Goal: Task Accomplishment & Management: Manage account settings

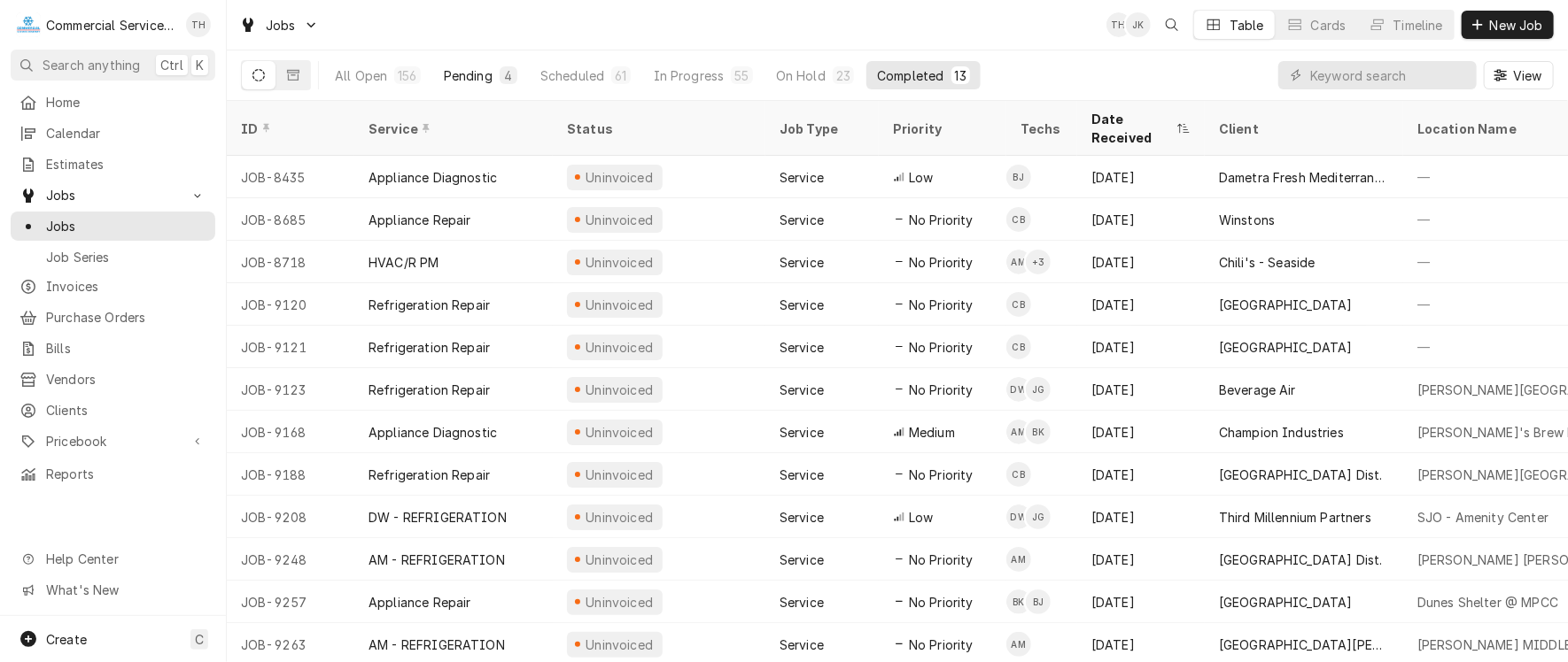
click at [474, 78] on div "Pending" at bounding box center [467, 76] width 49 height 19
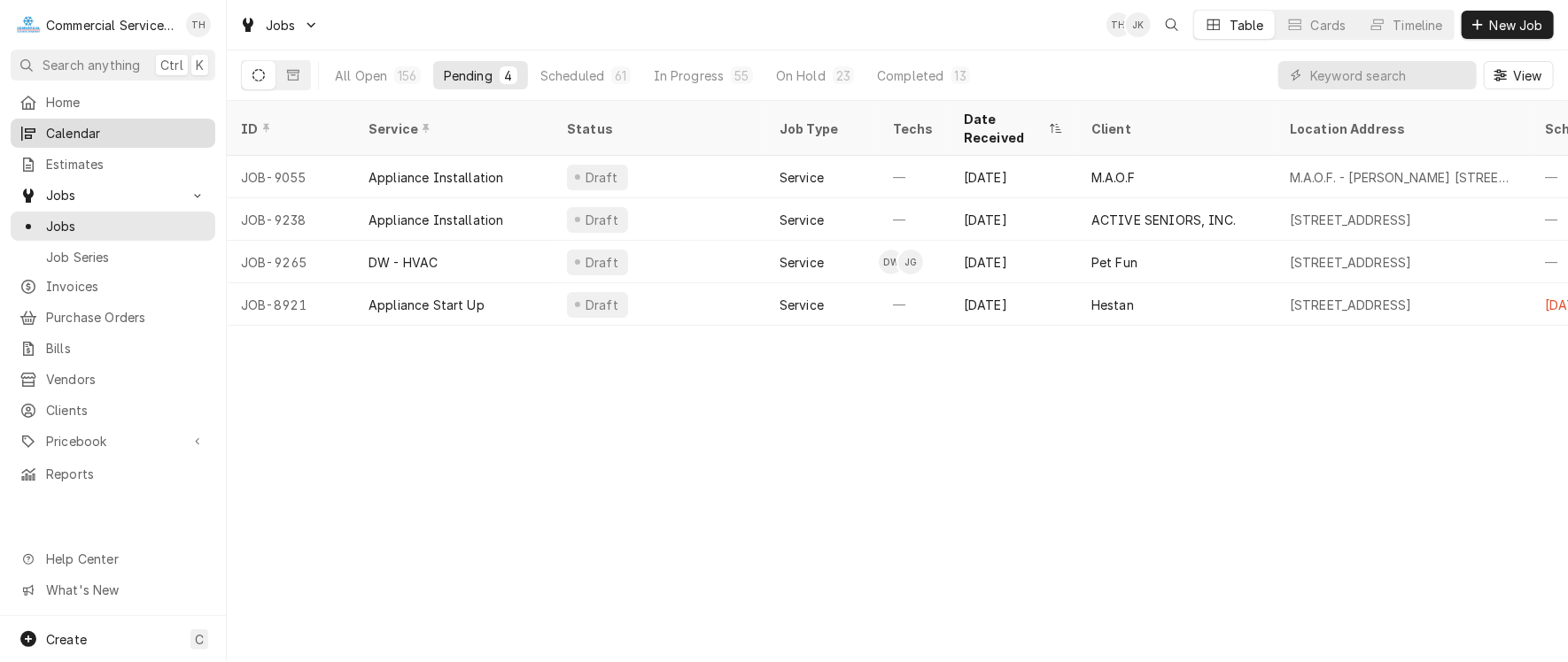
click at [126, 130] on span "Calendar" at bounding box center [125, 133] width 160 height 19
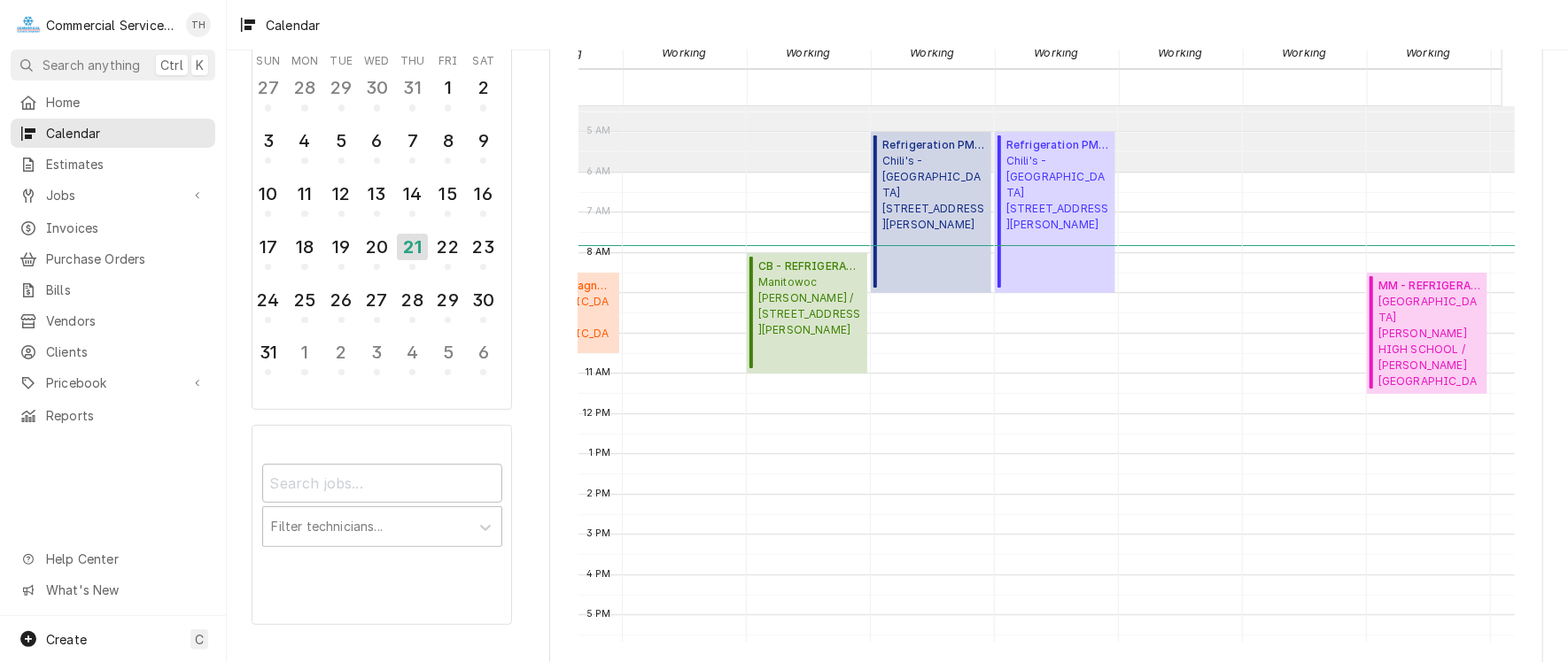
scroll to position [0, 195]
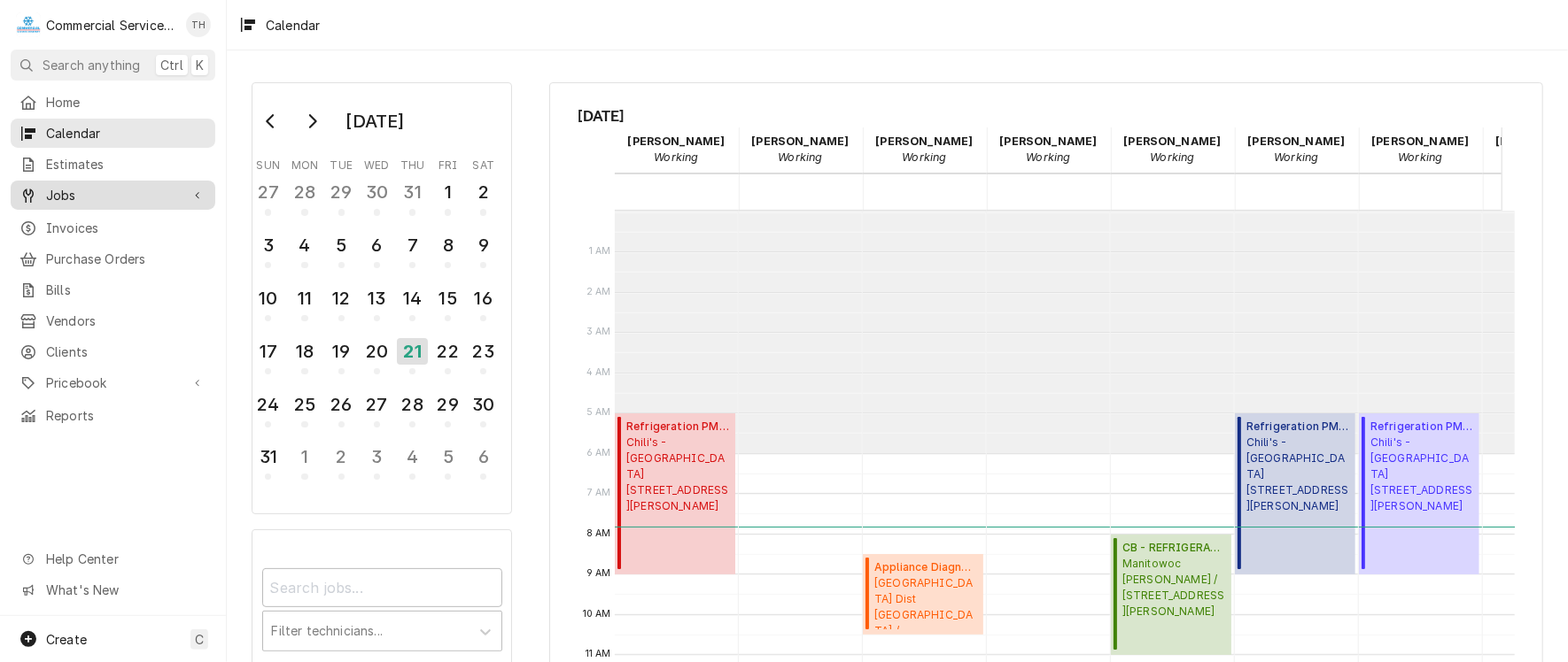
click at [95, 191] on span "Jobs" at bounding box center [112, 195] width 134 height 19
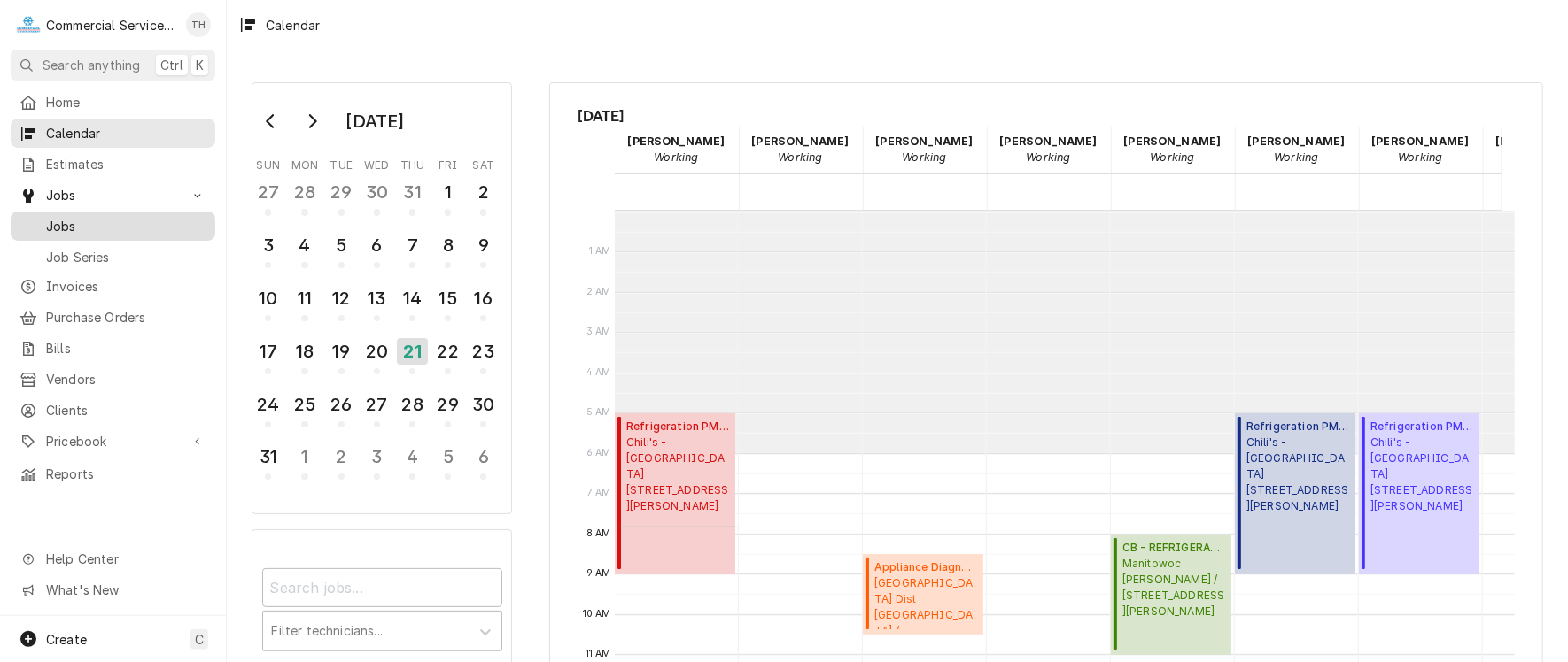
click at [87, 217] on span "Jobs" at bounding box center [125, 226] width 160 height 19
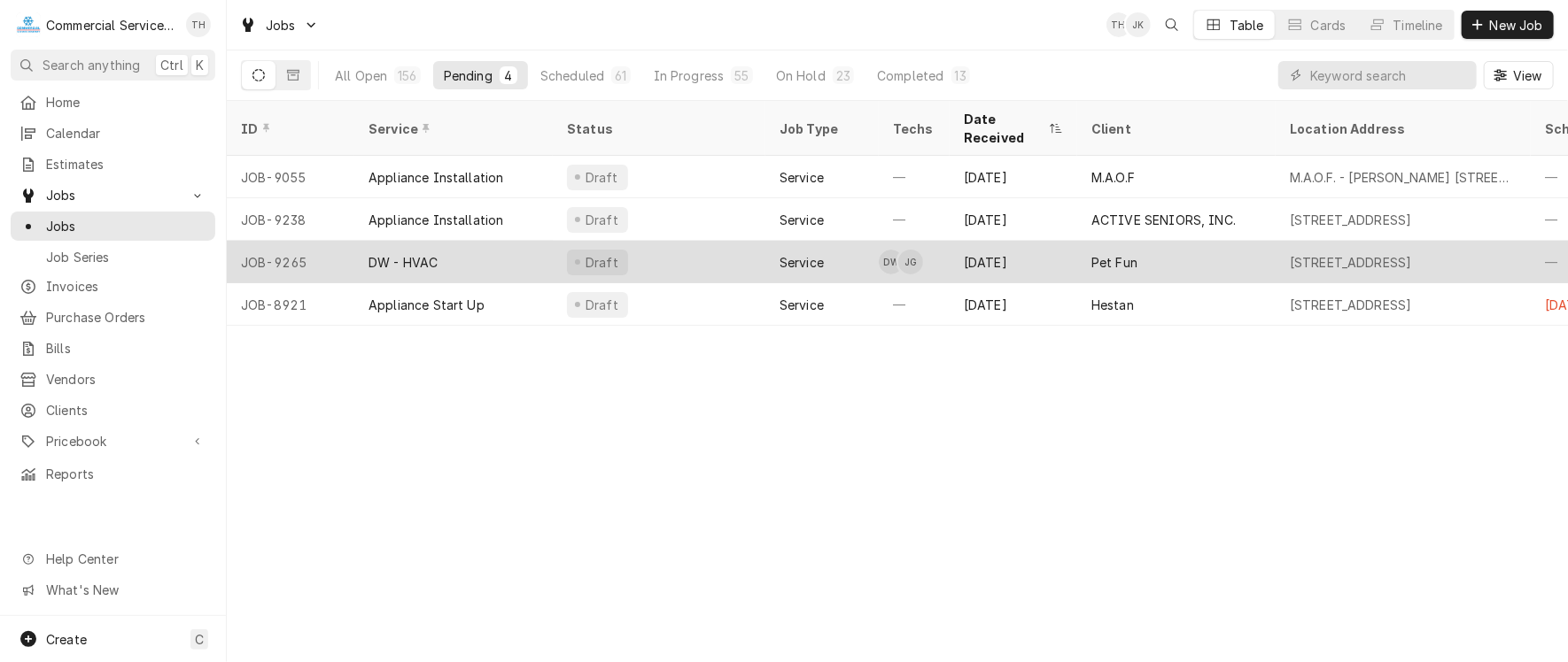
click at [1145, 241] on div "Pet Fun" at bounding box center [1176, 261] width 199 height 43
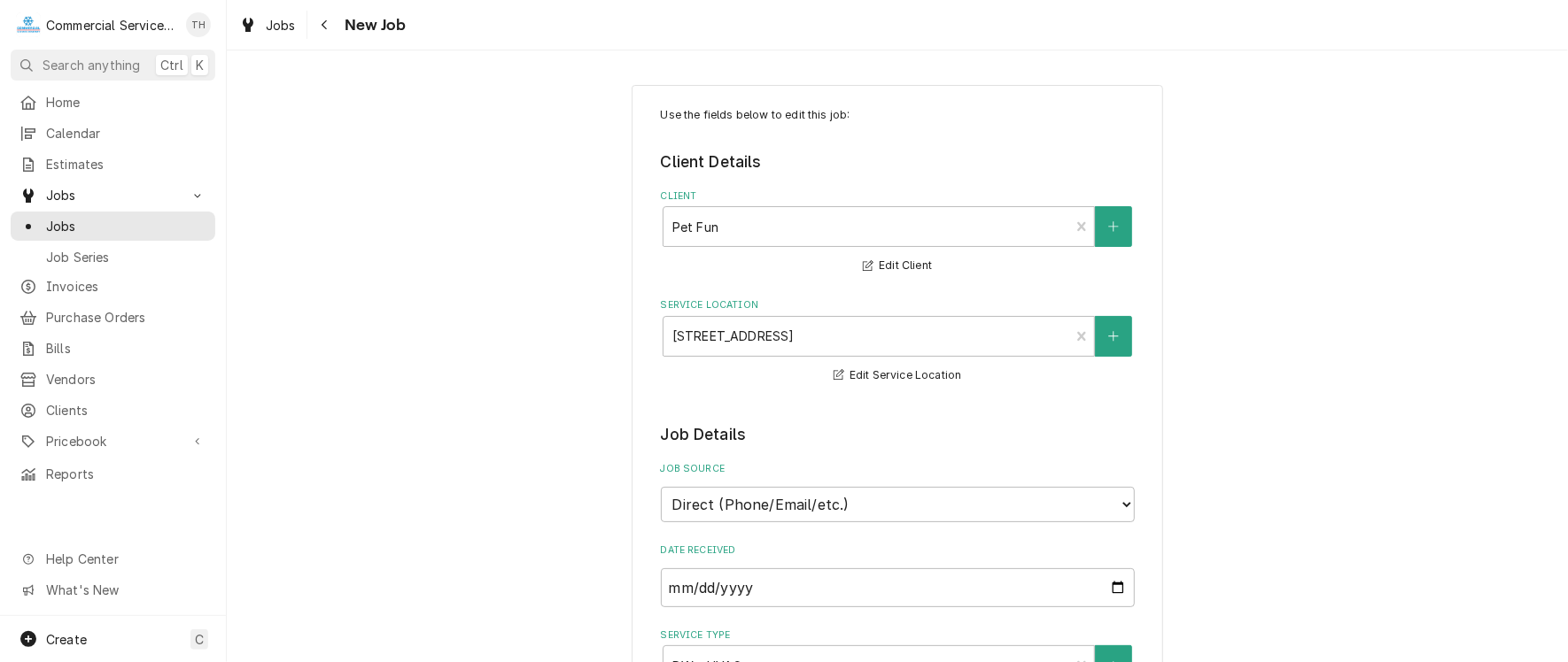
type textarea "x"
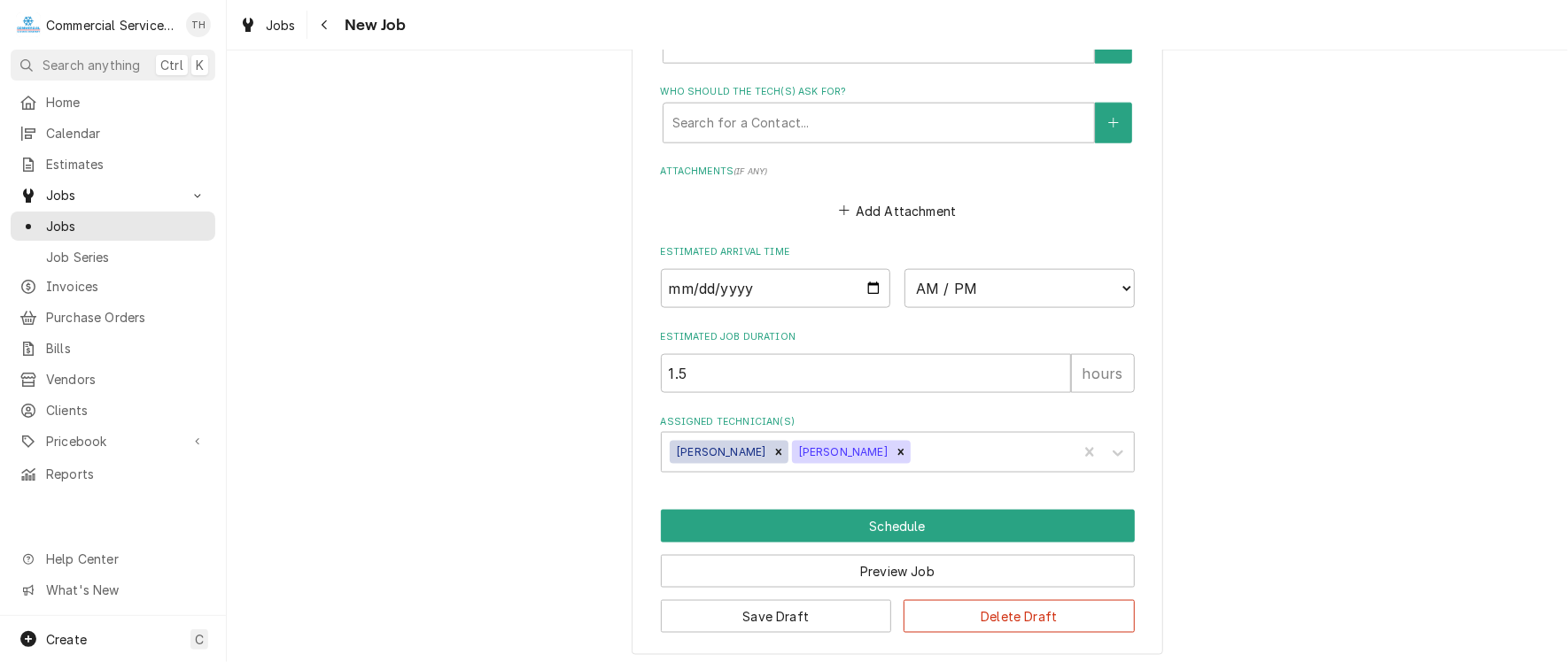
scroll to position [1298, 0]
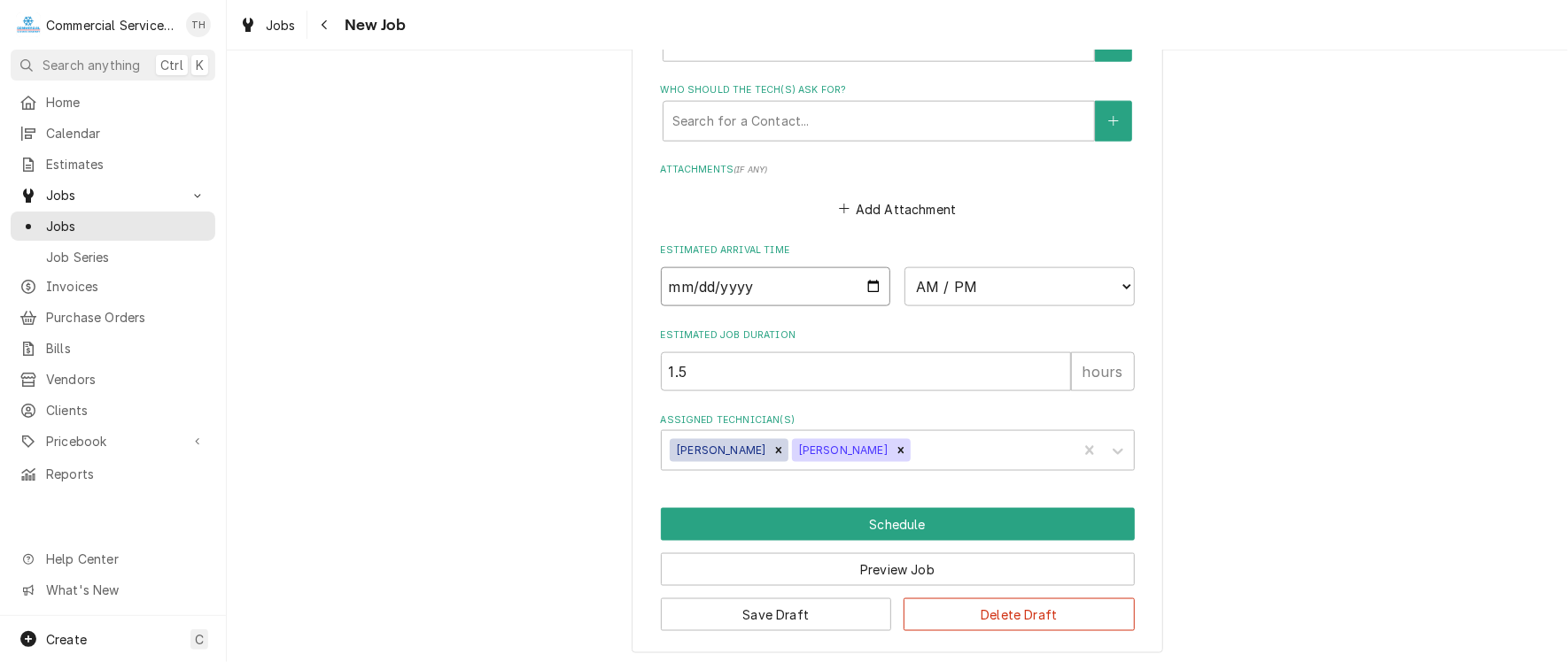
click at [864, 276] on input "Date" at bounding box center [777, 286] width 231 height 39
type input "2025-08-21"
type textarea "x"
click at [1113, 281] on select "AM / PM 6:00 AM 6:15 AM 6:30 AM 6:45 AM 7:00 AM 7:15 AM 7:30 AM 7:45 AM 8:00 AM…" at bounding box center [1020, 286] width 231 height 39
select select "10:45:00"
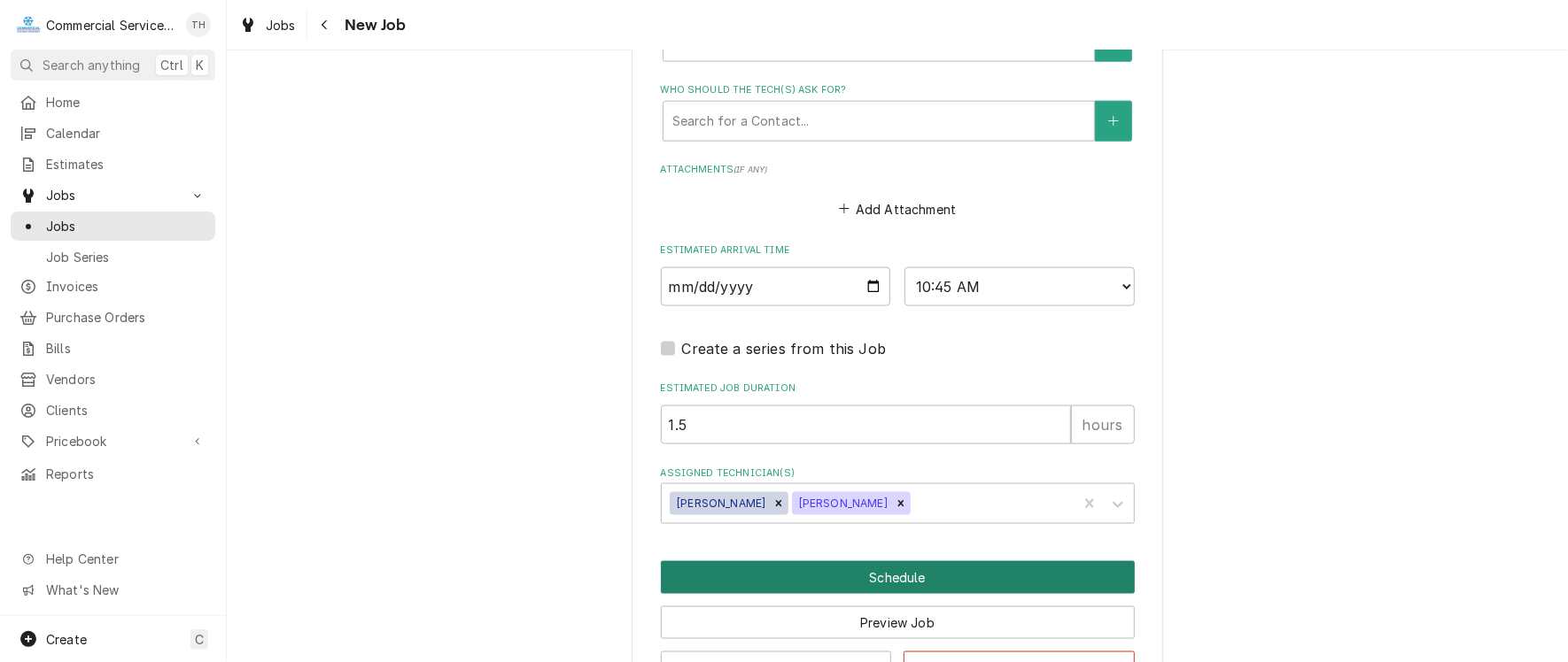
click at [931, 569] on button "Schedule" at bounding box center [898, 578] width 474 height 33
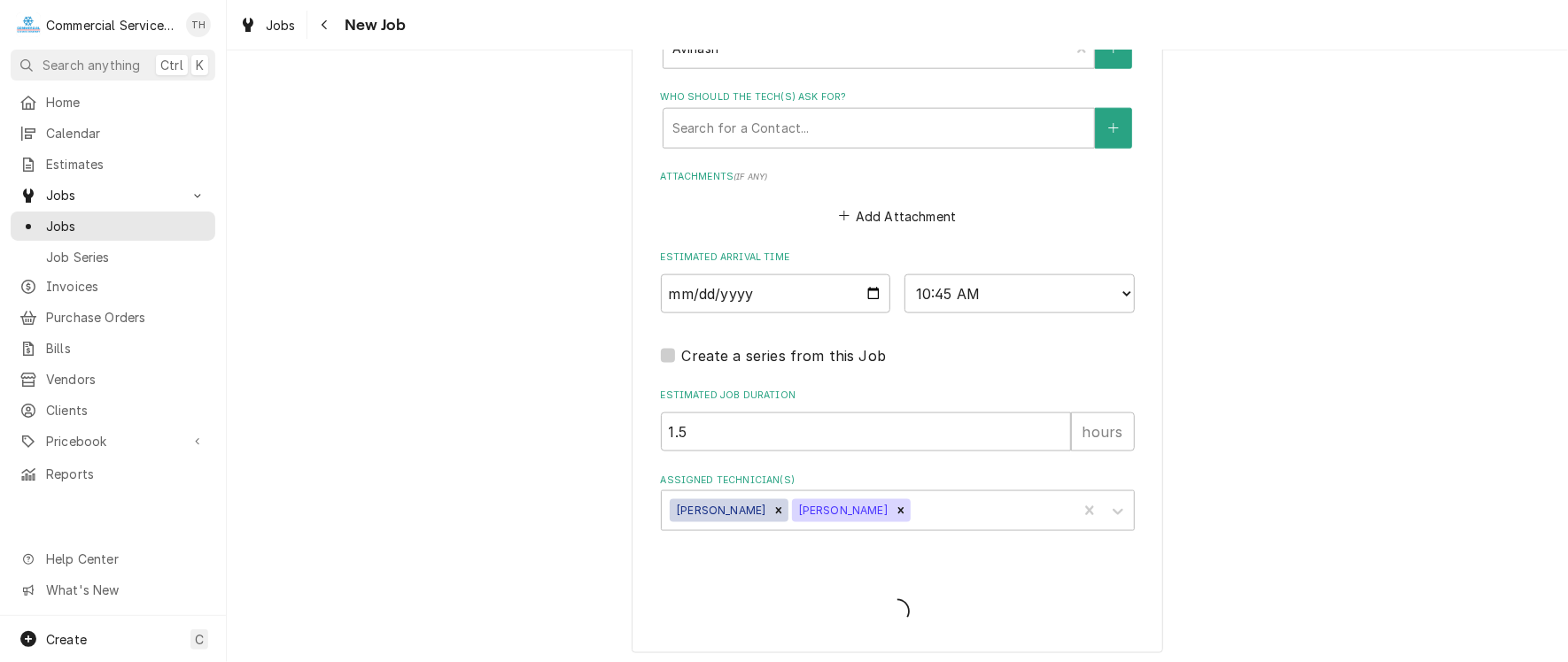
type textarea "x"
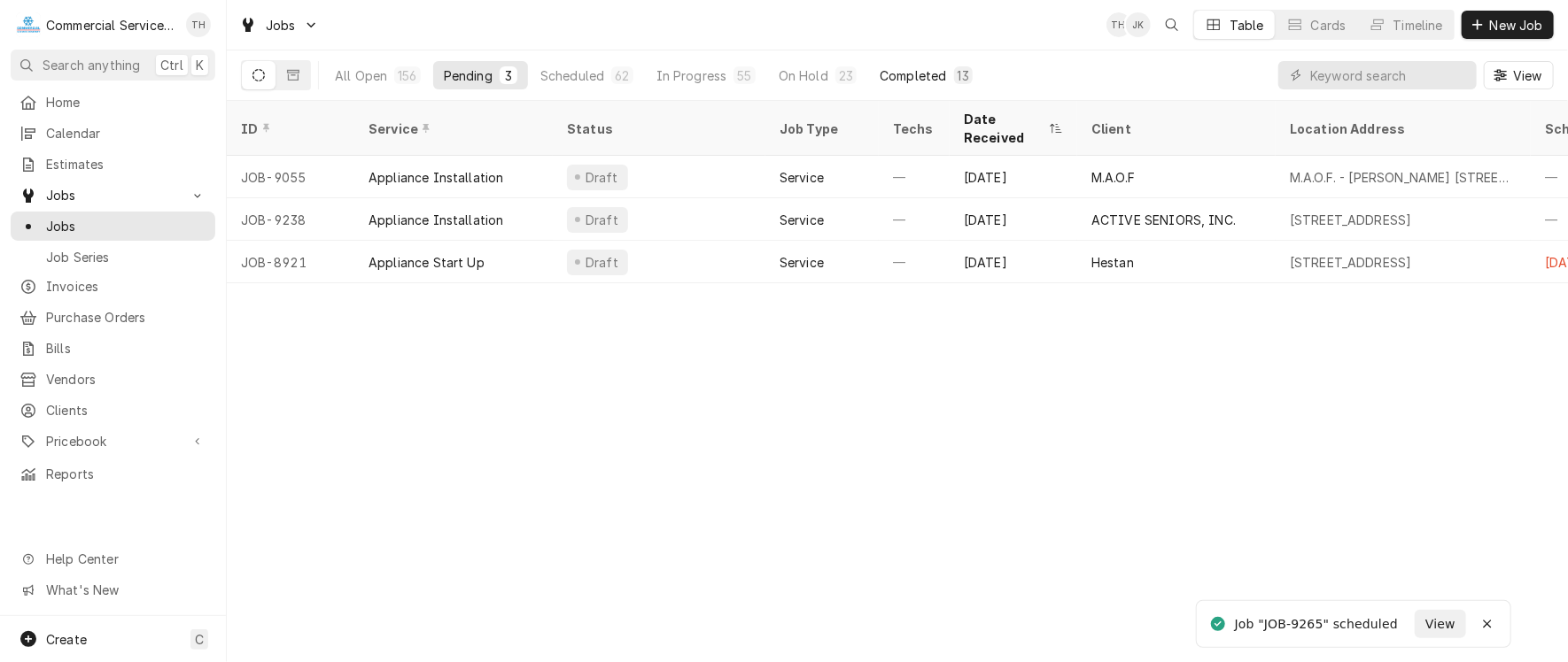
click at [936, 76] on div "Completed" at bounding box center [913, 76] width 67 height 19
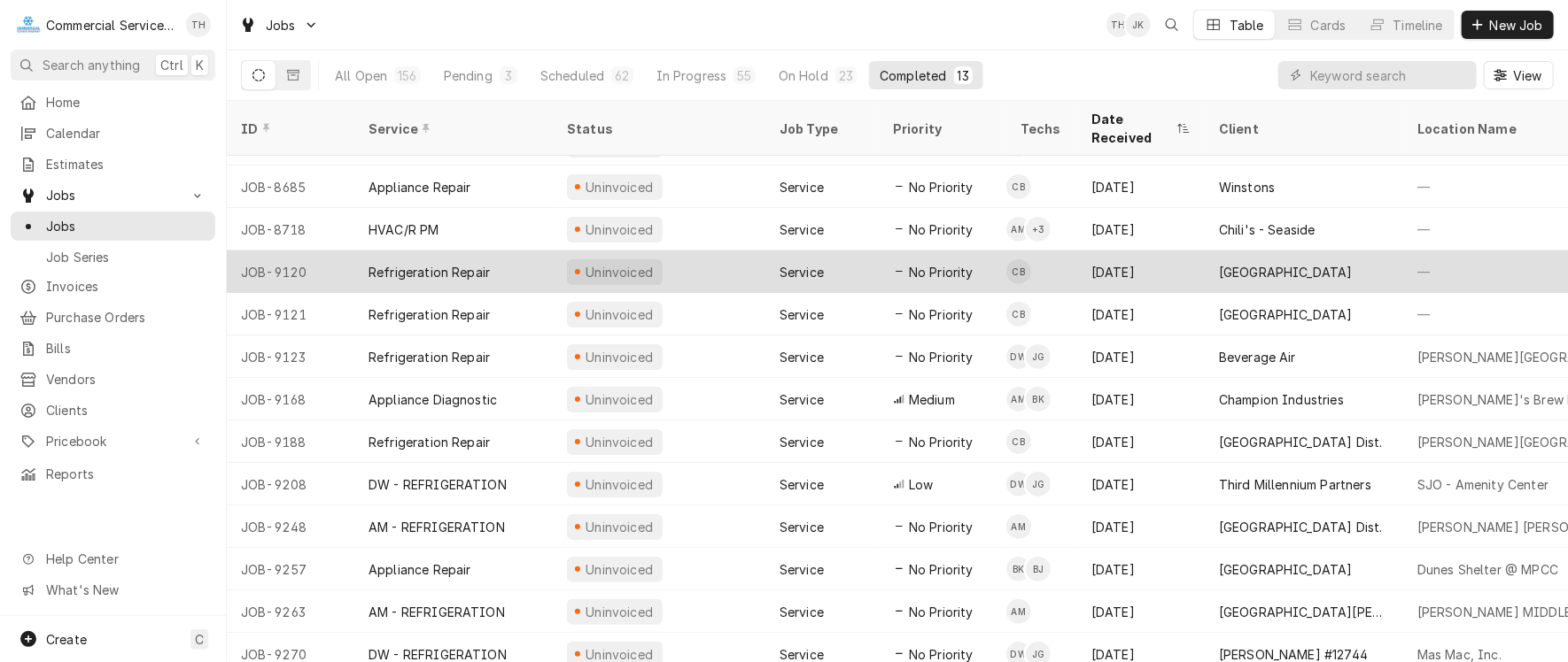
scroll to position [38, 0]
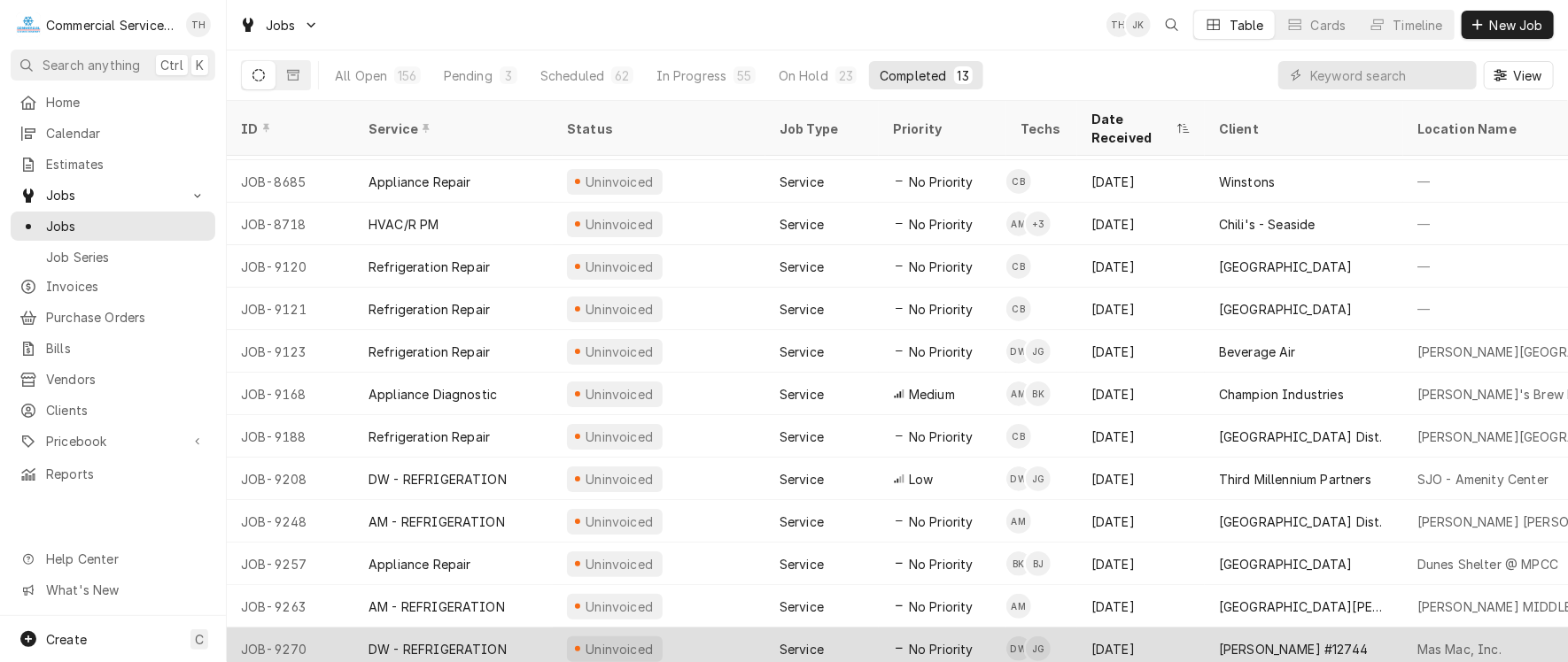
click at [1233, 628] on div "[PERSON_NAME] #12744" at bounding box center [1305, 649] width 199 height 43
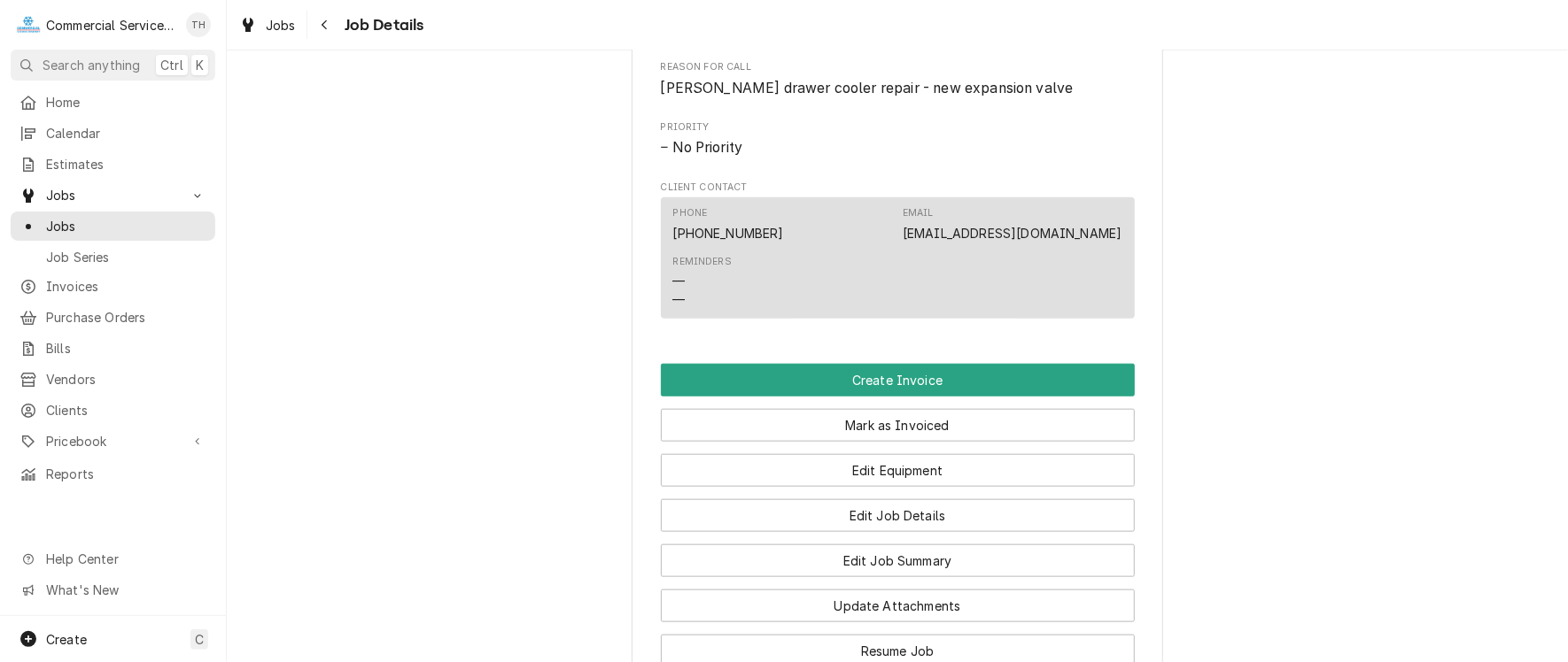
scroll to position [886, 0]
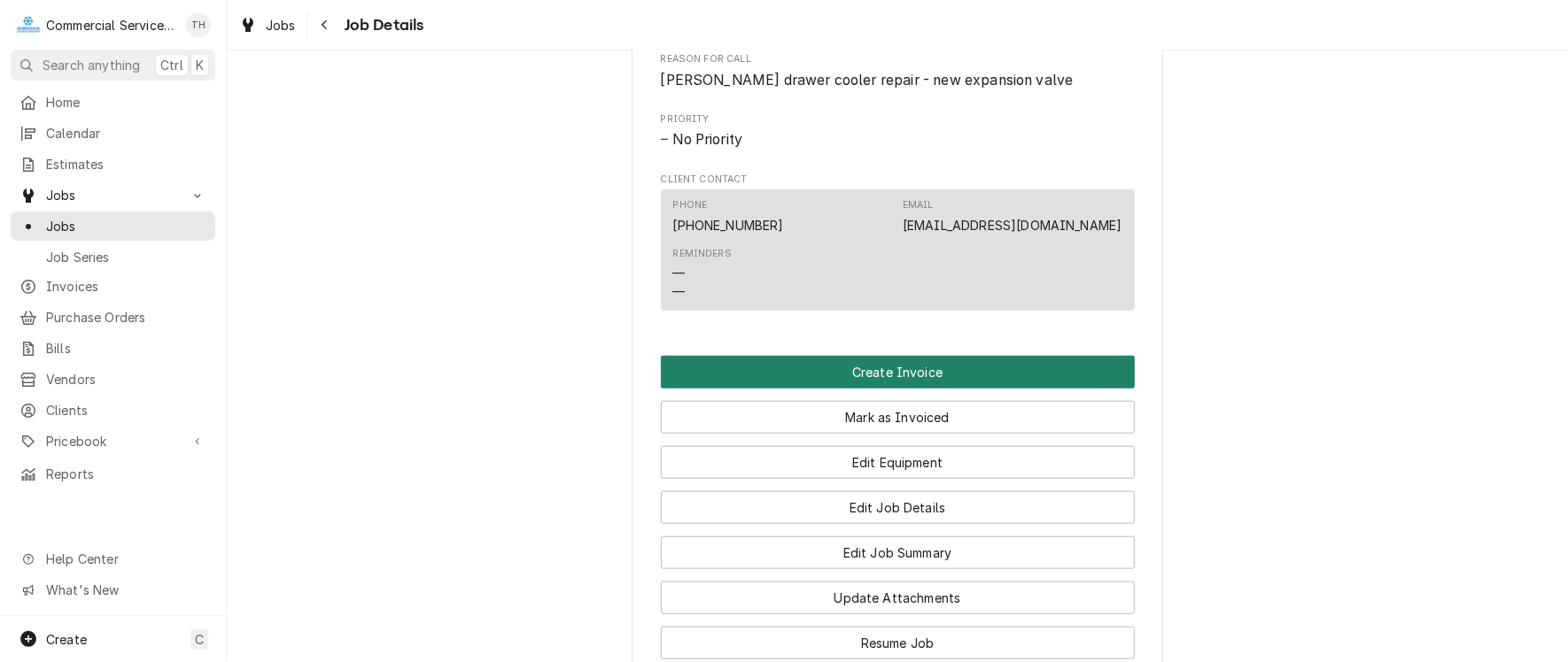
click at [940, 389] on button "Create Invoice" at bounding box center [898, 372] width 474 height 33
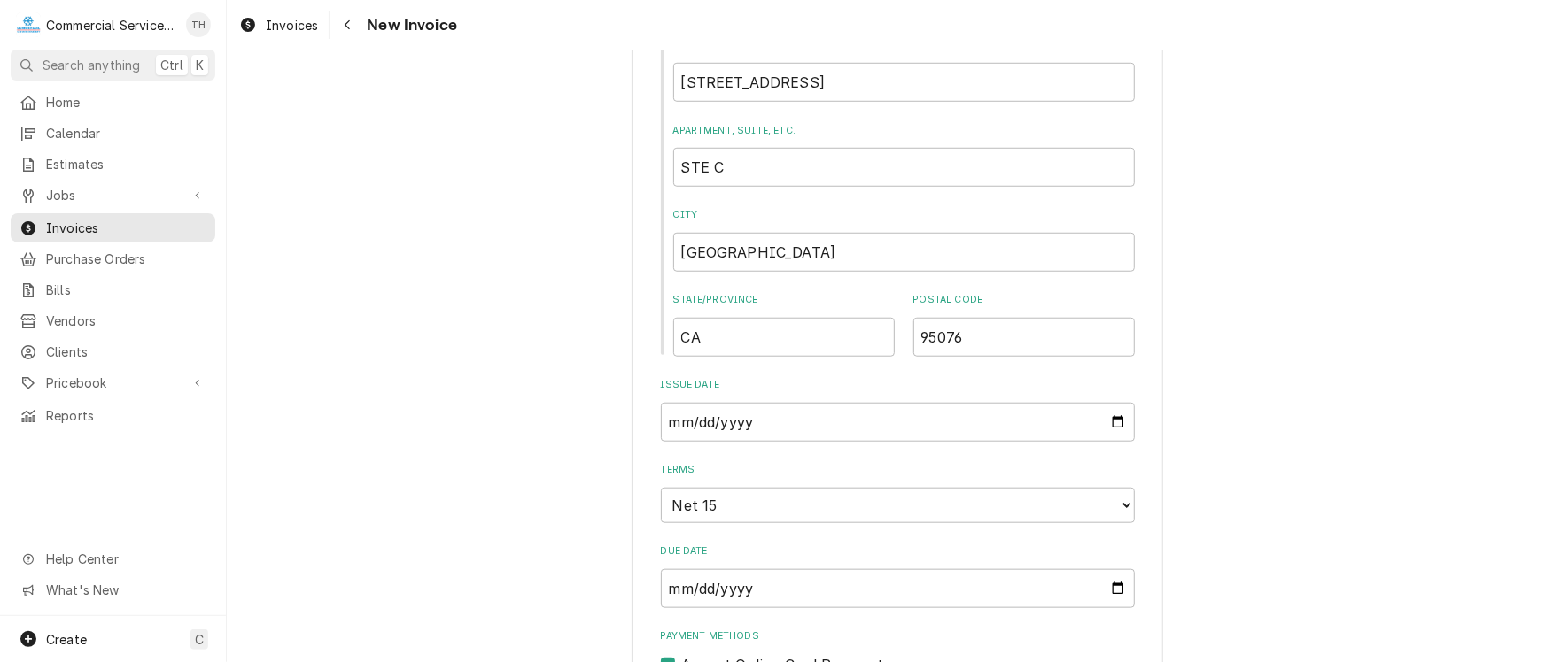
scroll to position [886, 0]
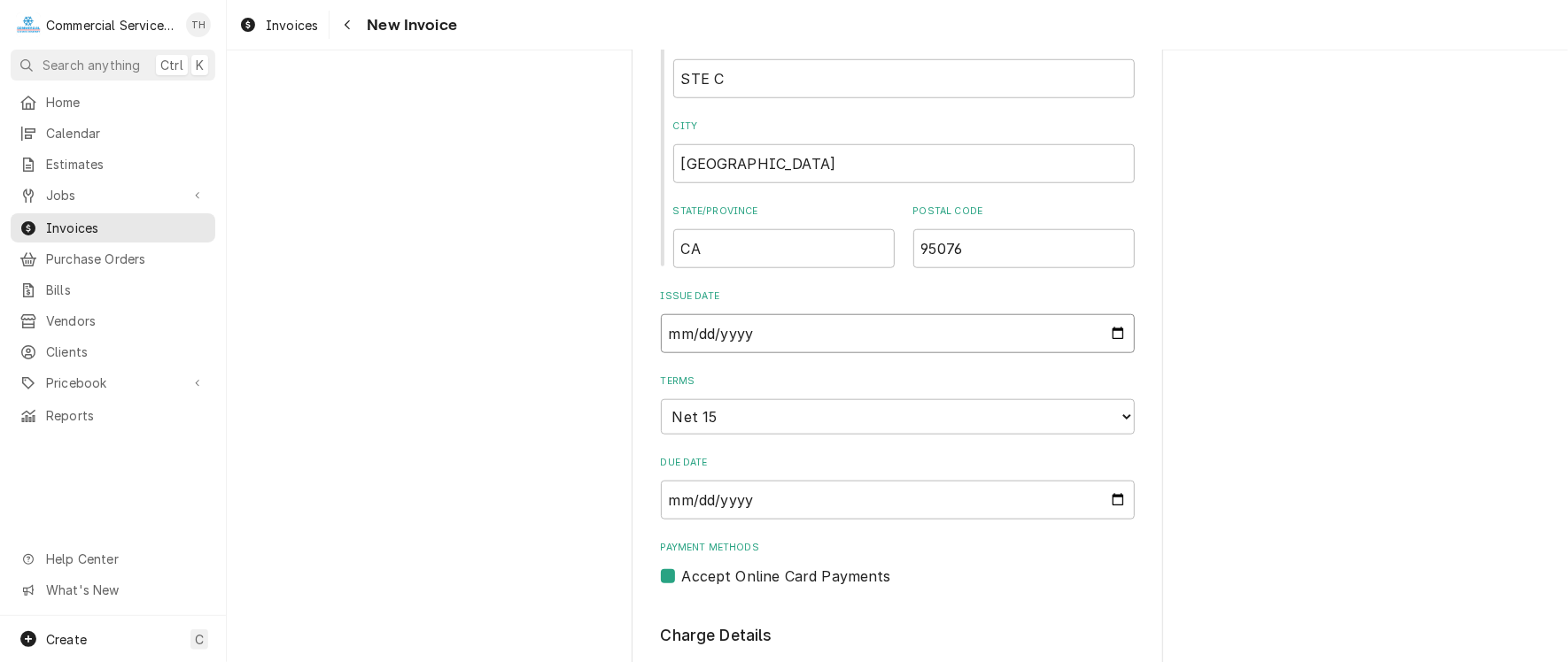
click at [1113, 333] on input "[DATE]" at bounding box center [898, 333] width 474 height 39
type textarea "x"
type input "[DATE]"
click at [763, 414] on select "Choose payment terms... Same Day Net 7 Net 14 Net 15 Net 21 Net 30 Net 45 Net 6…" at bounding box center [898, 417] width 474 height 36
type textarea "x"
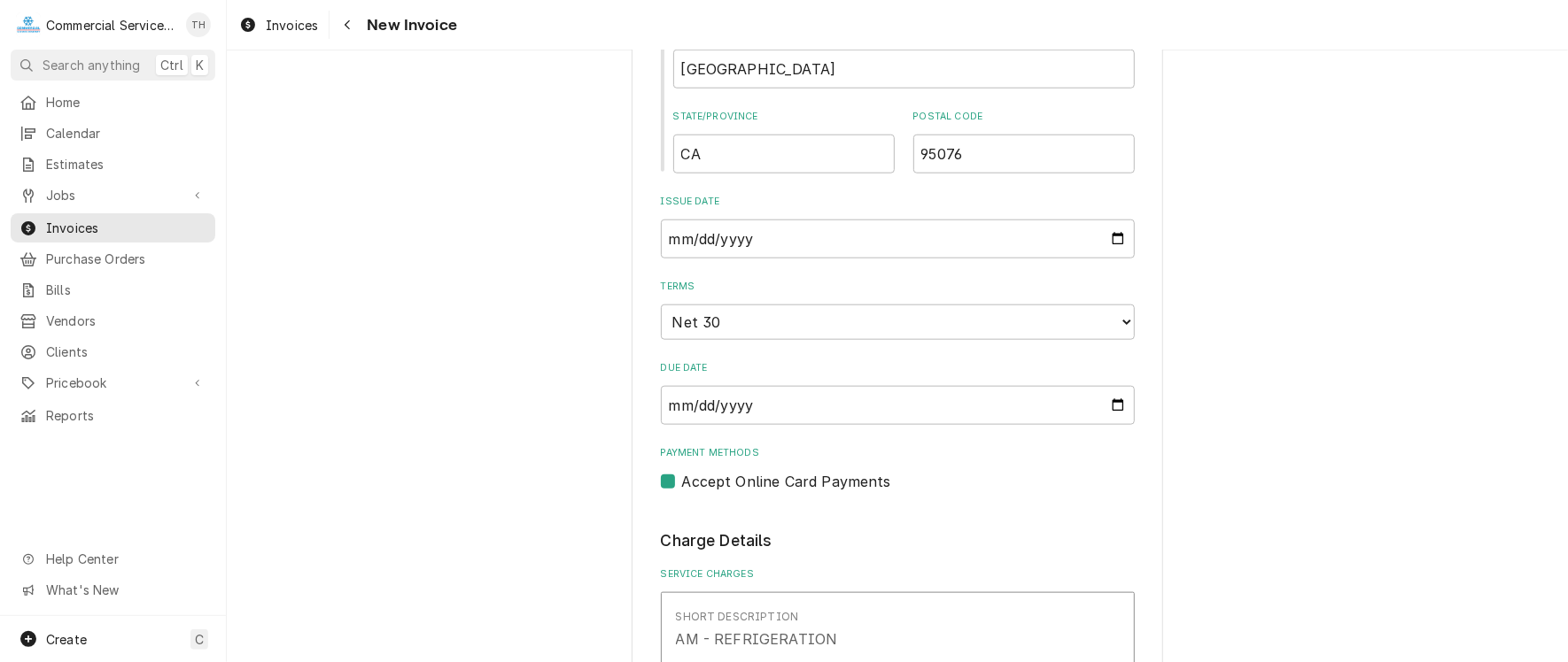
scroll to position [1063, 0]
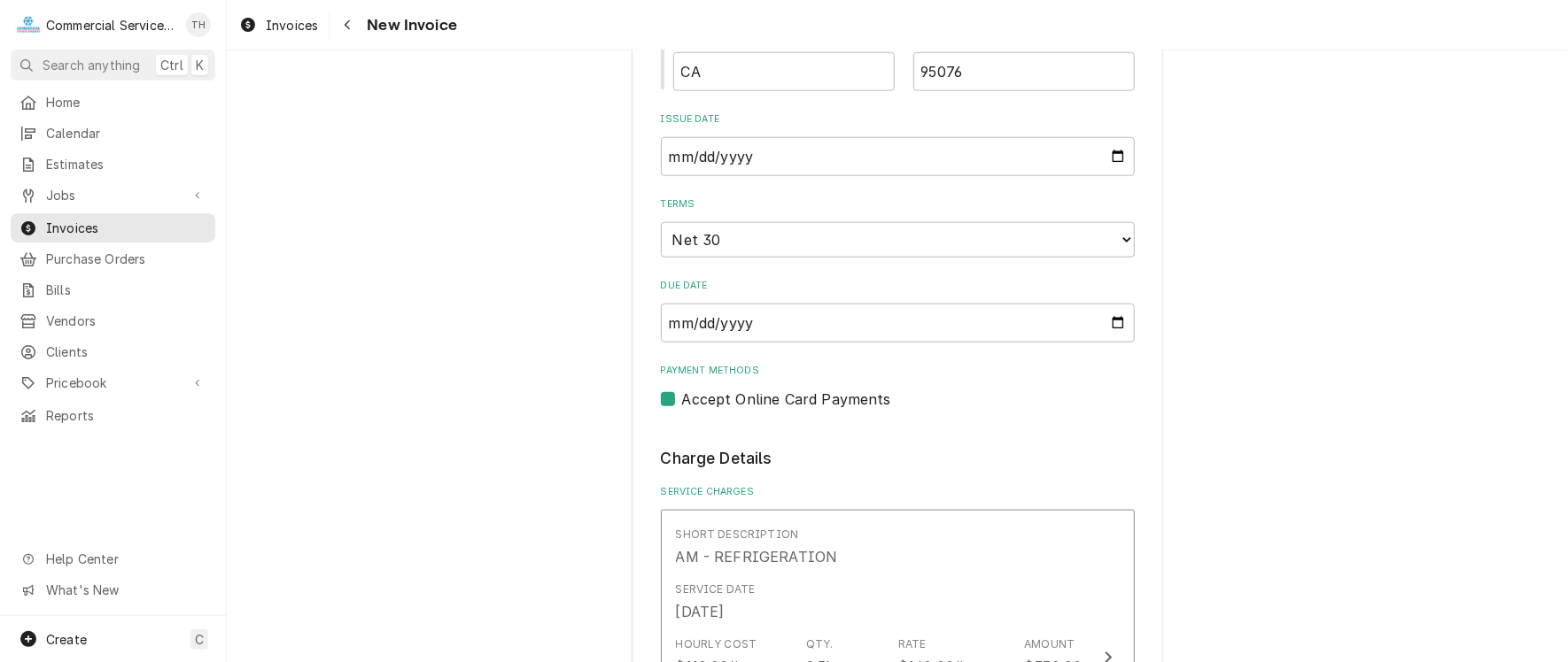
click at [682, 390] on label "Accept Online Card Payments" at bounding box center [786, 399] width 209 height 21
click at [682, 390] on input "Payment Methods" at bounding box center [919, 408] width 474 height 39
checkbox input "false"
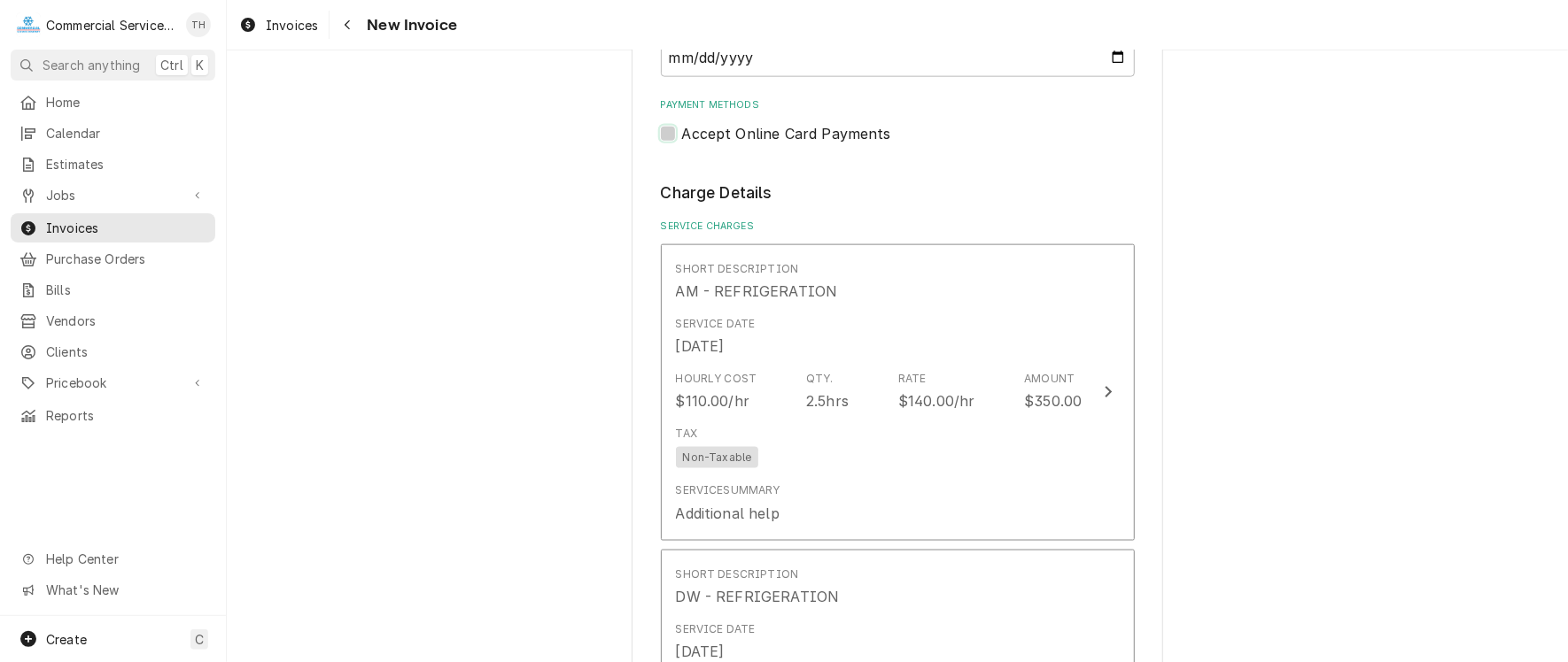
scroll to position [1594, 0]
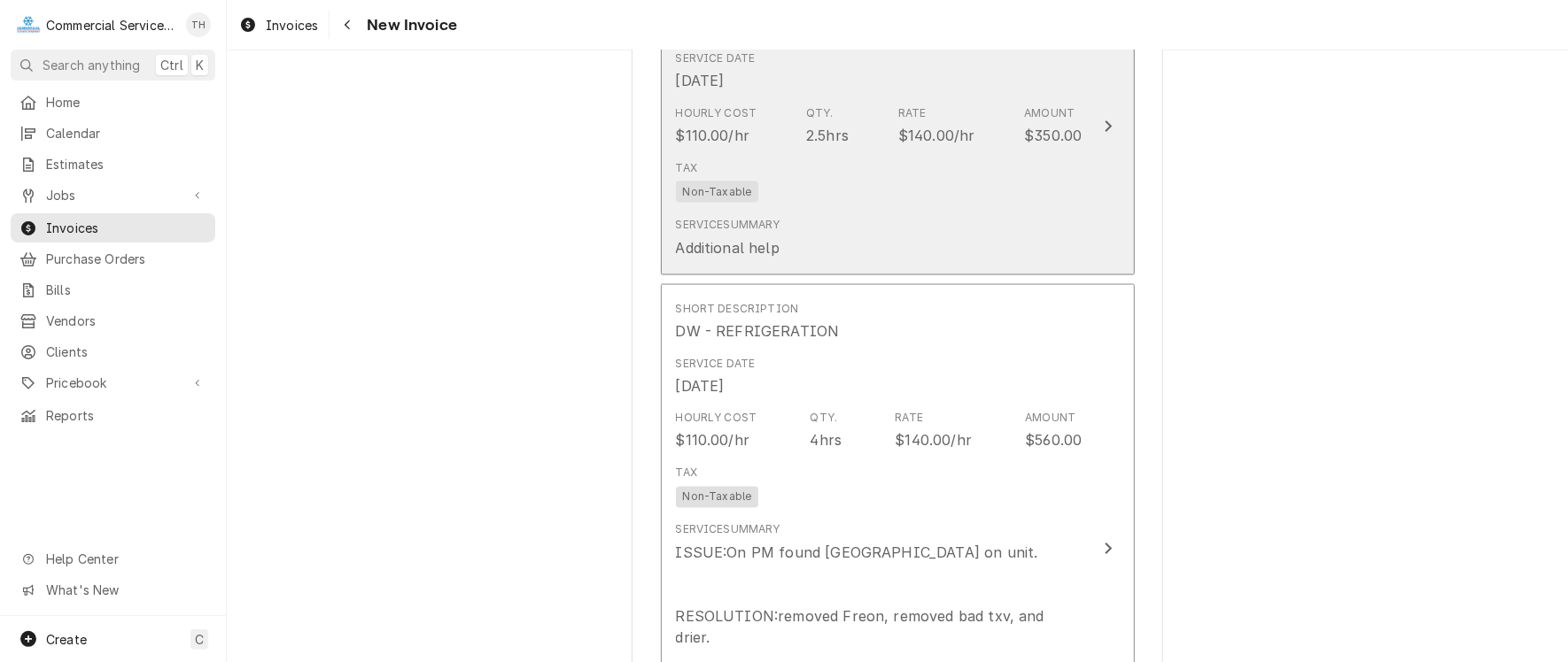
click at [948, 222] on div "Service Summary Additional help" at bounding box center [879, 237] width 407 height 55
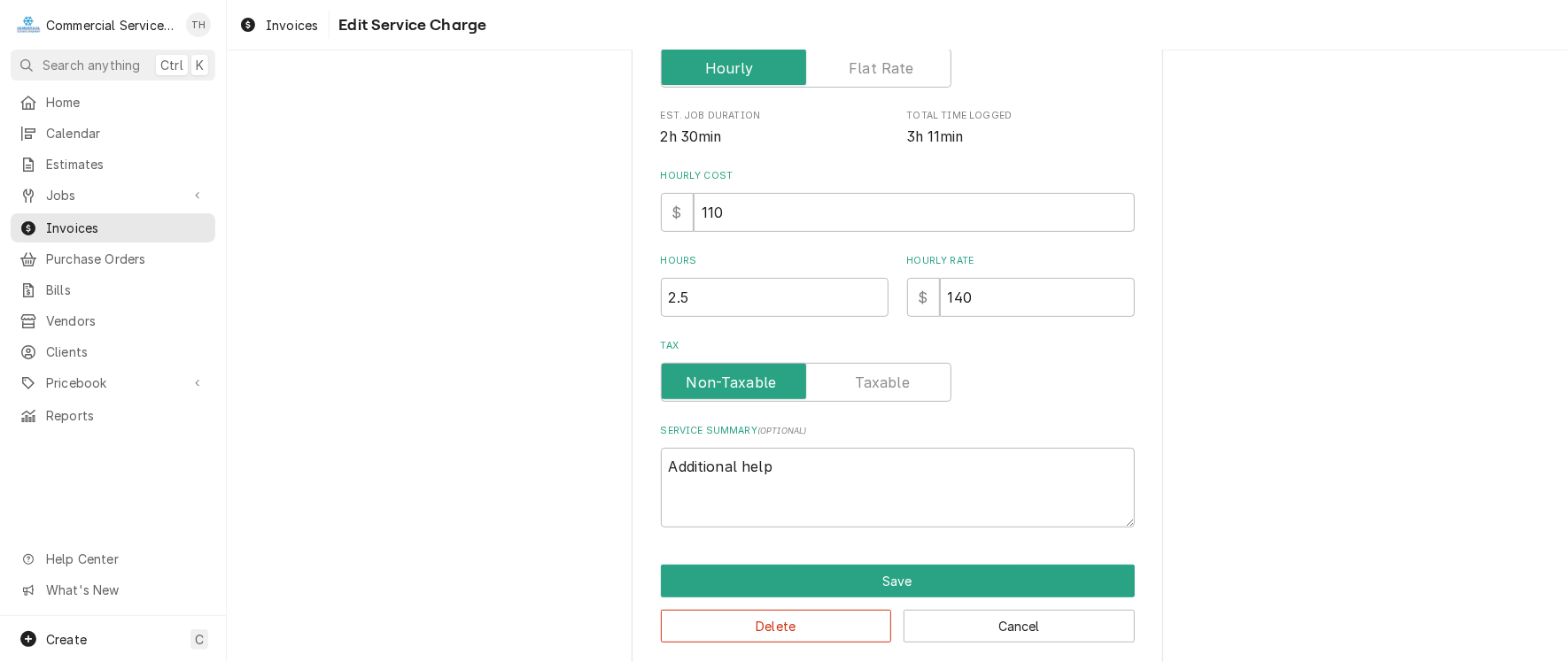
scroll to position [337, 0]
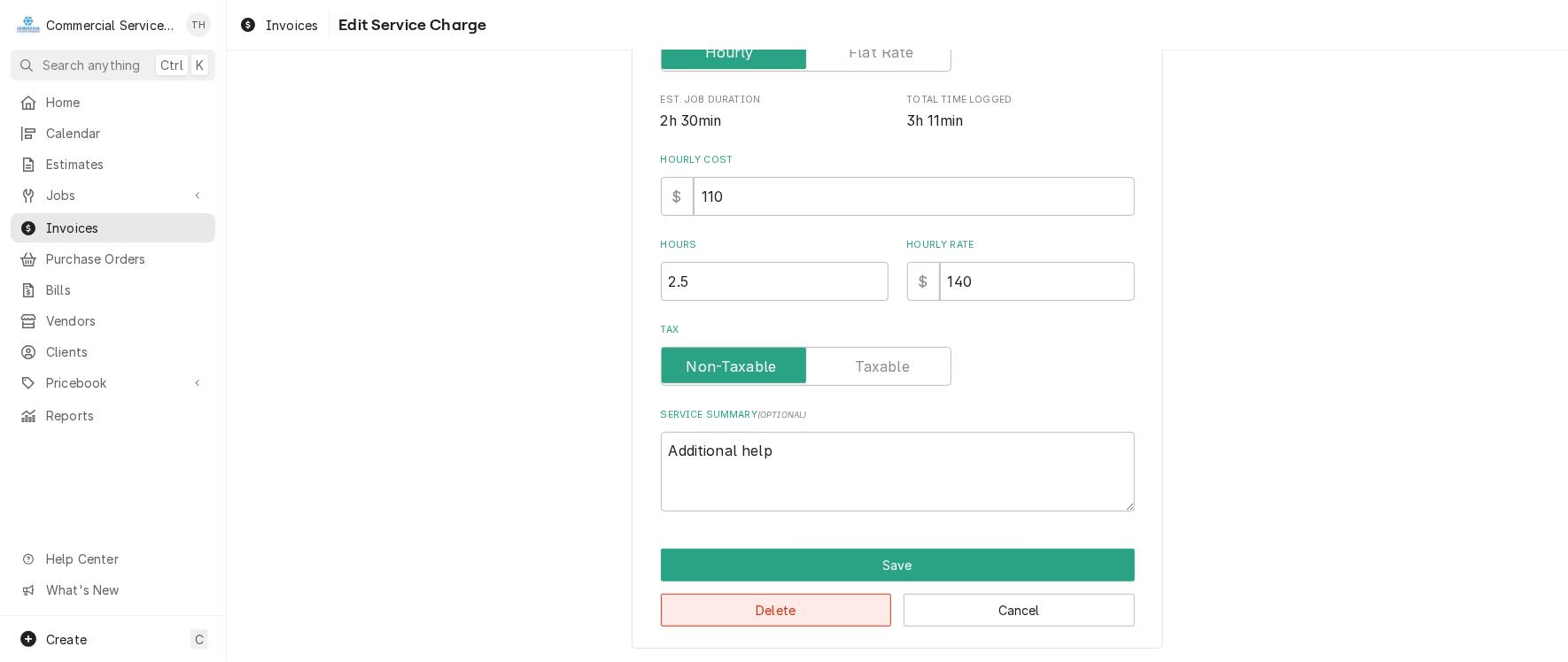
click at [784, 608] on button "Delete" at bounding box center [777, 610] width 232 height 33
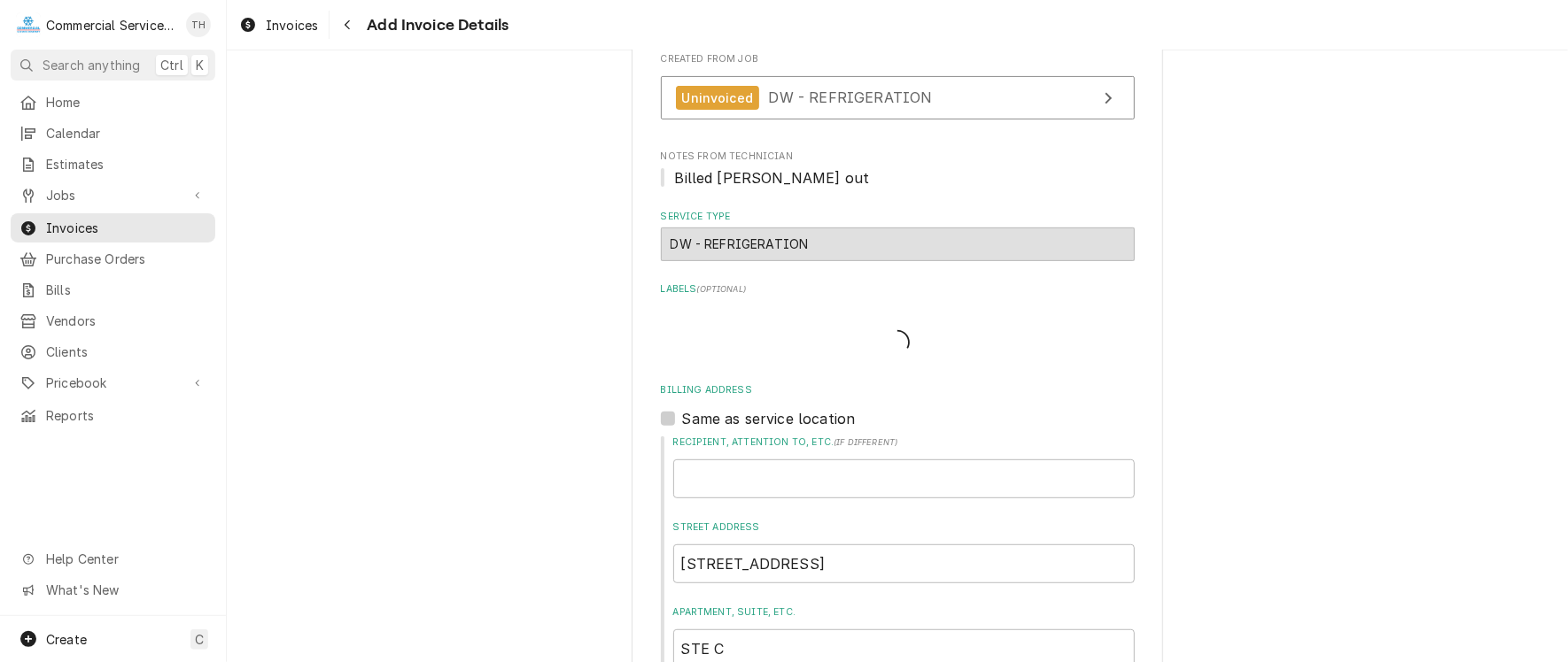
type textarea "x"
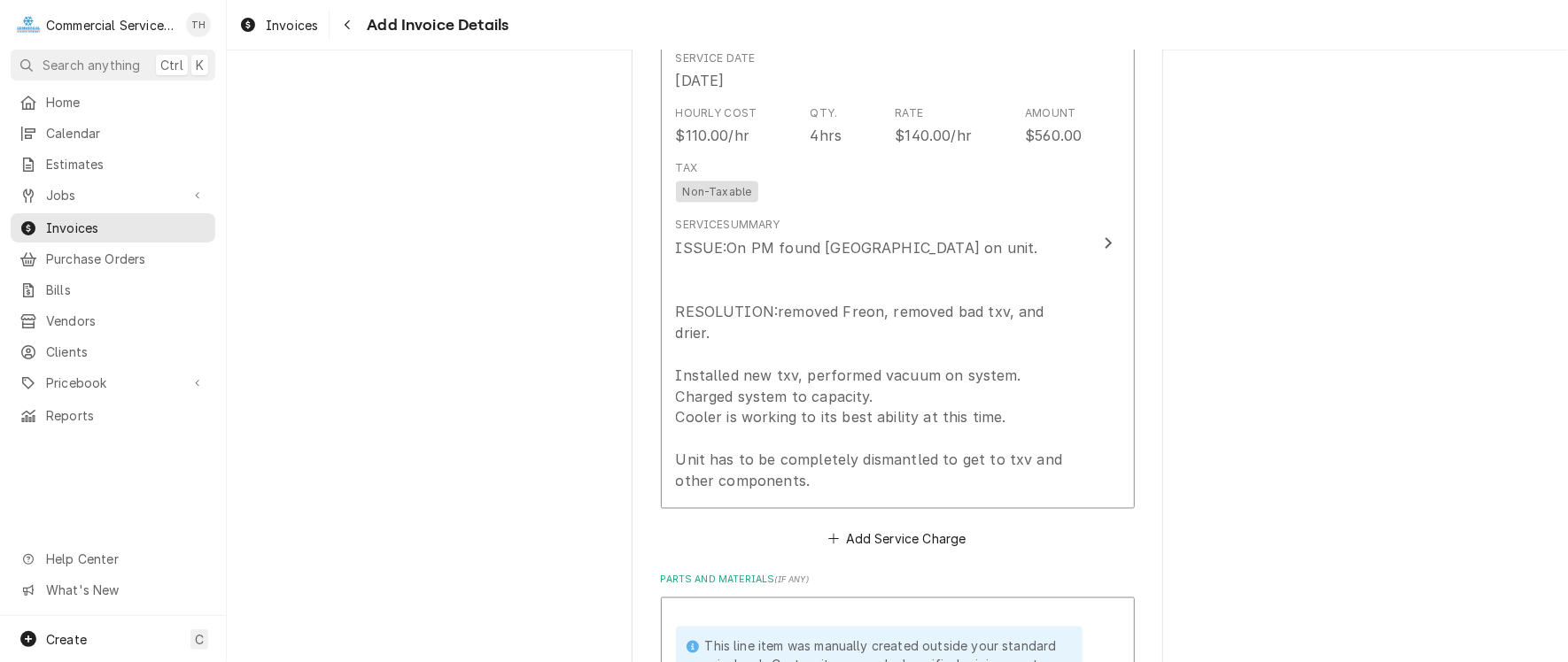
scroll to position [1572, 0]
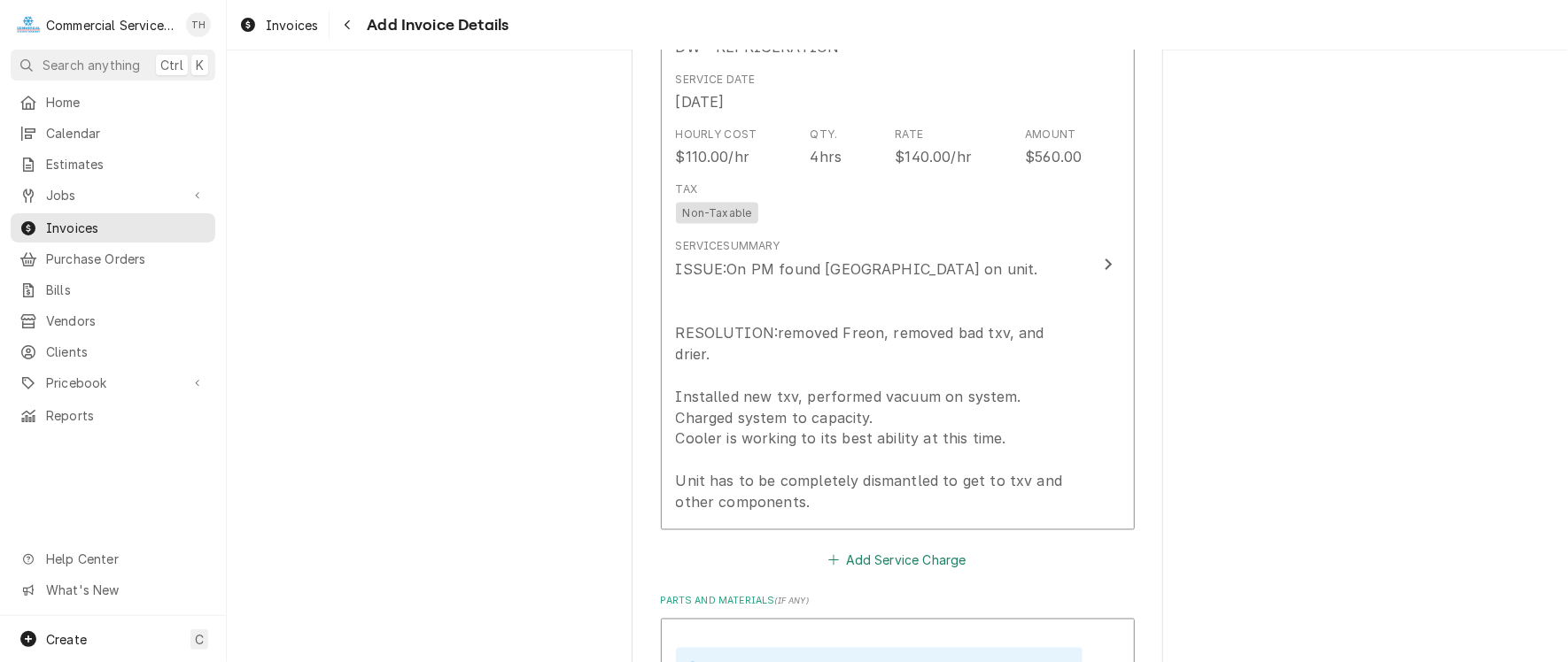
click at [861, 548] on button "Add Service Charge" at bounding box center [897, 560] width 143 height 25
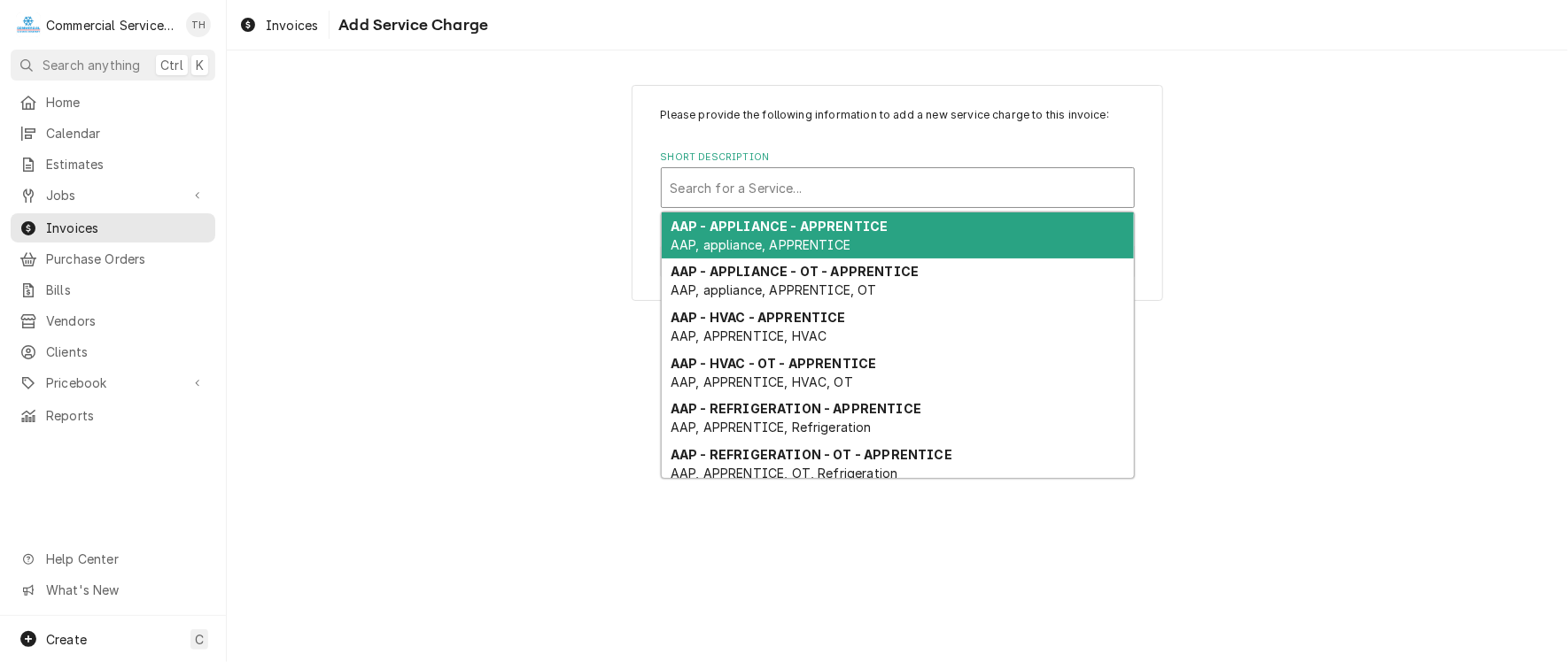
click at [785, 187] on div "Short Description" at bounding box center [897, 188] width 454 height 32
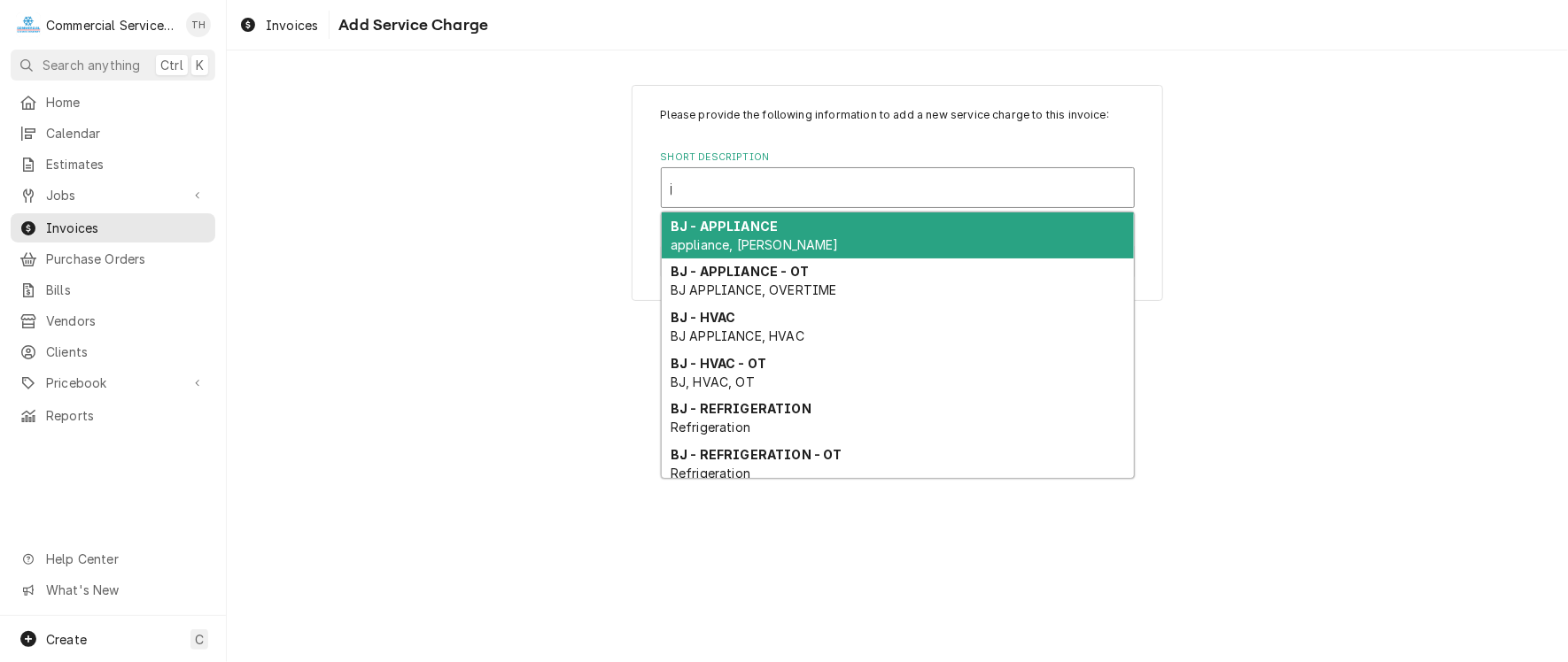
type input "jg"
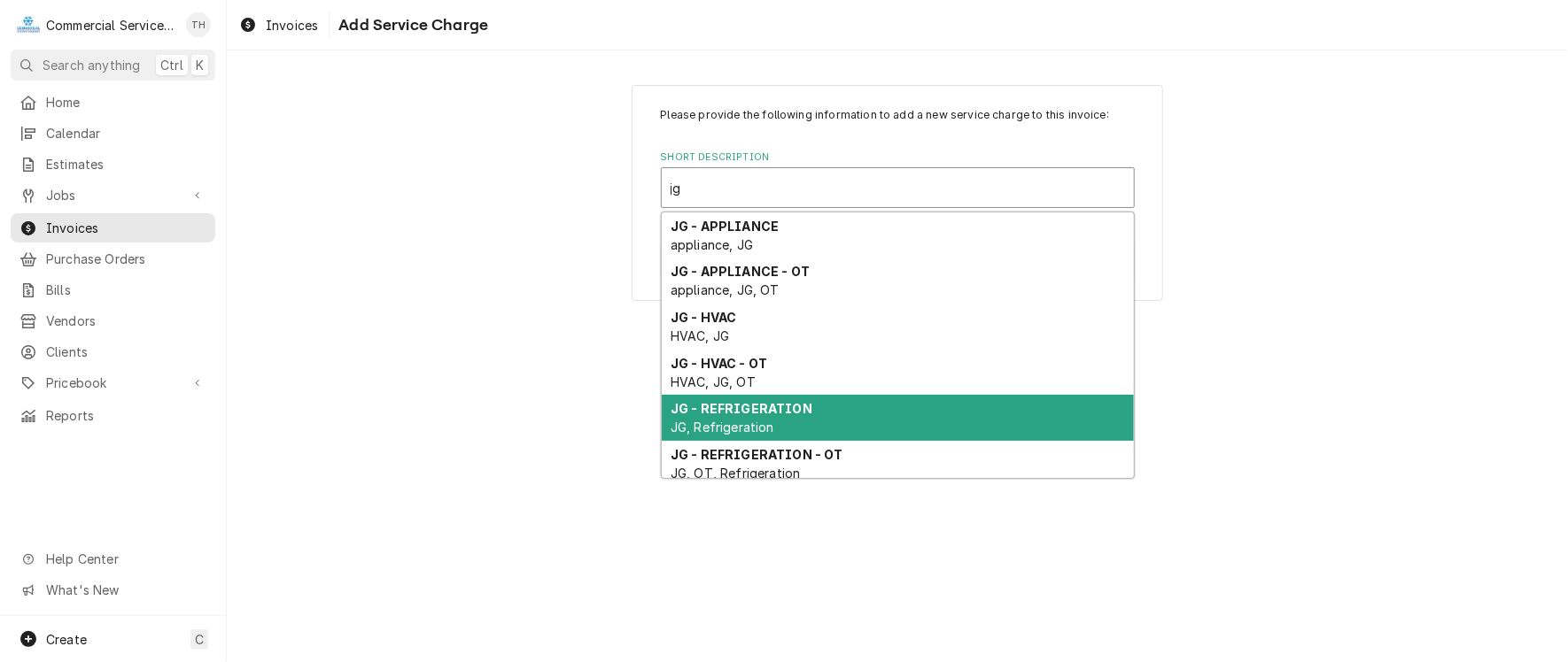
click at [751, 419] on span "JG, Refrigeration" at bounding box center [722, 426] width 103 height 15
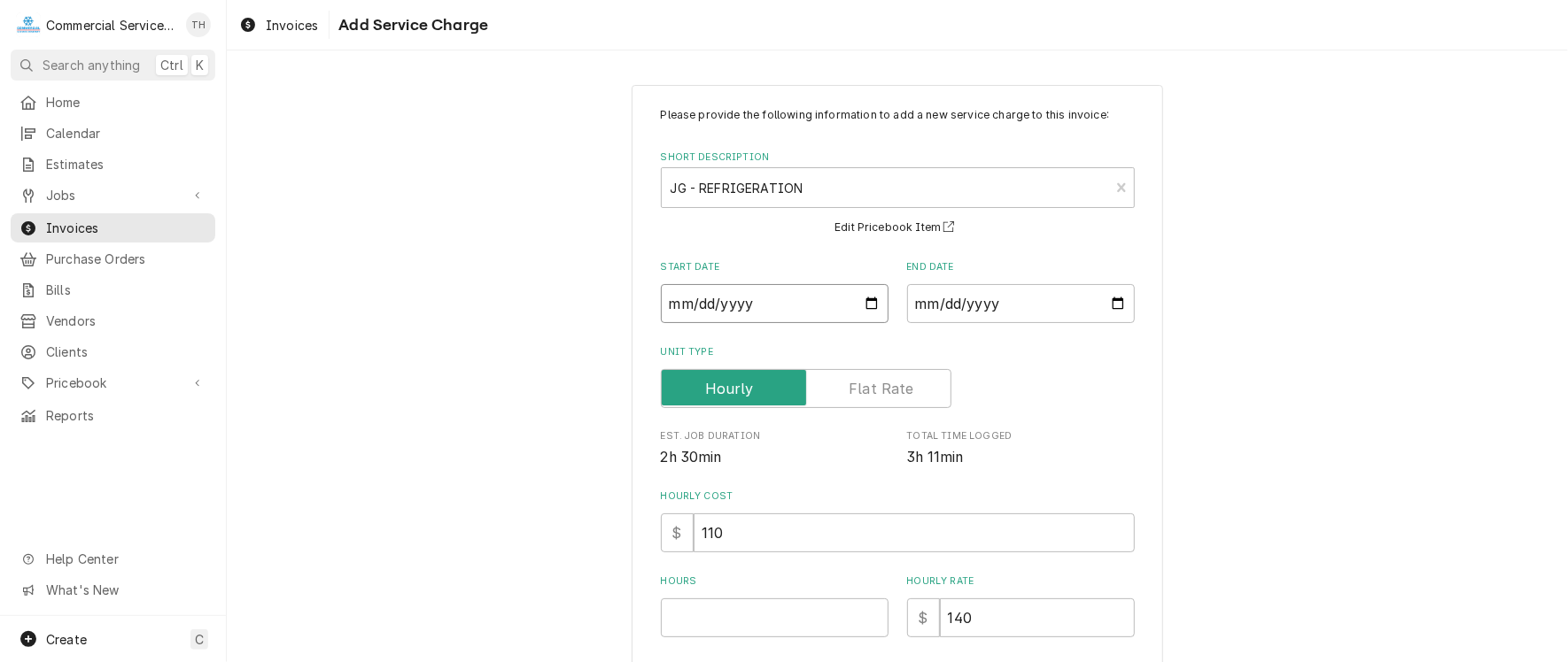
click at [863, 304] on input "Start Date" at bounding box center [775, 303] width 228 height 39
type textarea "x"
type input "2025-08-20"
drag, startPoint x: 1110, startPoint y: 303, endPoint x: 1100, endPoint y: 304, distance: 10.0
click at [1109, 303] on input "End Date" at bounding box center [1020, 303] width 228 height 39
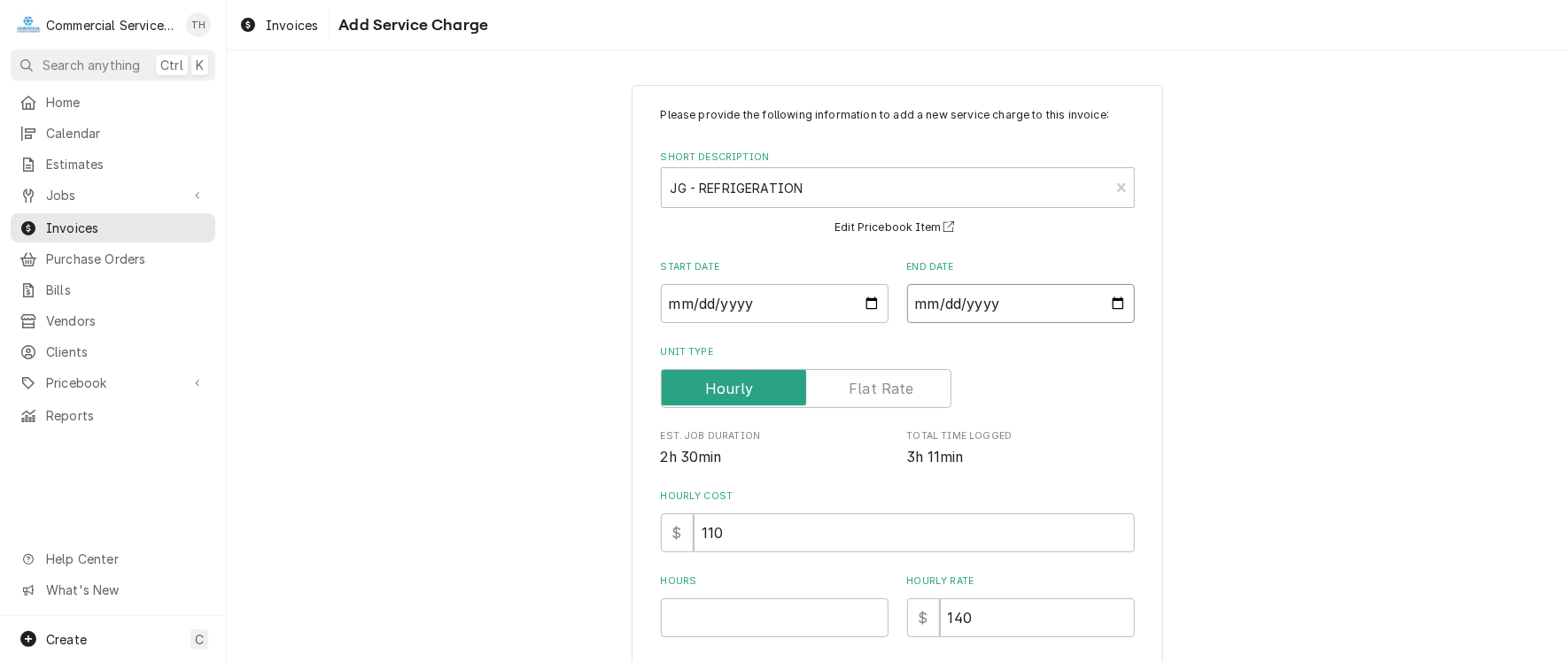
type input "2025-08-20"
click at [800, 614] on input "Hours" at bounding box center [775, 617] width 228 height 39
type textarea "x"
type input "2"
type textarea "x"
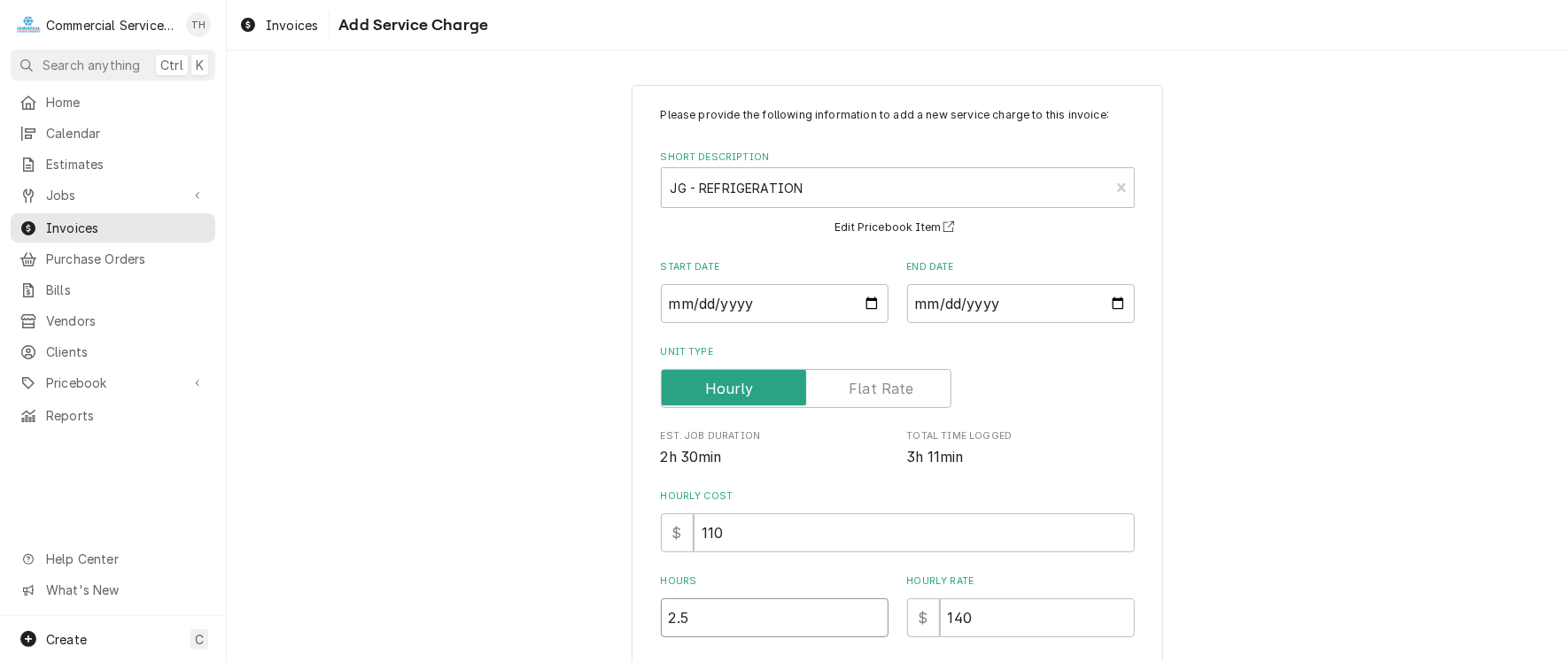
type input "2.5"
type textarea "x"
type input "1"
type textarea "x"
type input "12"
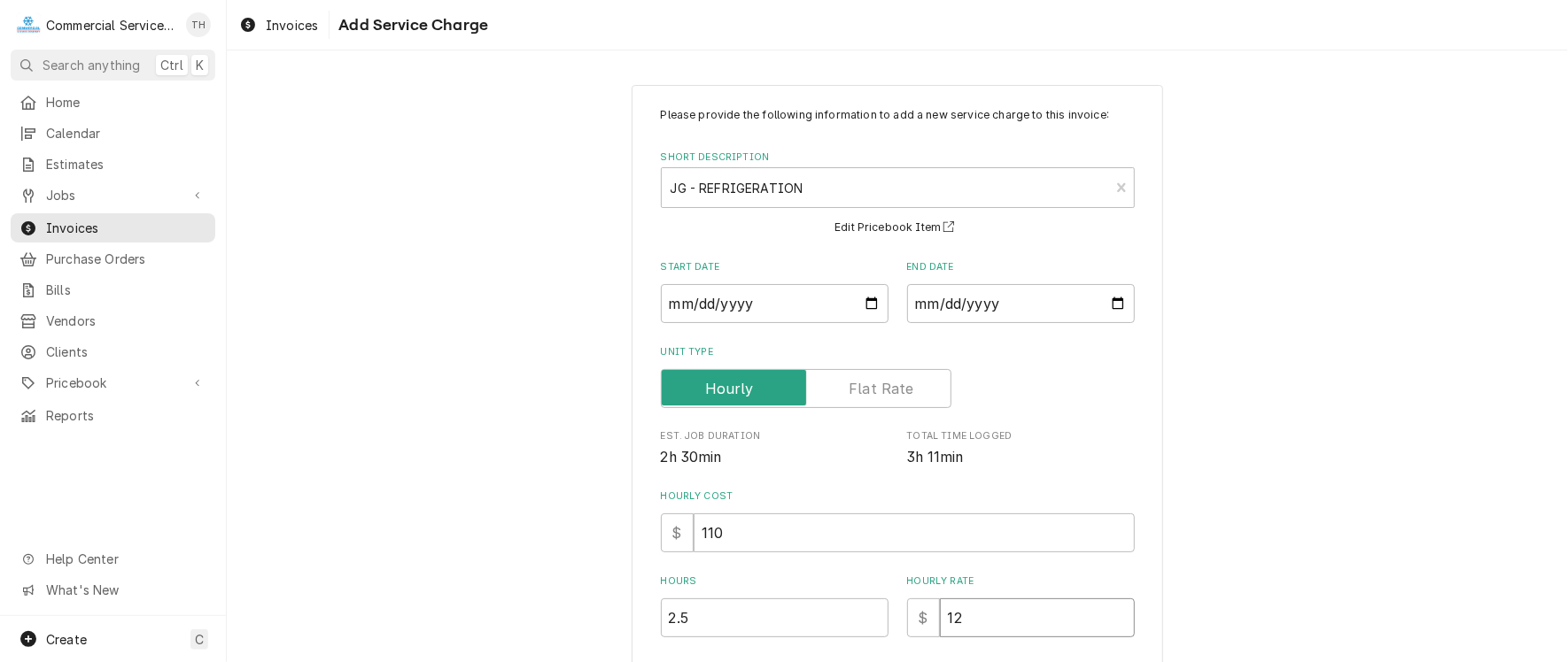
type textarea "x"
type input "120"
type textarea "x"
type input "120.0"
type textarea "x"
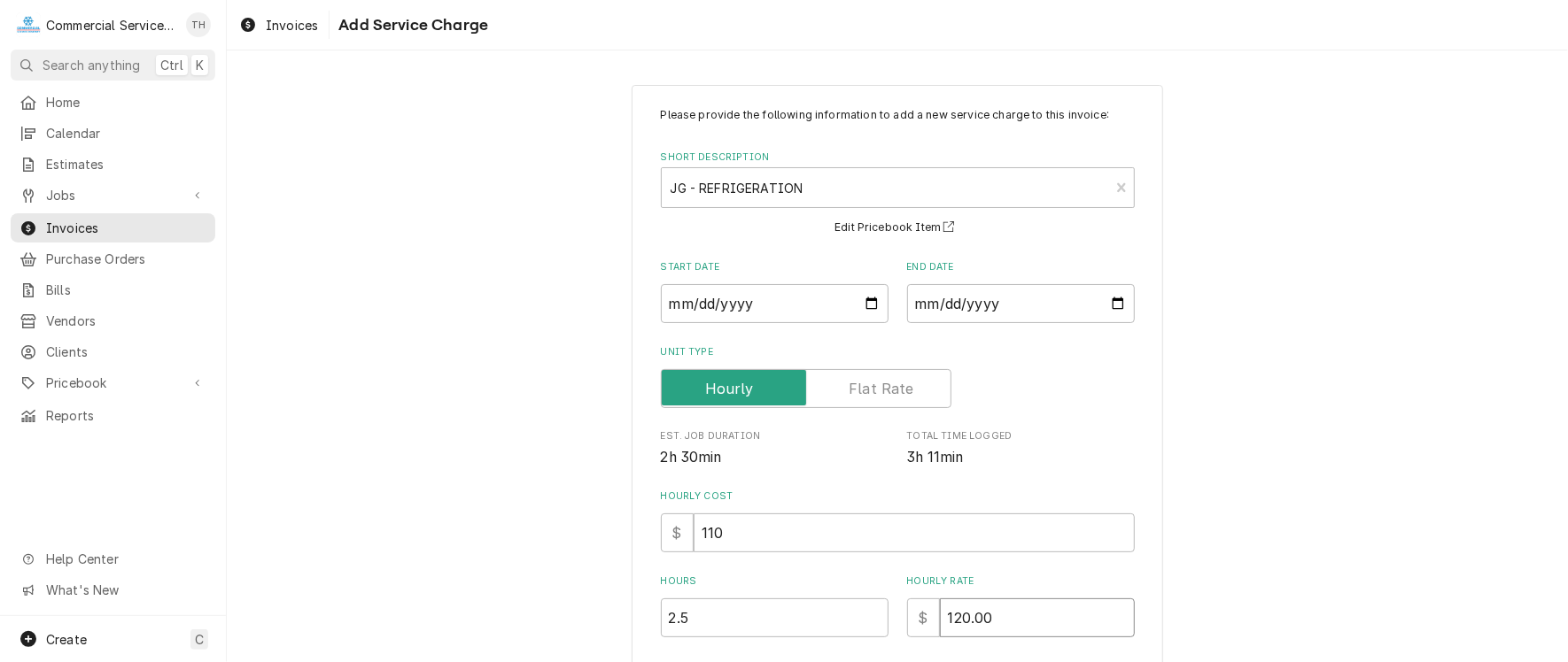
type input "120.00"
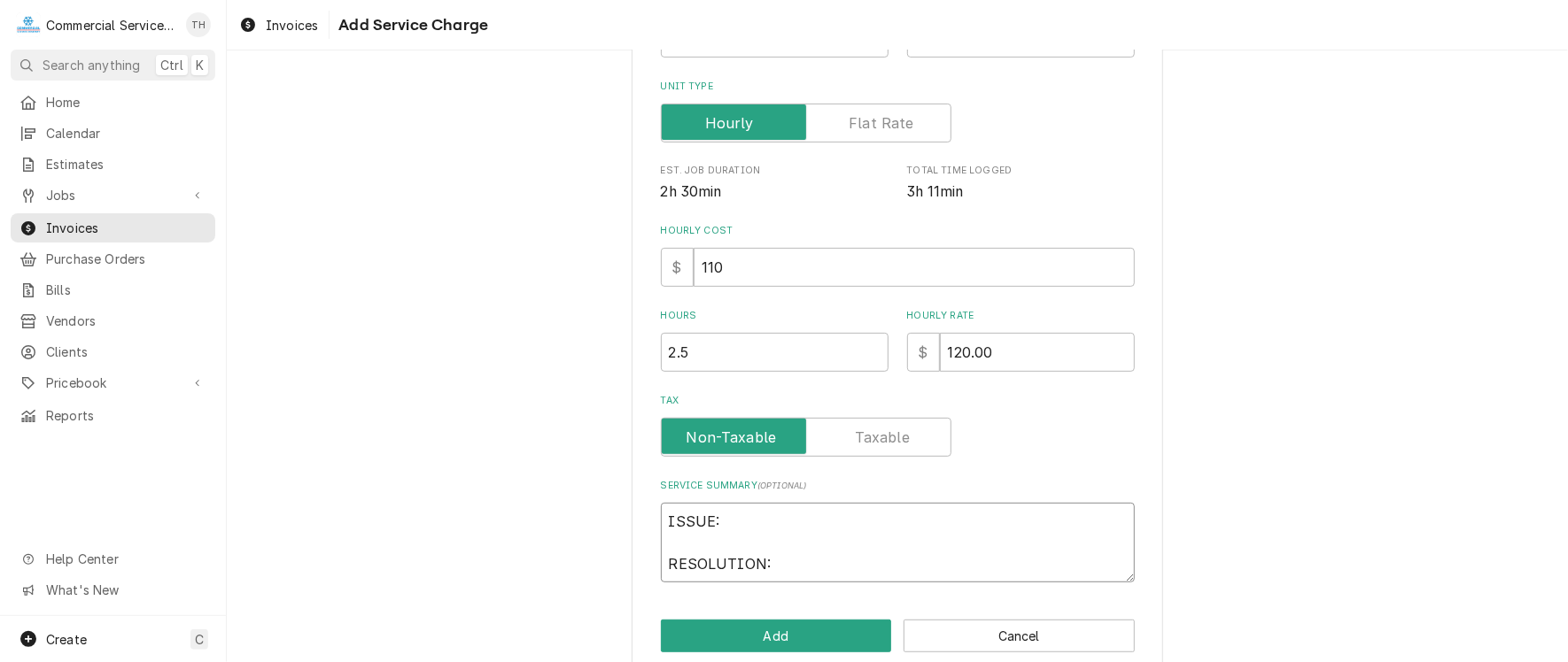
drag, startPoint x: 662, startPoint y: 529, endPoint x: 769, endPoint y: 582, distance: 119.4
click at [769, 582] on div "Please provide the following information to add a new service charge to this in…" at bounding box center [897, 247] width 532 height 856
type textarea "x"
type textarea "L"
type textarea "x"
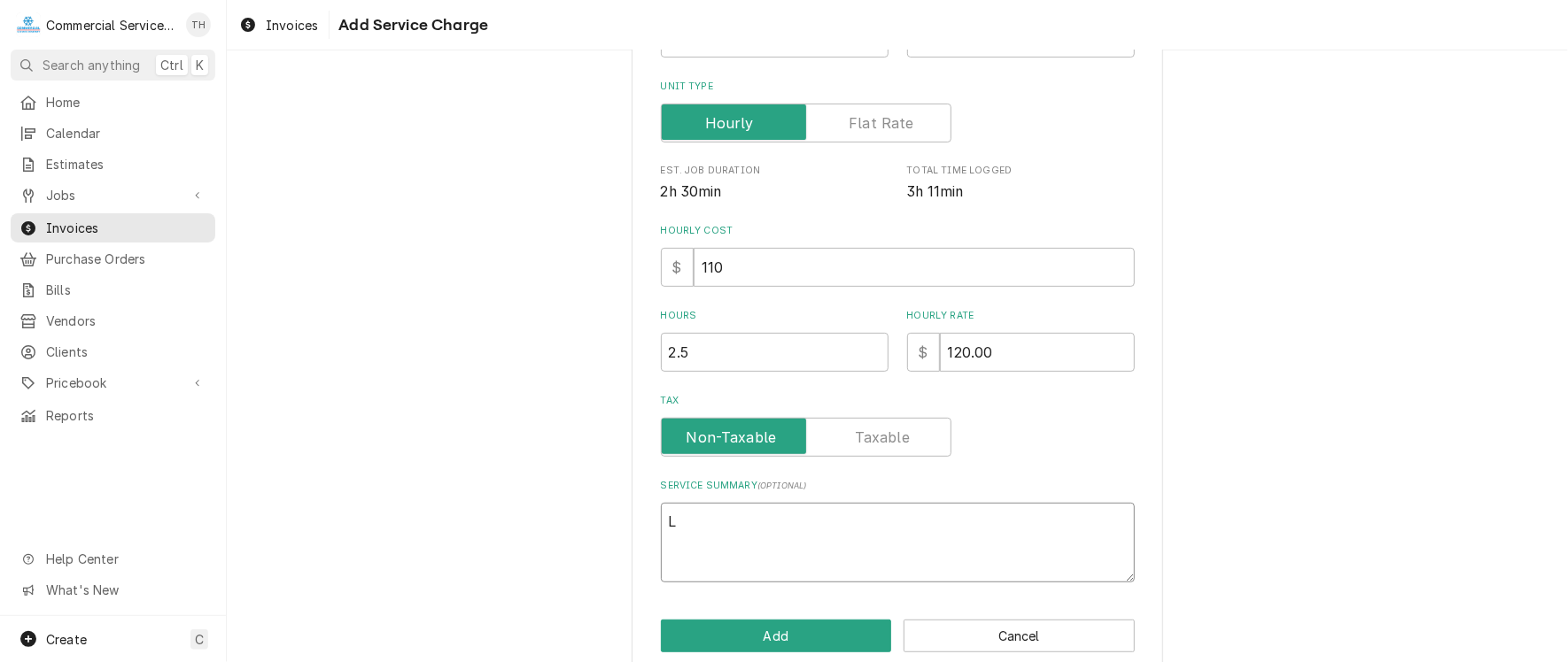
type textarea "La"
type textarea "x"
type textarea "Lab"
type textarea "x"
type textarea "Labo"
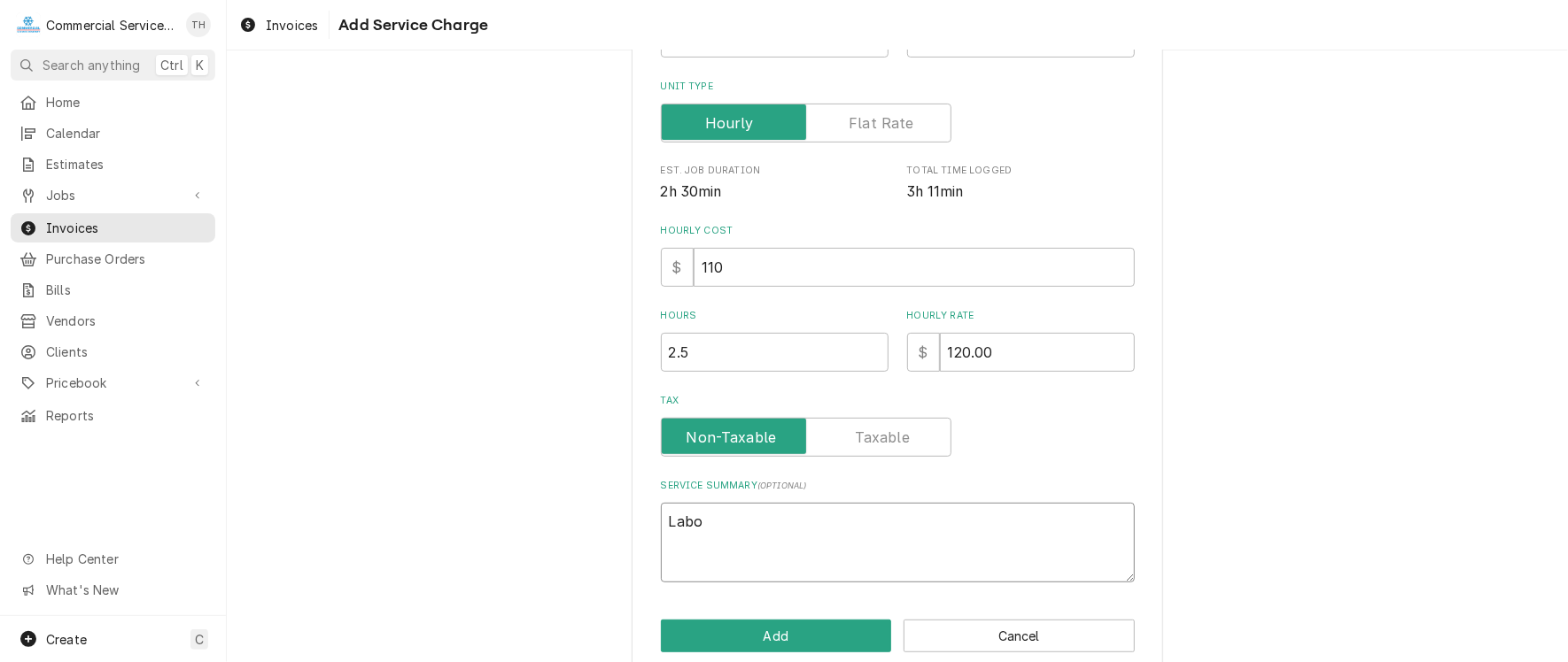
type textarea "x"
type textarea "Labor"
type textarea "x"
type textarea "Labor"
type textarea "x"
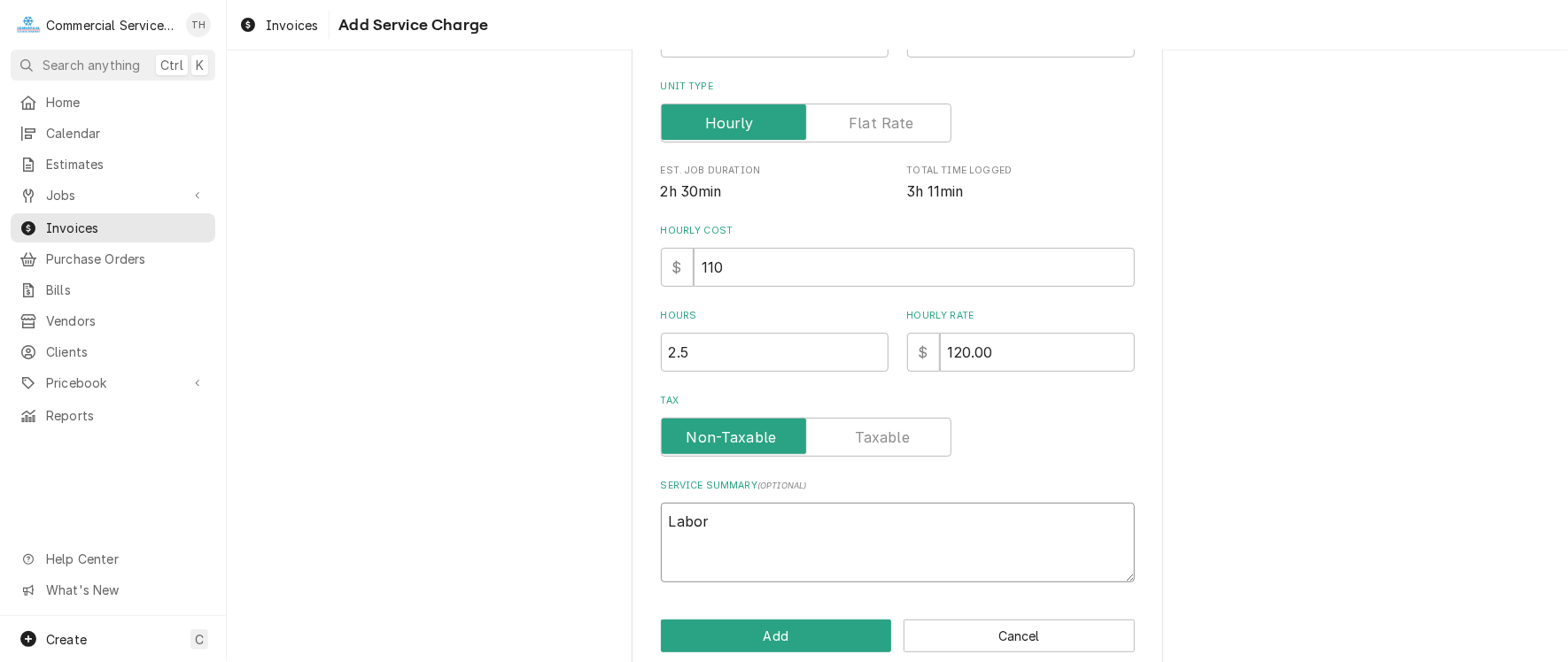
type textarea "Labor a"
type textarea "x"
type textarea "Labor as"
type textarea "x"
type textarea "Labor ass"
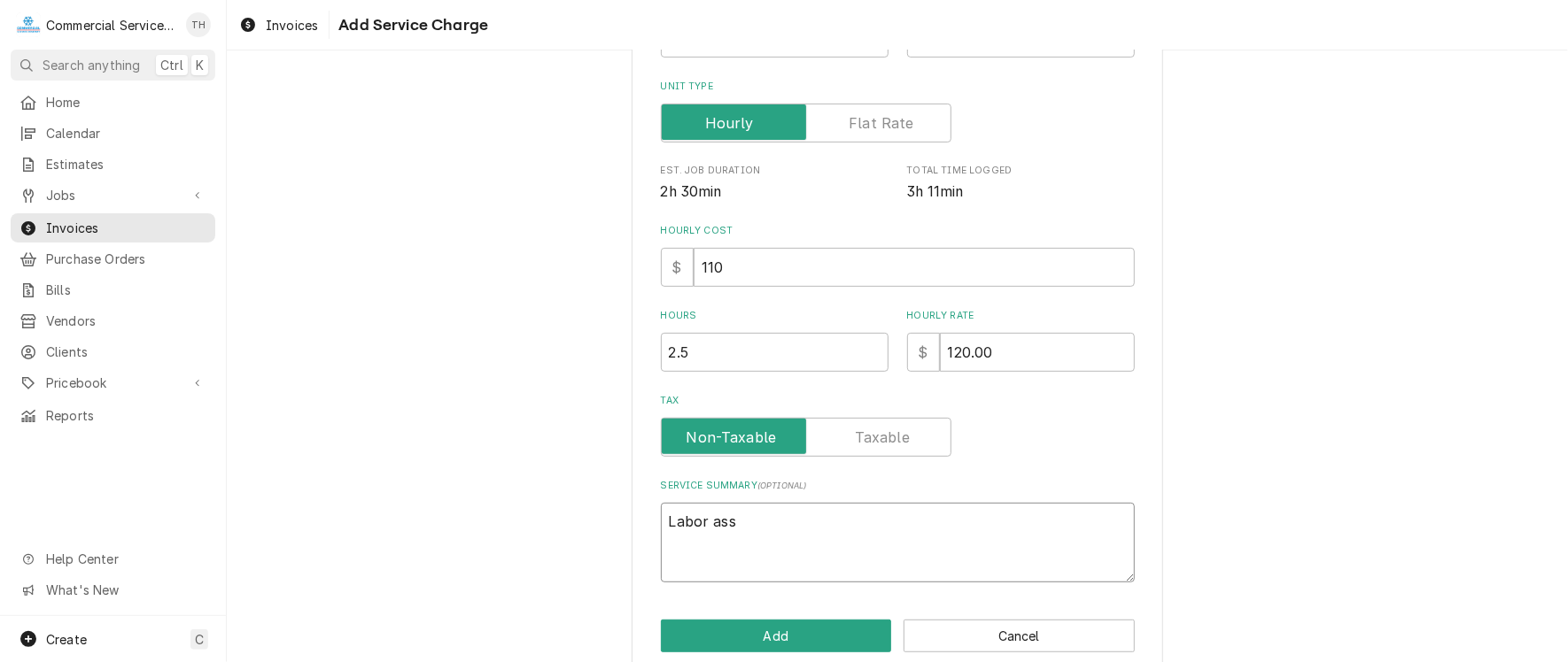
type textarea "x"
type textarea "Labor assi"
type textarea "x"
type textarea "Labor assis"
type textarea "x"
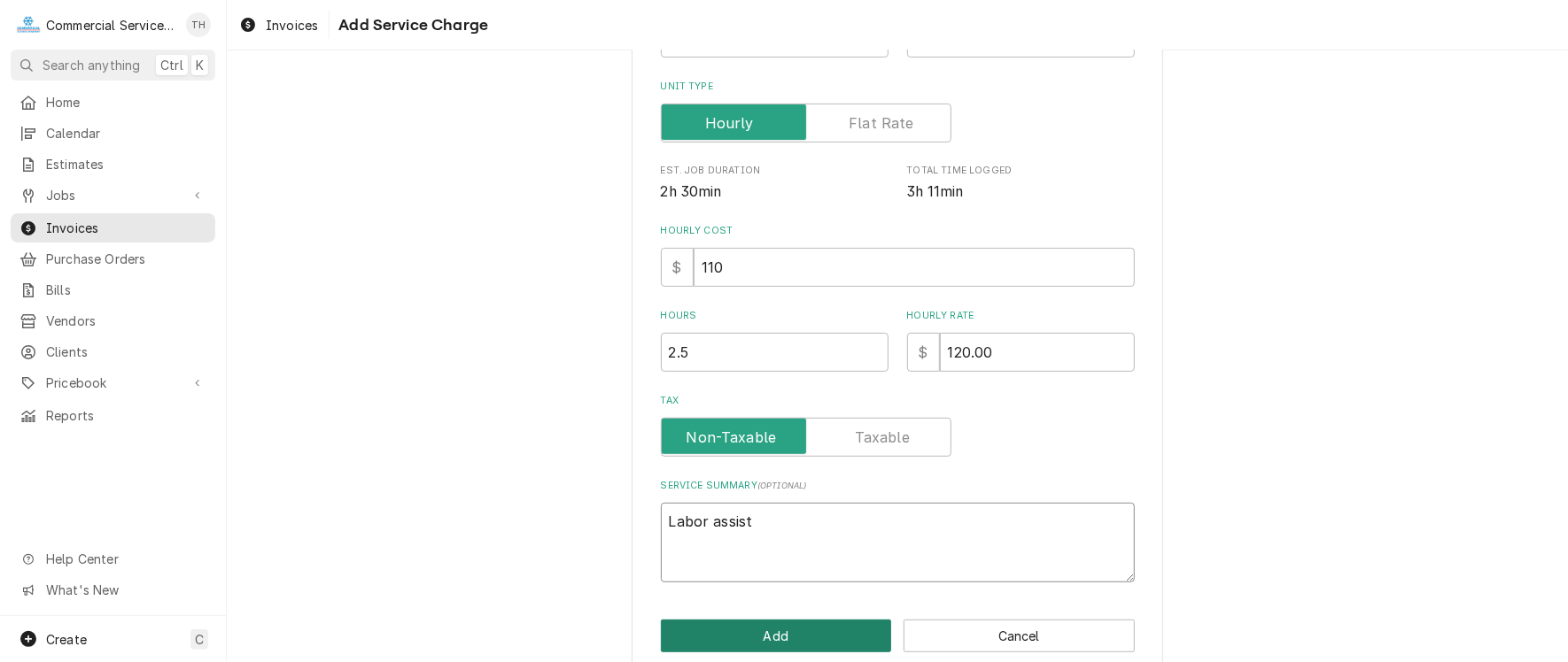
type textarea "Labor assist"
click at [694, 633] on button "Add" at bounding box center [777, 636] width 232 height 33
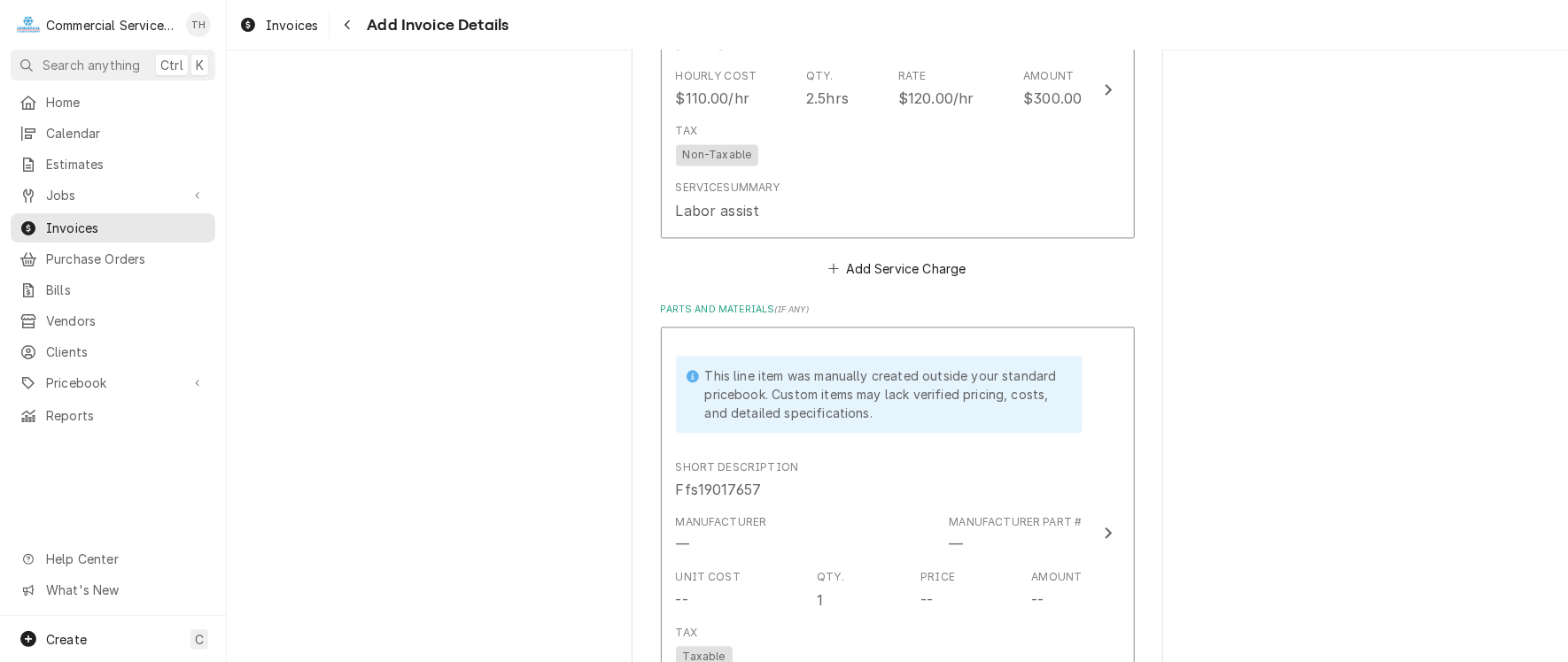
scroll to position [2259, 0]
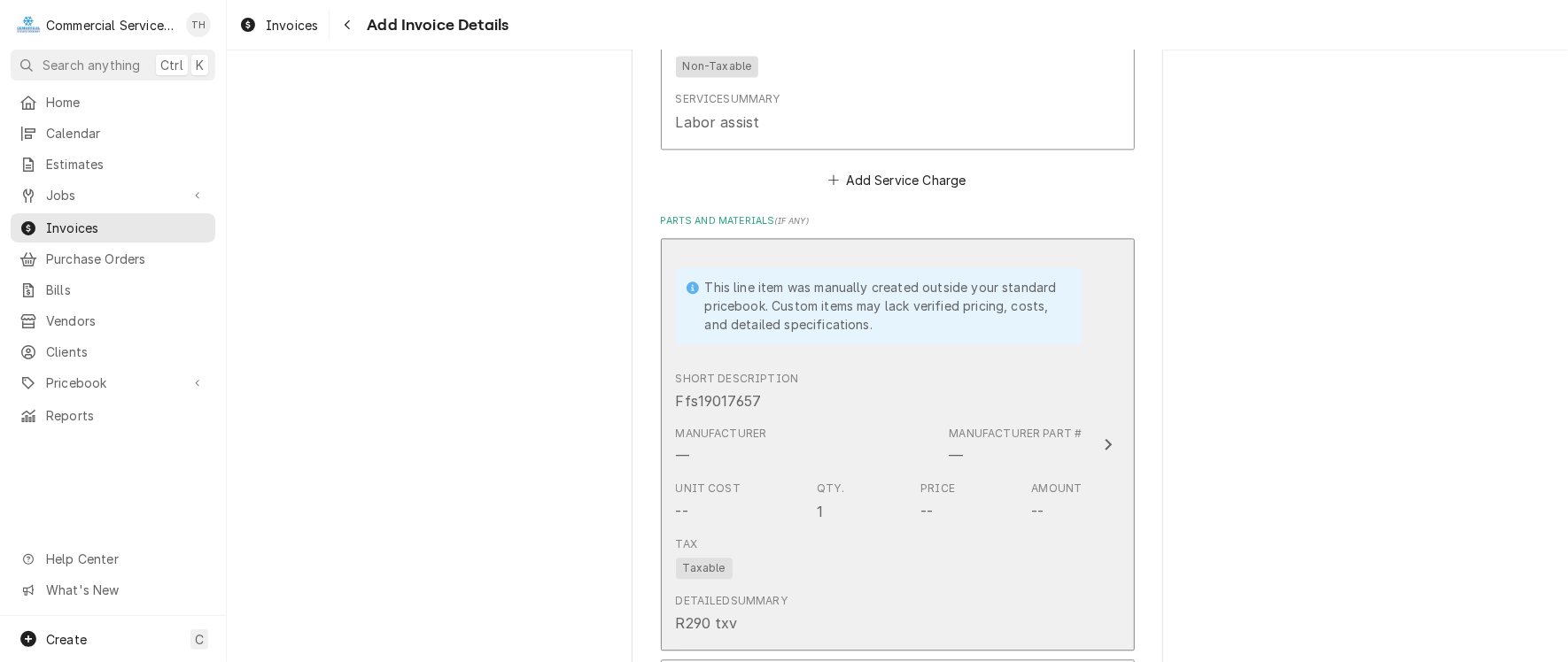
click at [864, 389] on div "Short Description Ffs19017657" at bounding box center [879, 391] width 407 height 55
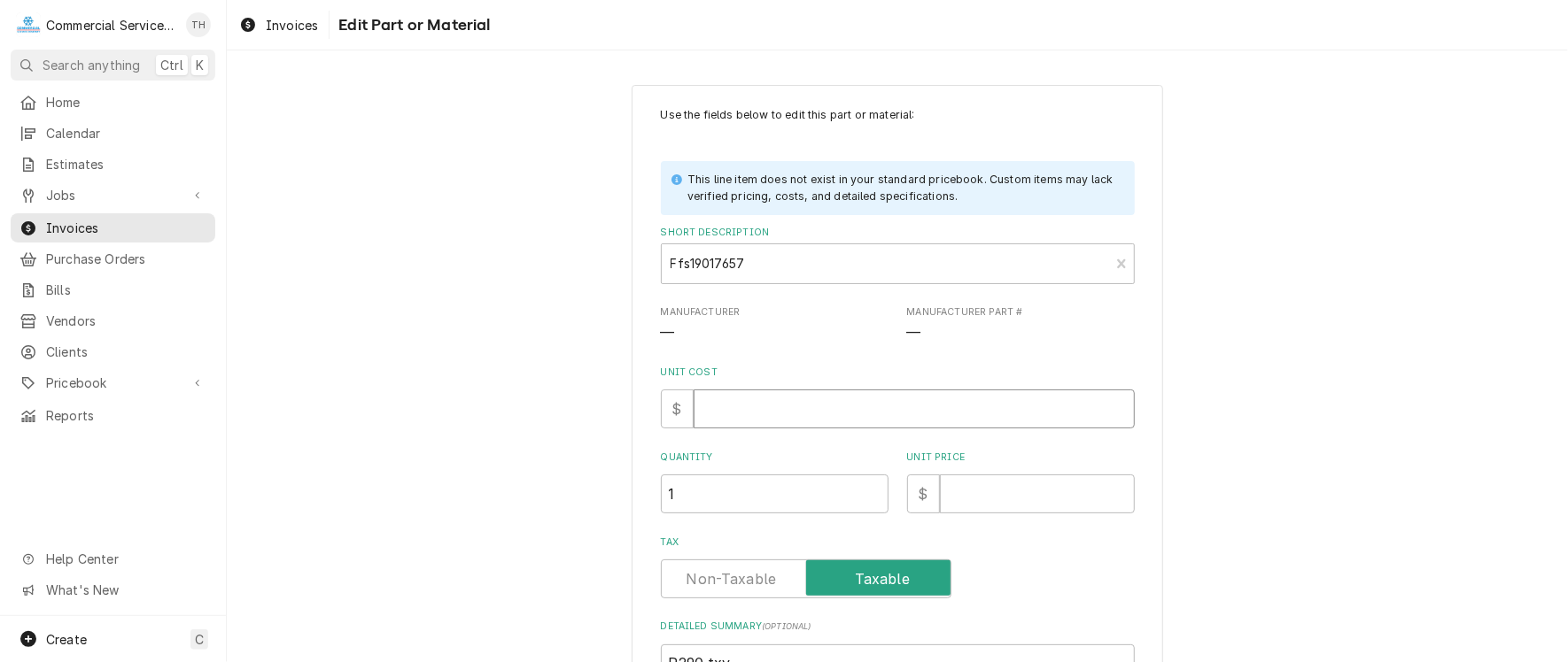
drag, startPoint x: 754, startPoint y: 417, endPoint x: 738, endPoint y: 422, distance: 16.8
click at [740, 422] on input "Unit Cost" at bounding box center [915, 409] width 441 height 39
type textarea "x"
type input "6"
type textarea "x"
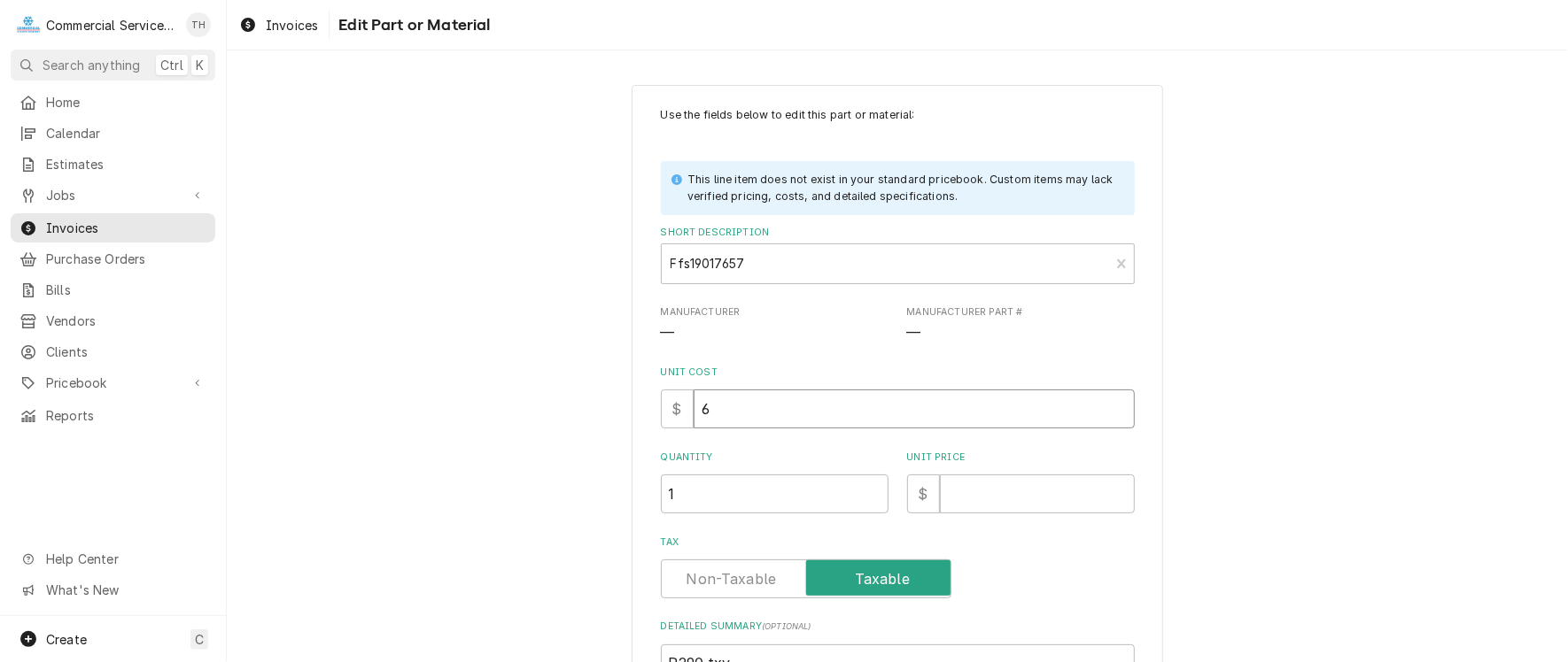
type input "66"
type textarea "x"
type input "66.7"
type textarea "x"
type input "66.70"
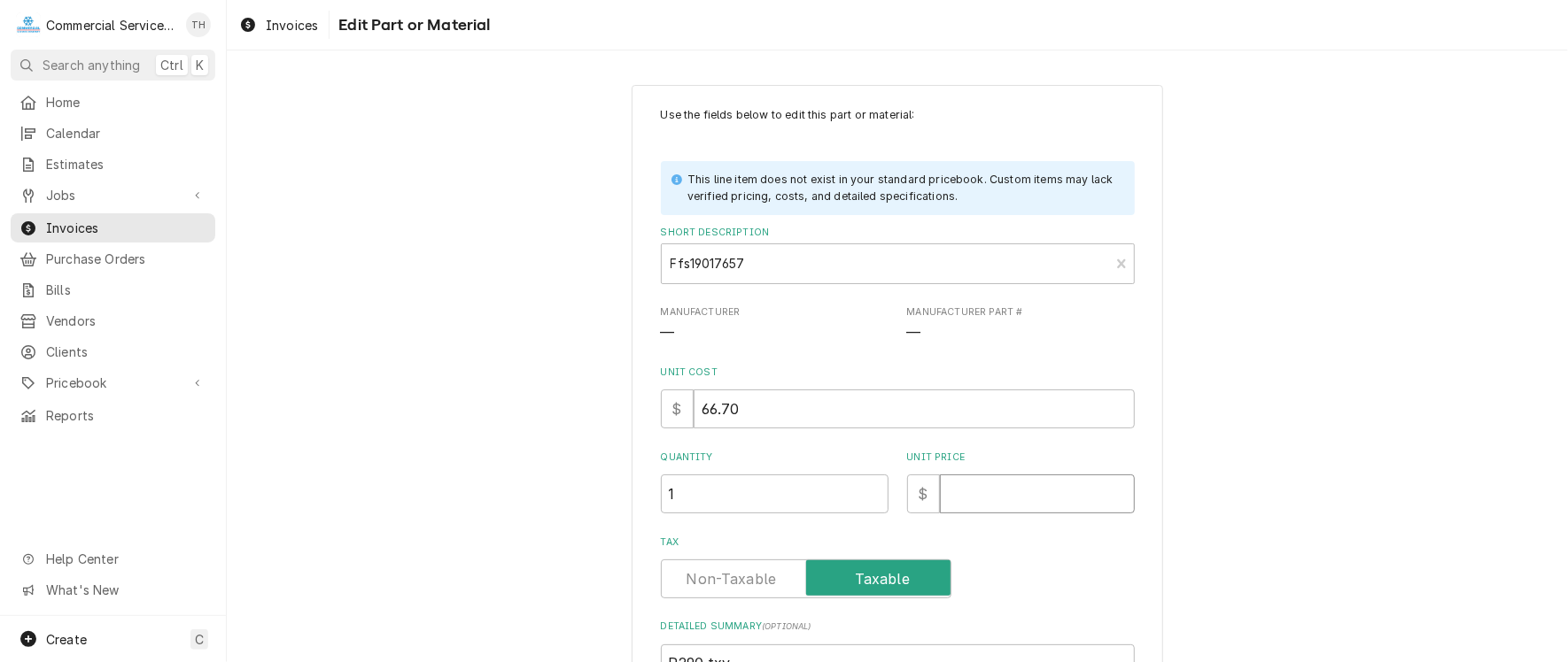
type textarea "x"
type input "1"
type textarea "x"
type input "13"
type textarea "x"
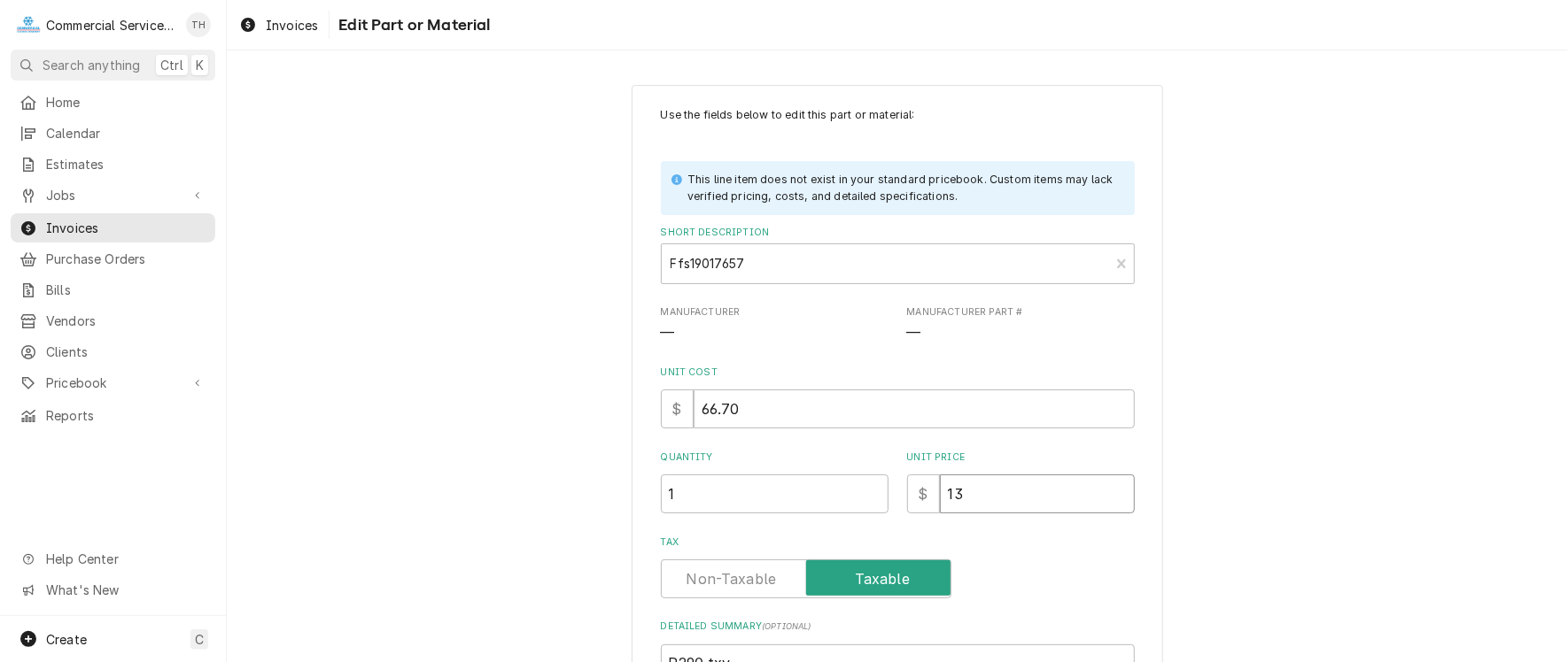
type input "133"
type textarea "x"
type input "133.4"
type textarea "x"
type input "133.40"
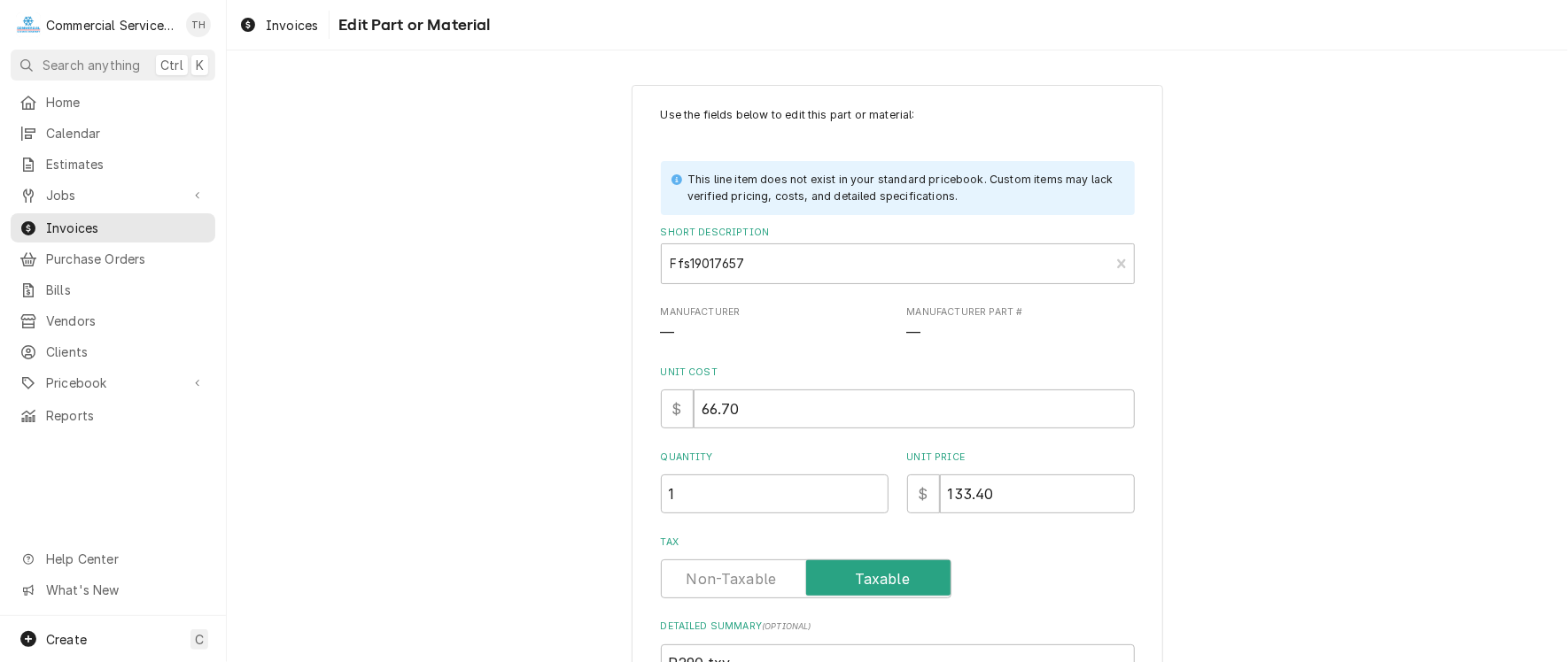
scroll to position [177, 0]
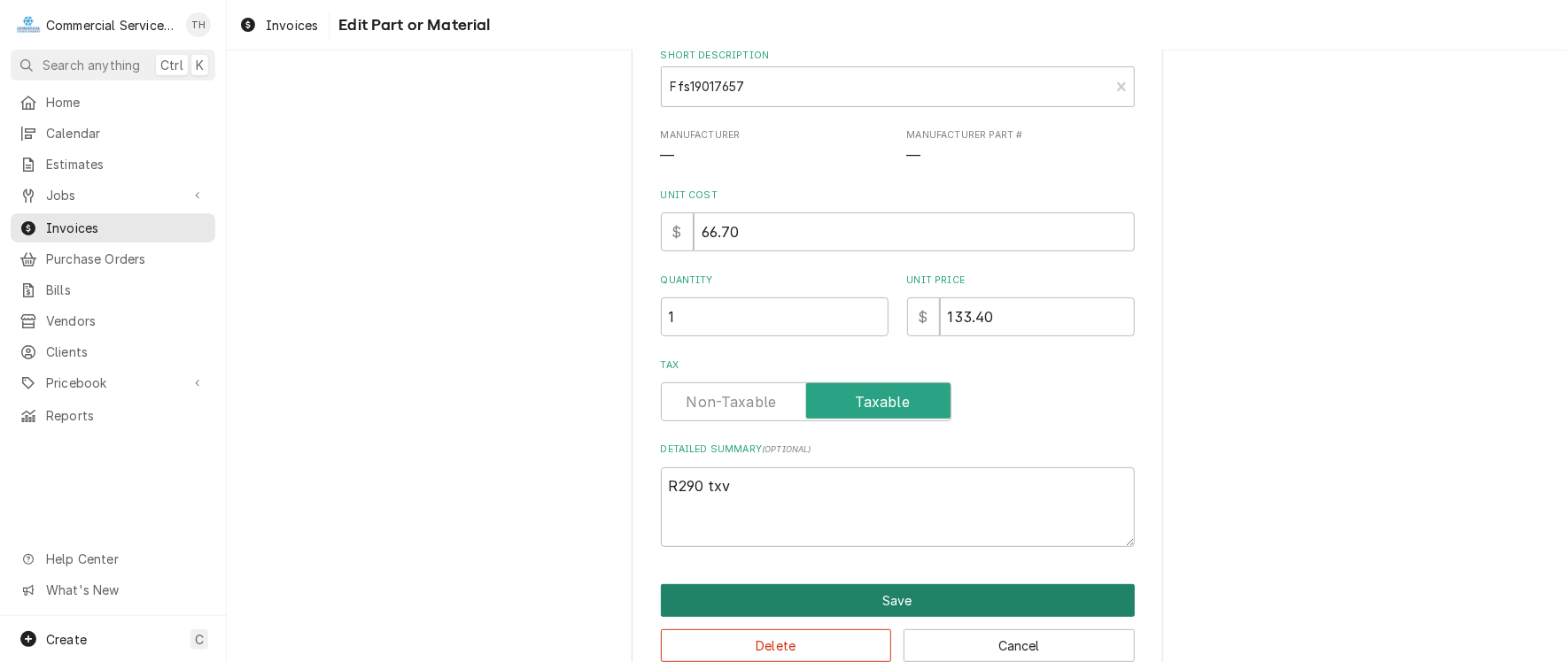
click at [863, 604] on button "Save" at bounding box center [898, 600] width 474 height 33
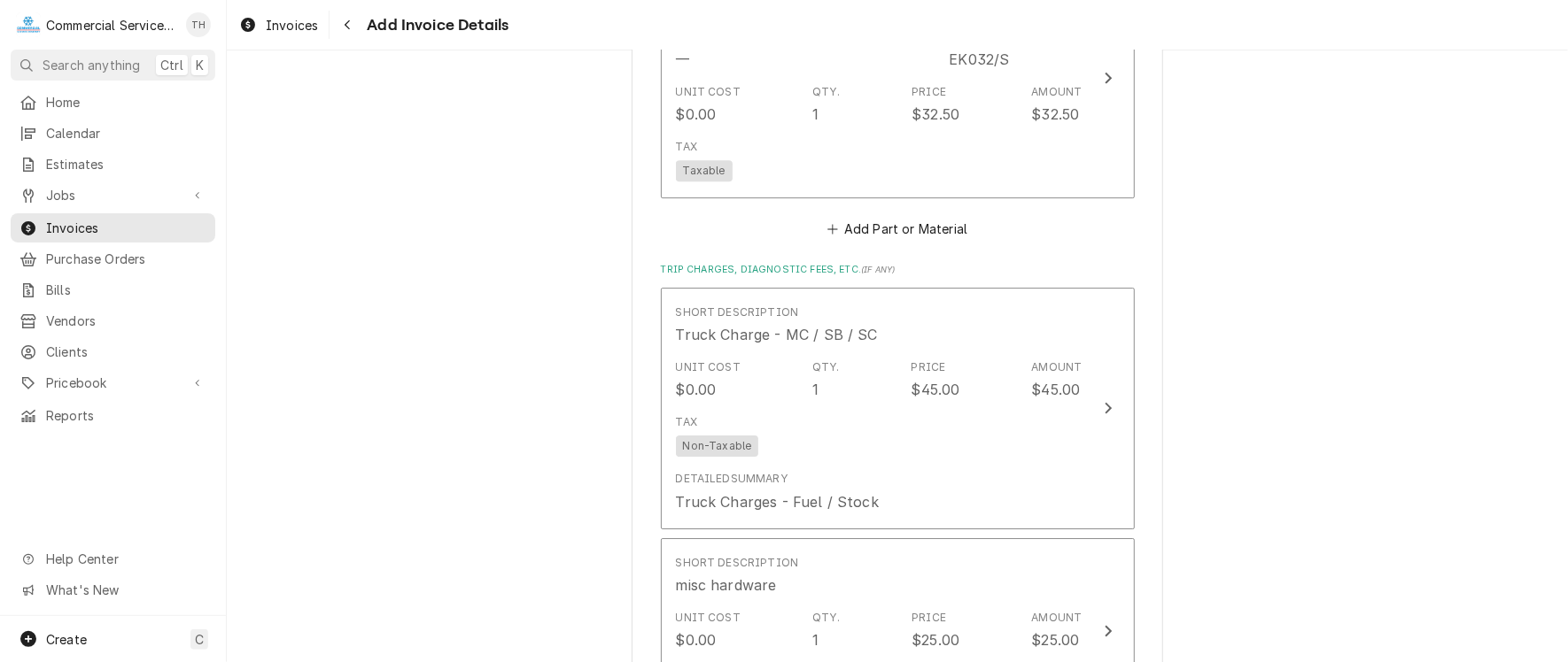
scroll to position [3389, 0]
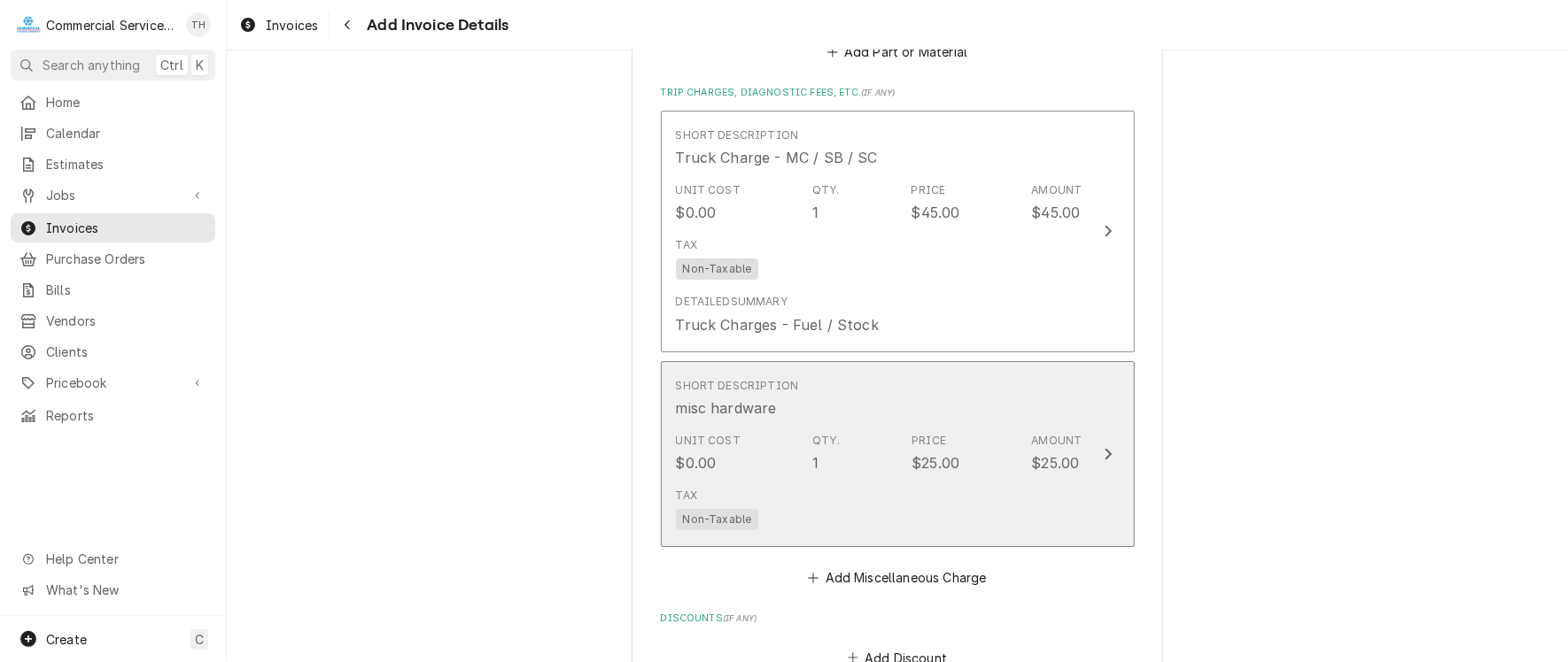
click at [857, 481] on div "Tax Non-Taxable" at bounding box center [879, 509] width 407 height 57
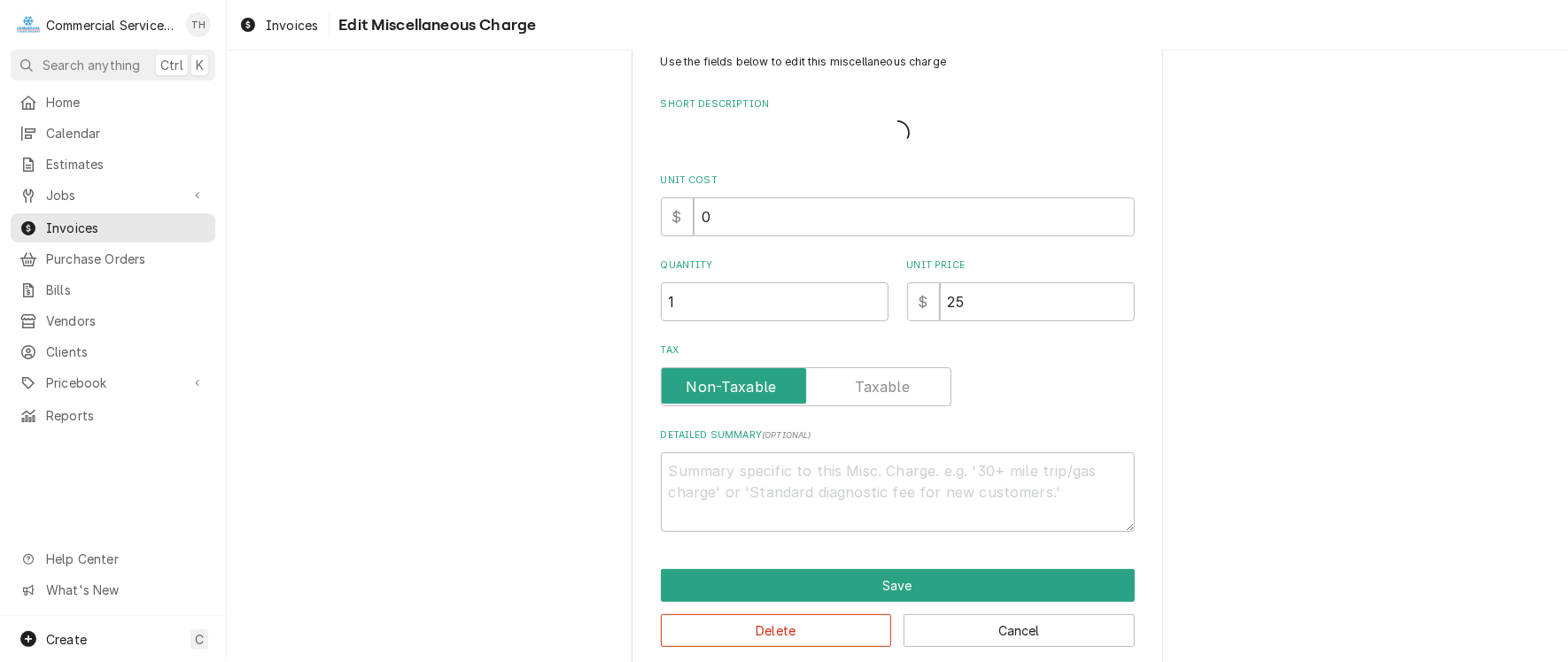
type textarea "x"
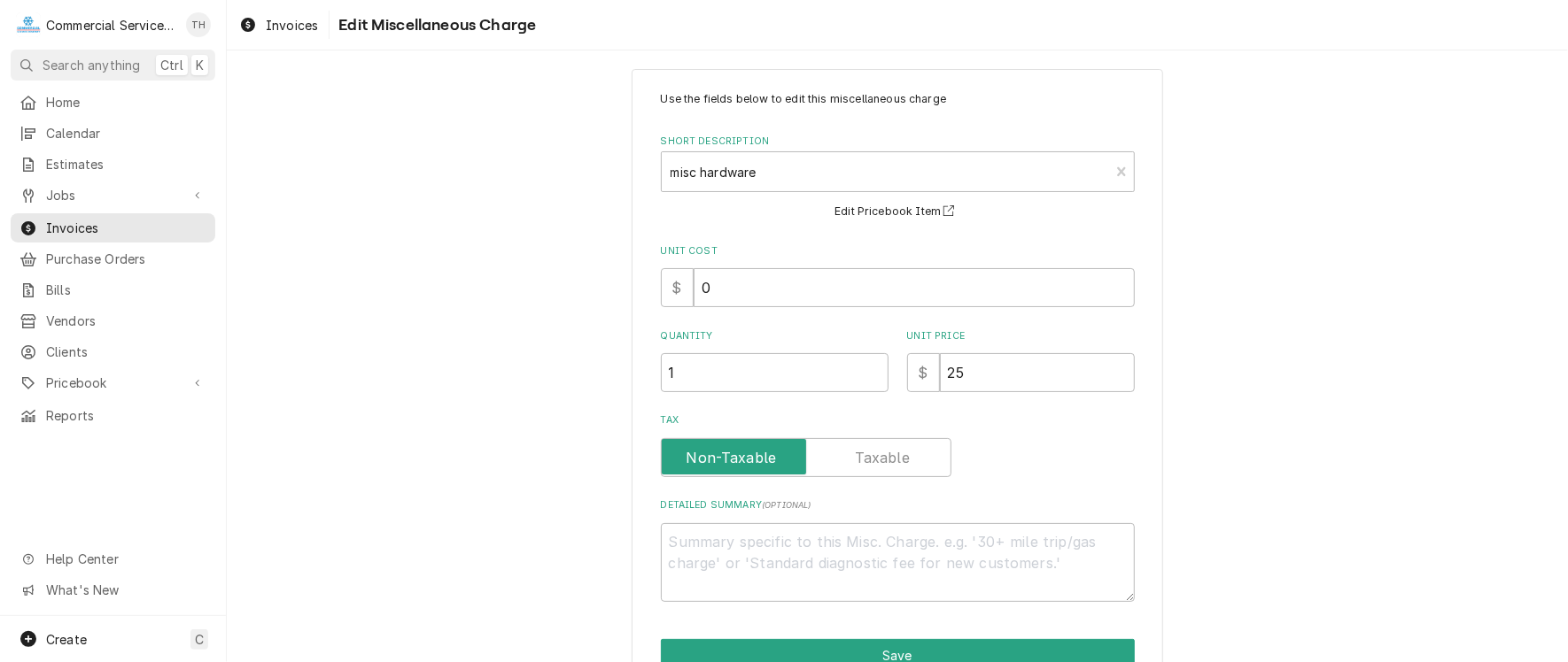
click at [857, 463] on label "Tax" at bounding box center [806, 457] width 290 height 39
click at [857, 463] on input "Tax" at bounding box center [806, 457] width 274 height 39
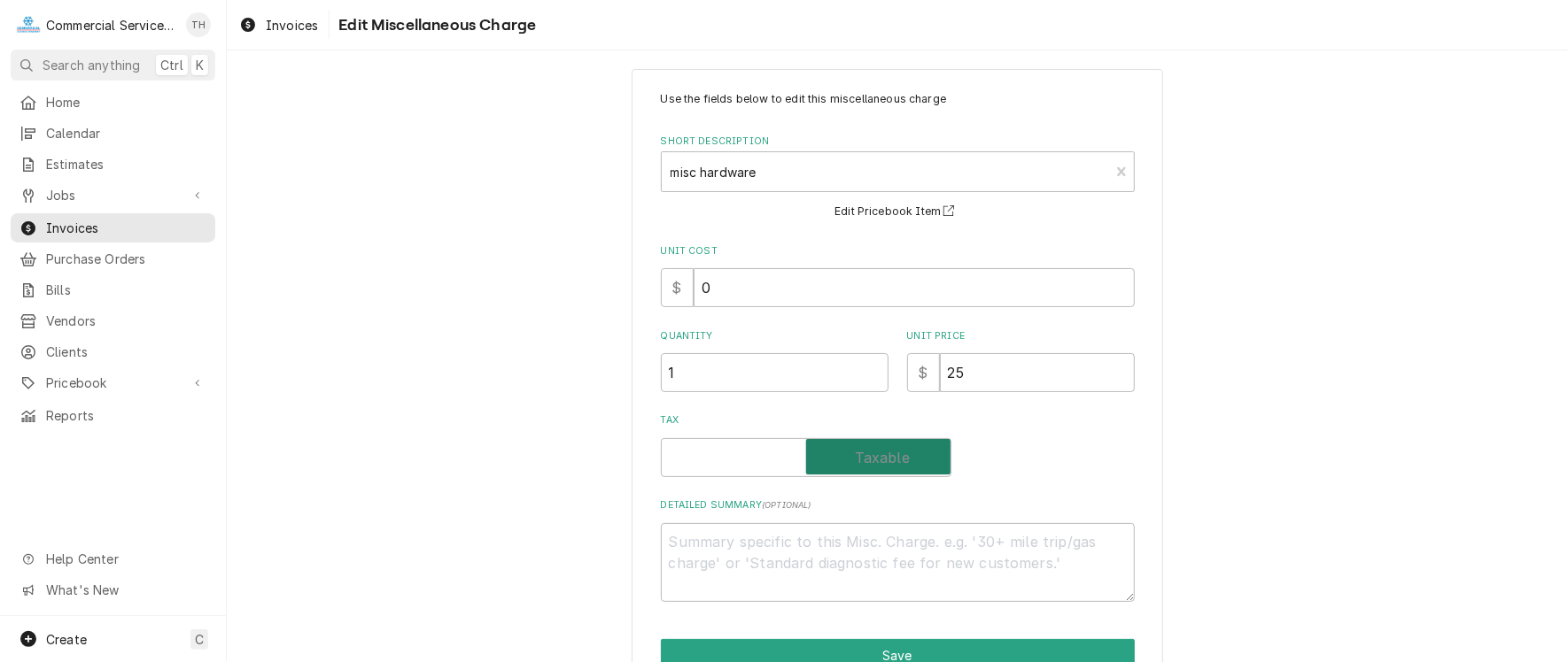
checkbox input "true"
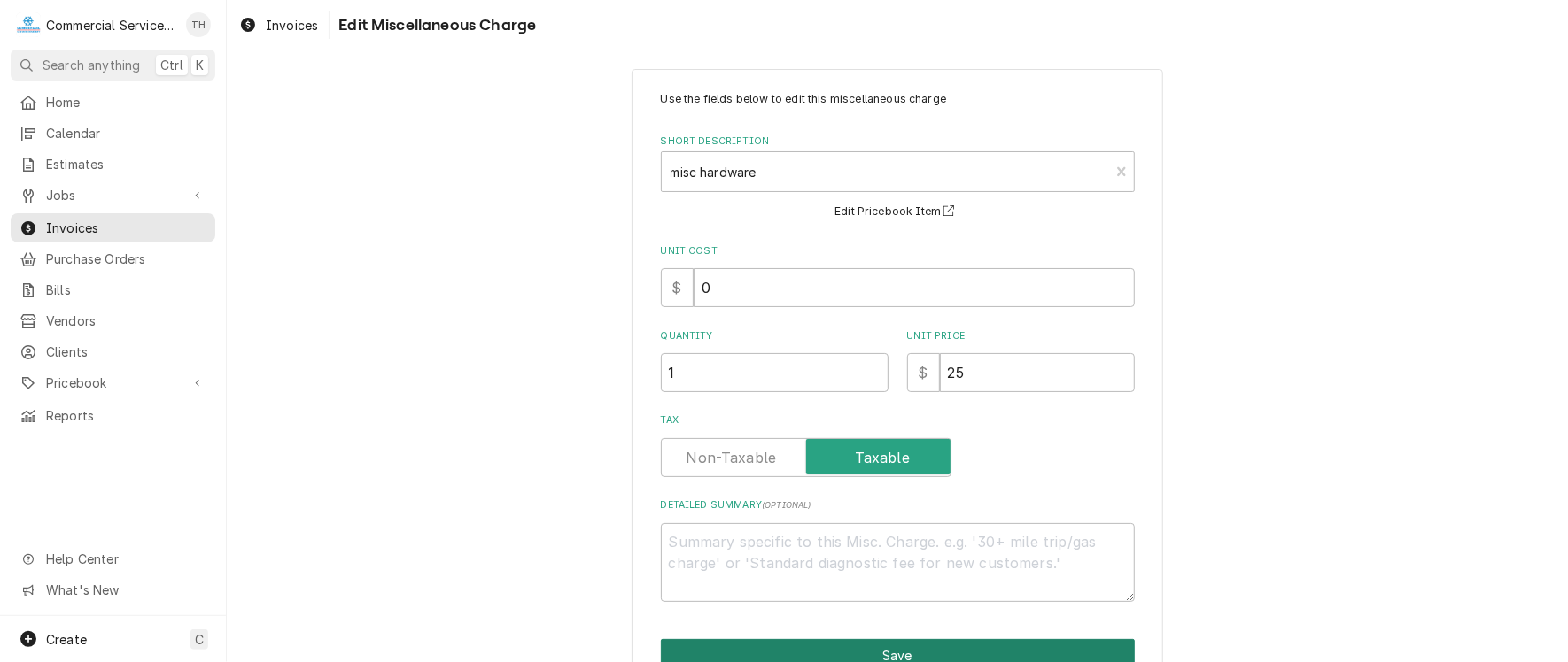
click at [837, 641] on button "Save" at bounding box center [898, 655] width 474 height 33
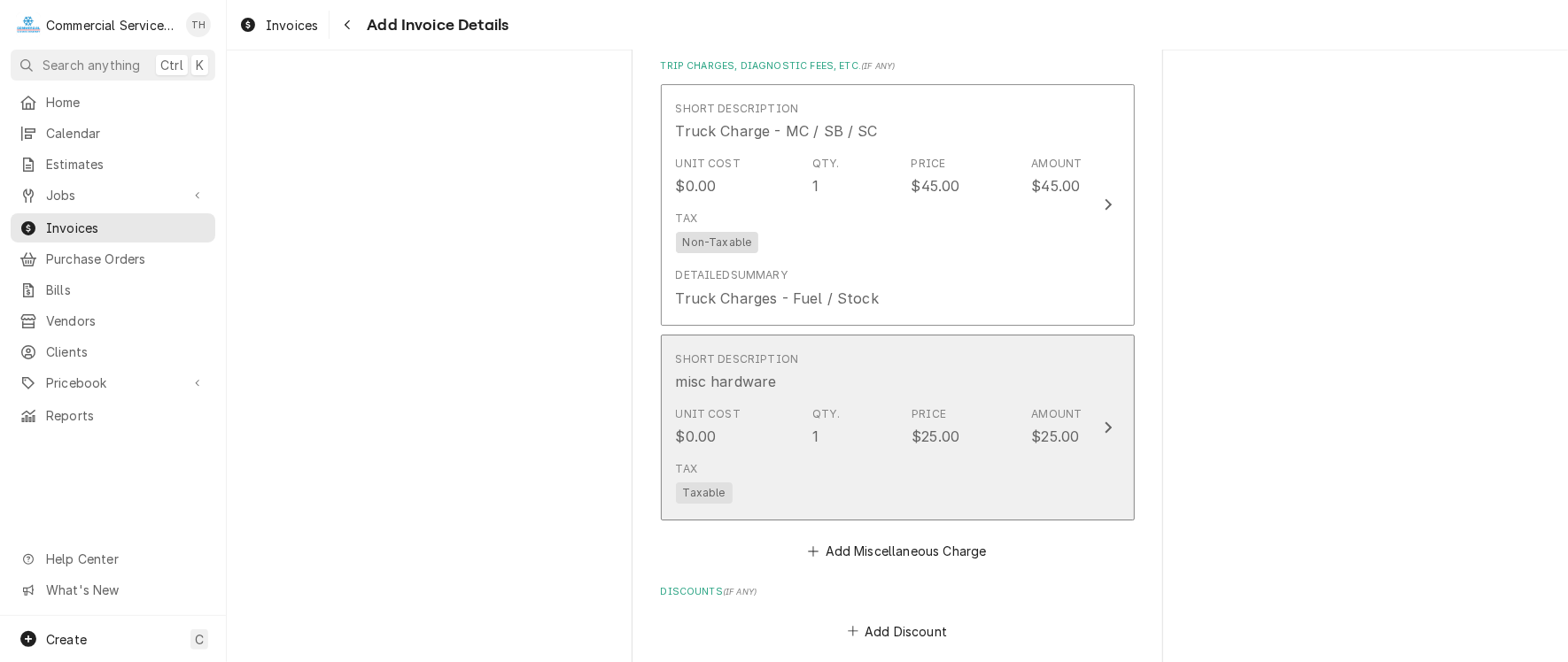
scroll to position [3456, 0]
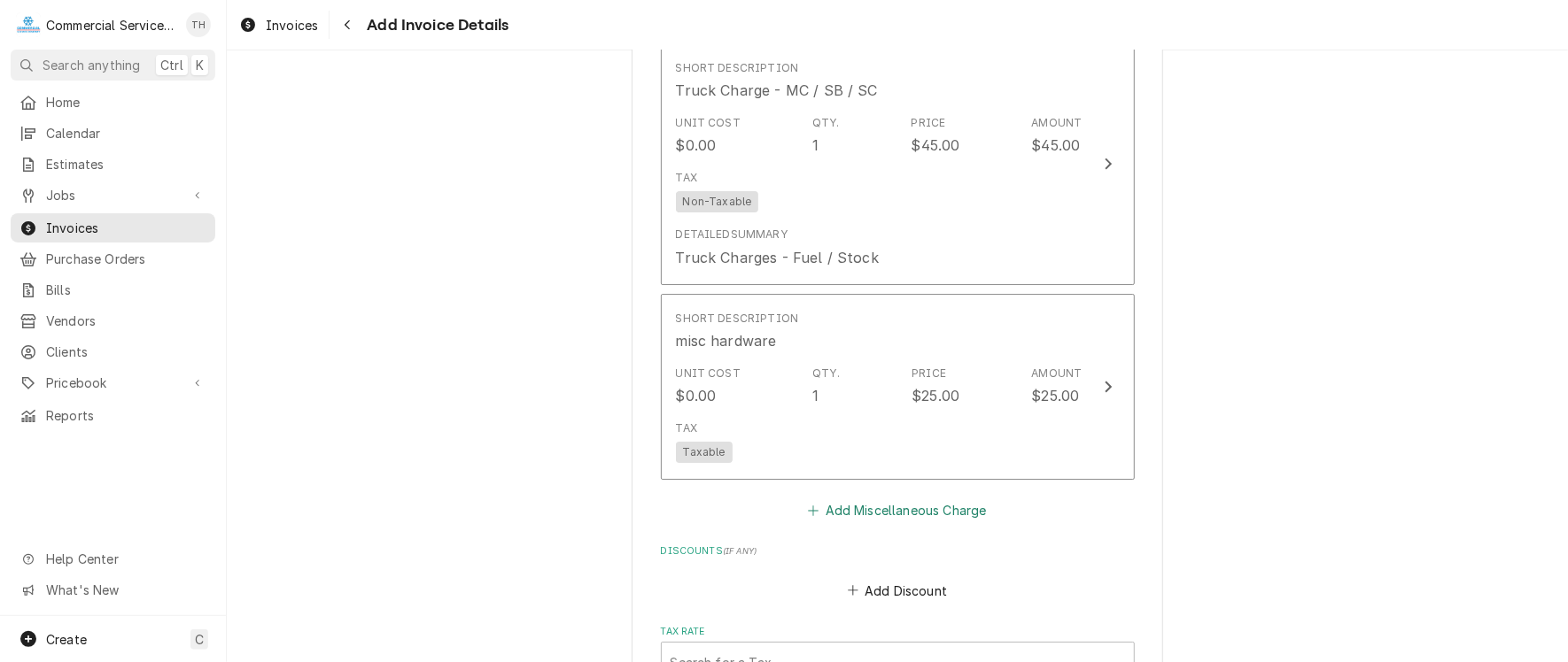
click at [857, 499] on button "Add Miscellaneous Charge" at bounding box center [897, 511] width 184 height 25
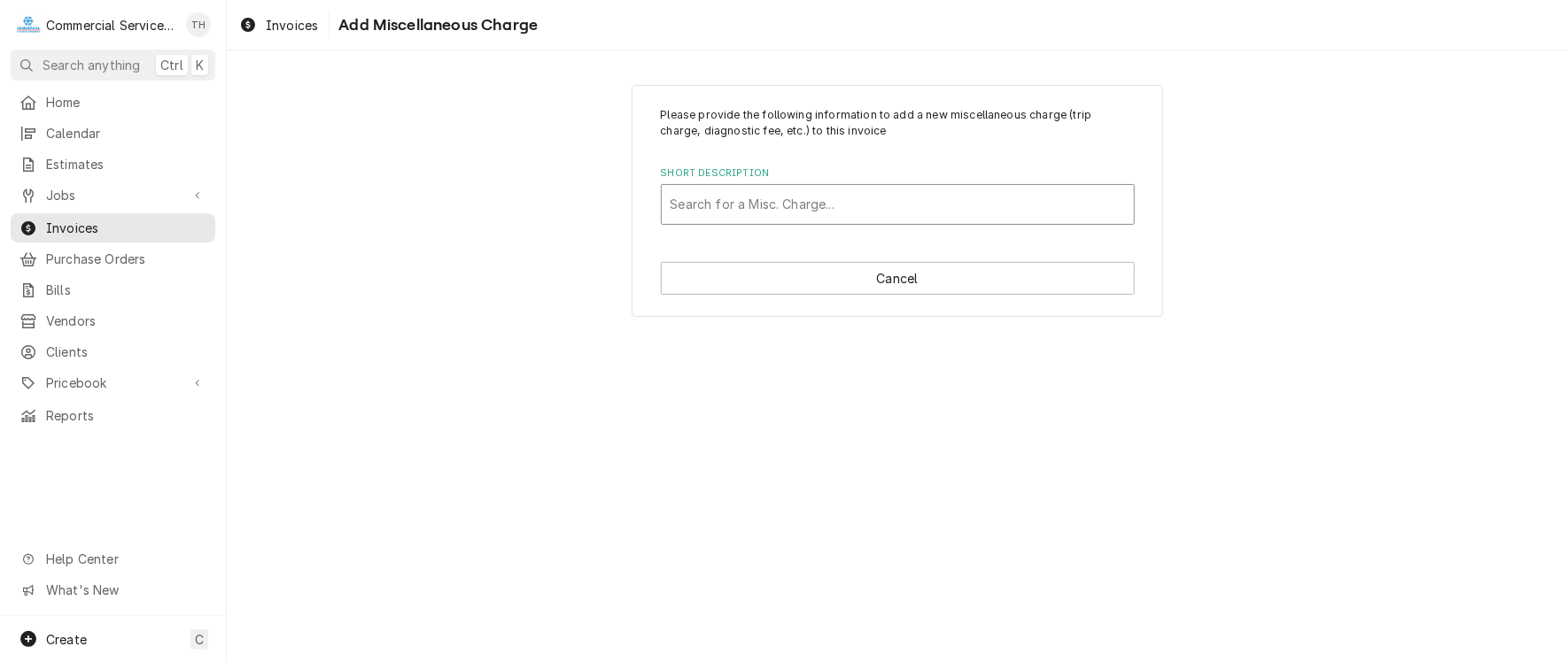
click at [781, 212] on div "Short Description" at bounding box center [897, 205] width 454 height 32
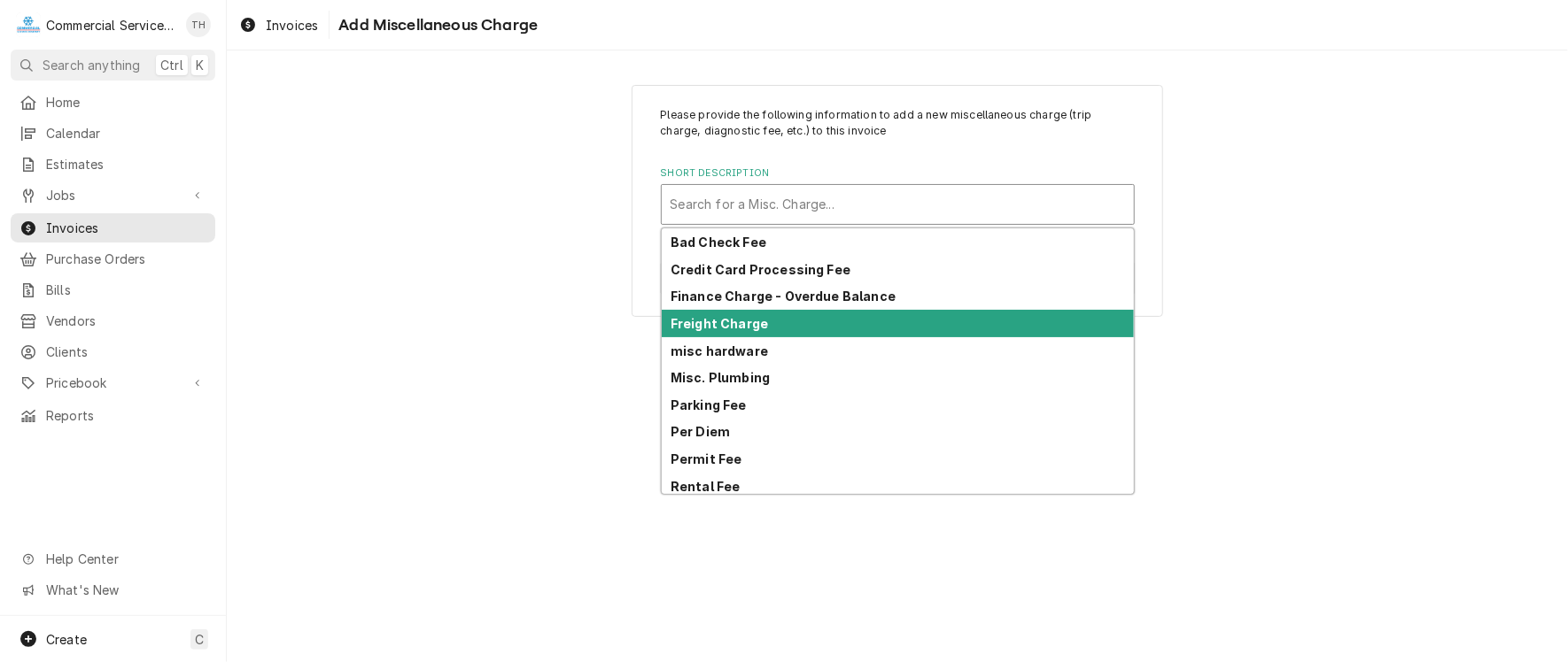
click at [776, 325] on div "Freight Charge" at bounding box center [897, 324] width 472 height 28
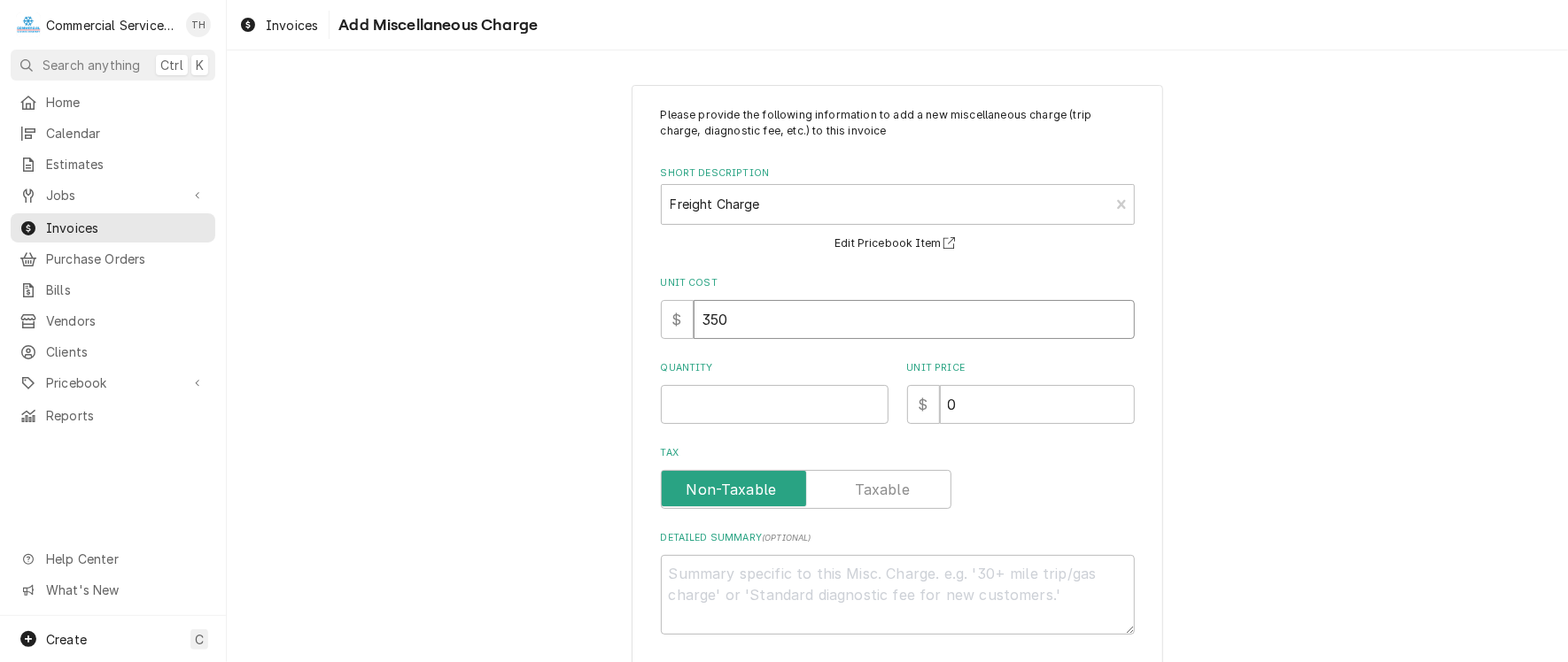
drag, startPoint x: 776, startPoint y: 325, endPoint x: 669, endPoint y: 342, distance: 108.3
click at [684, 332] on div "$ 350" at bounding box center [898, 319] width 474 height 39
type textarea "x"
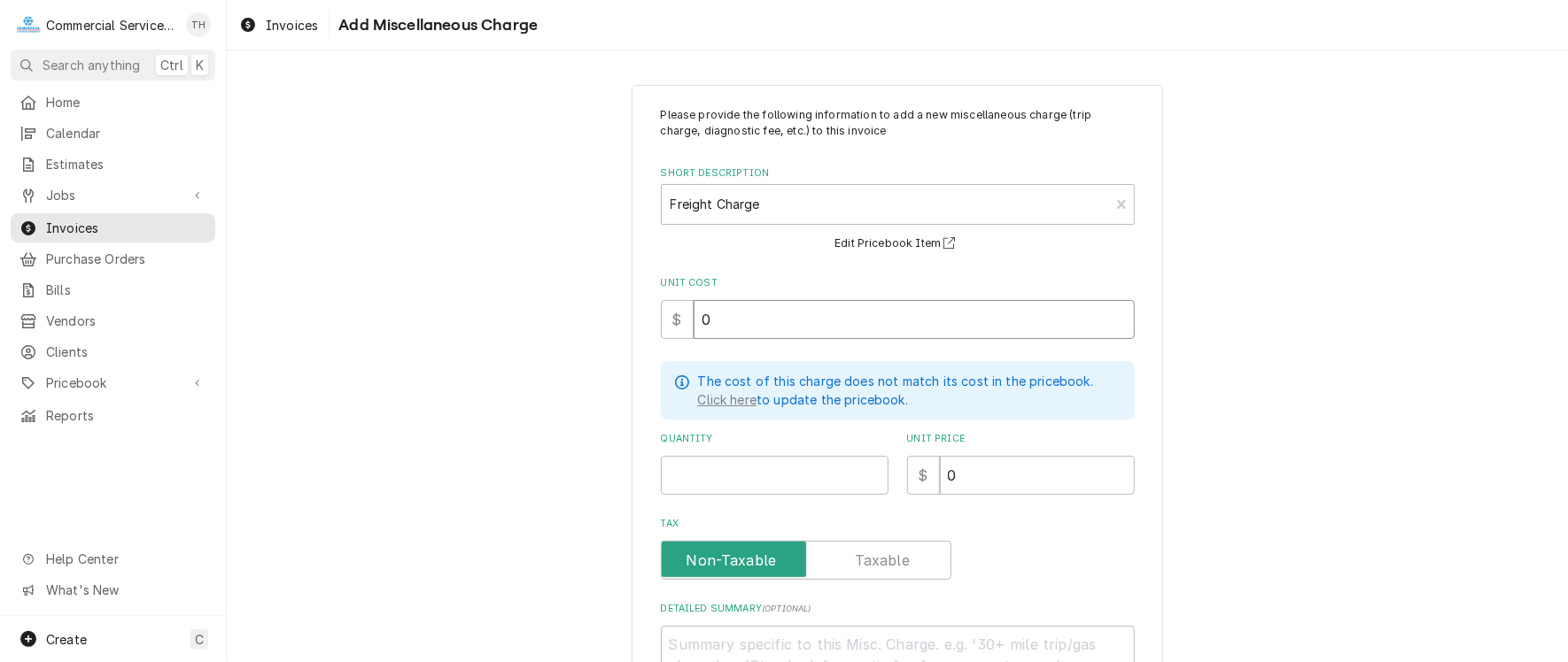
type input "0"
type textarea "x"
type input "1"
type textarea "x"
type input "3"
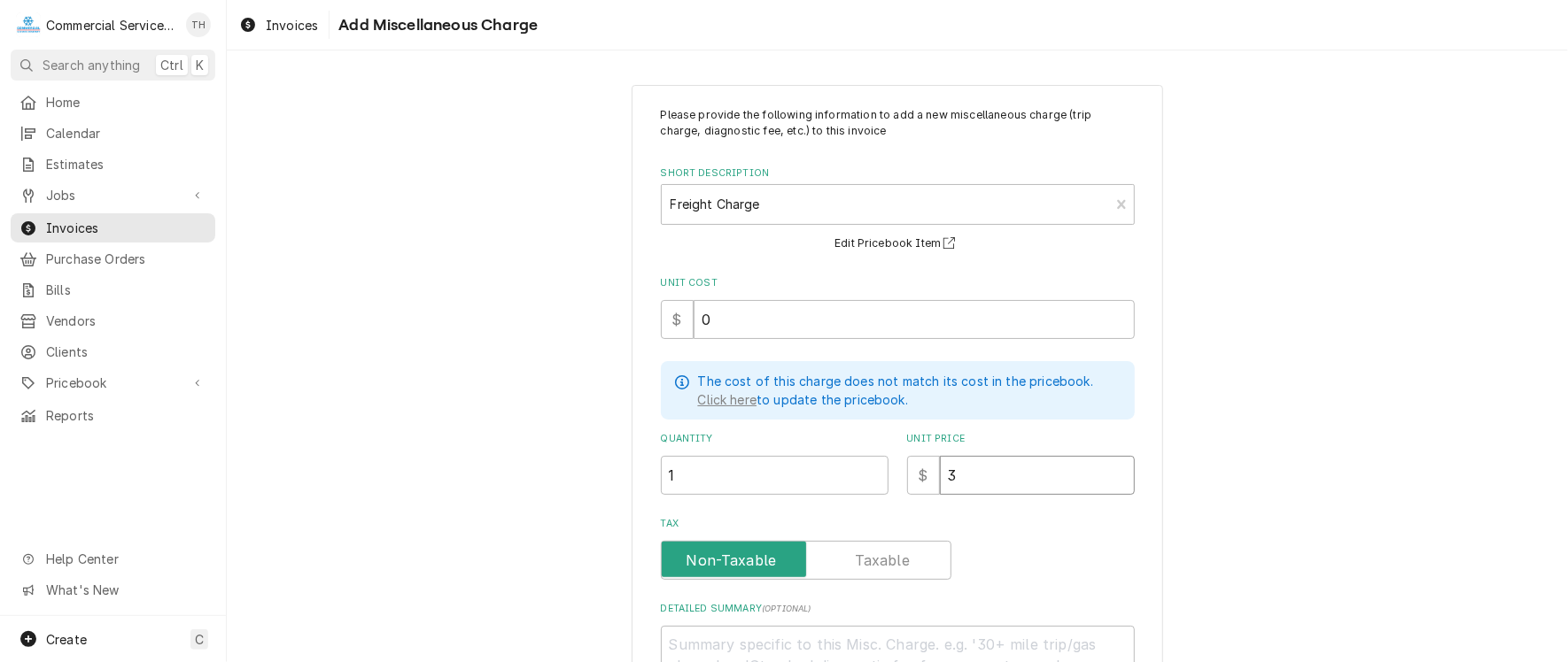
type textarea "x"
type input "38"
type textarea "x"
type input "38.9"
type textarea "x"
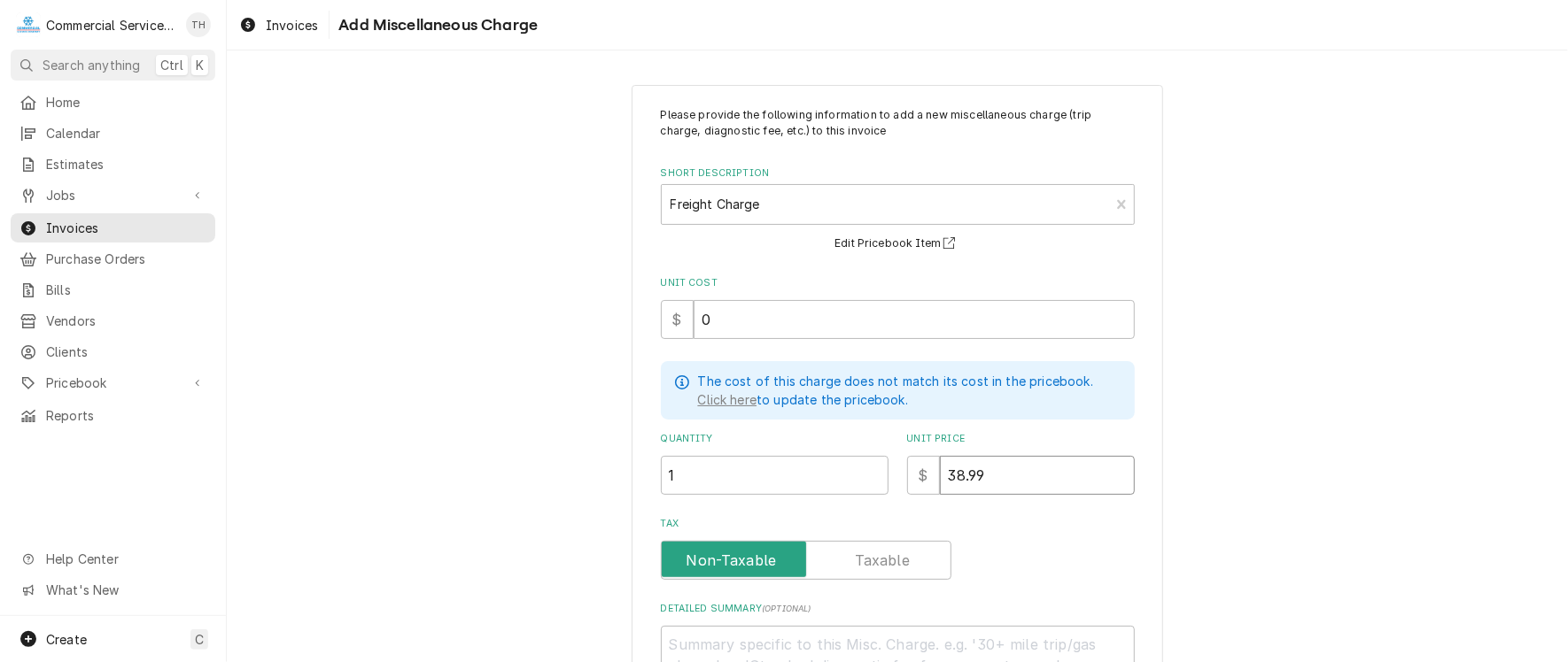
type input "38.99"
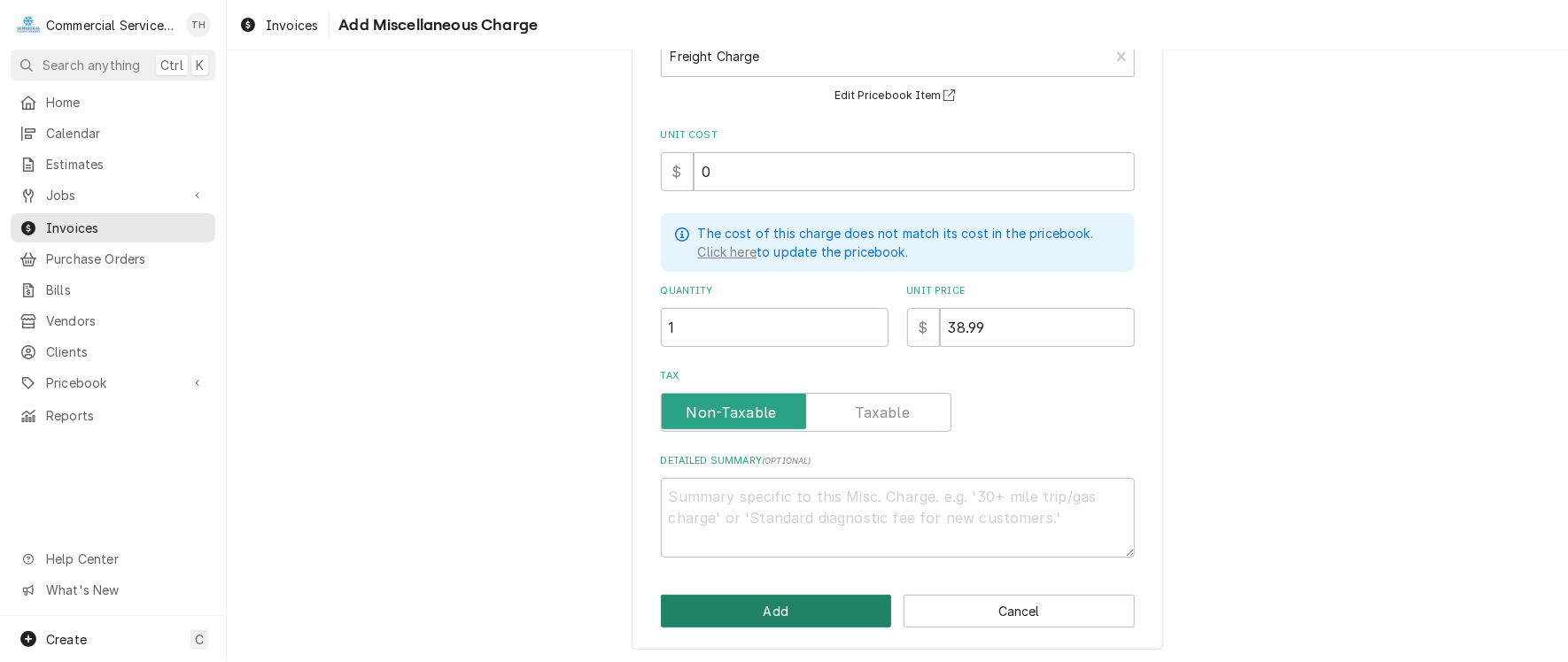
click at [775, 620] on button "Add" at bounding box center [777, 611] width 232 height 33
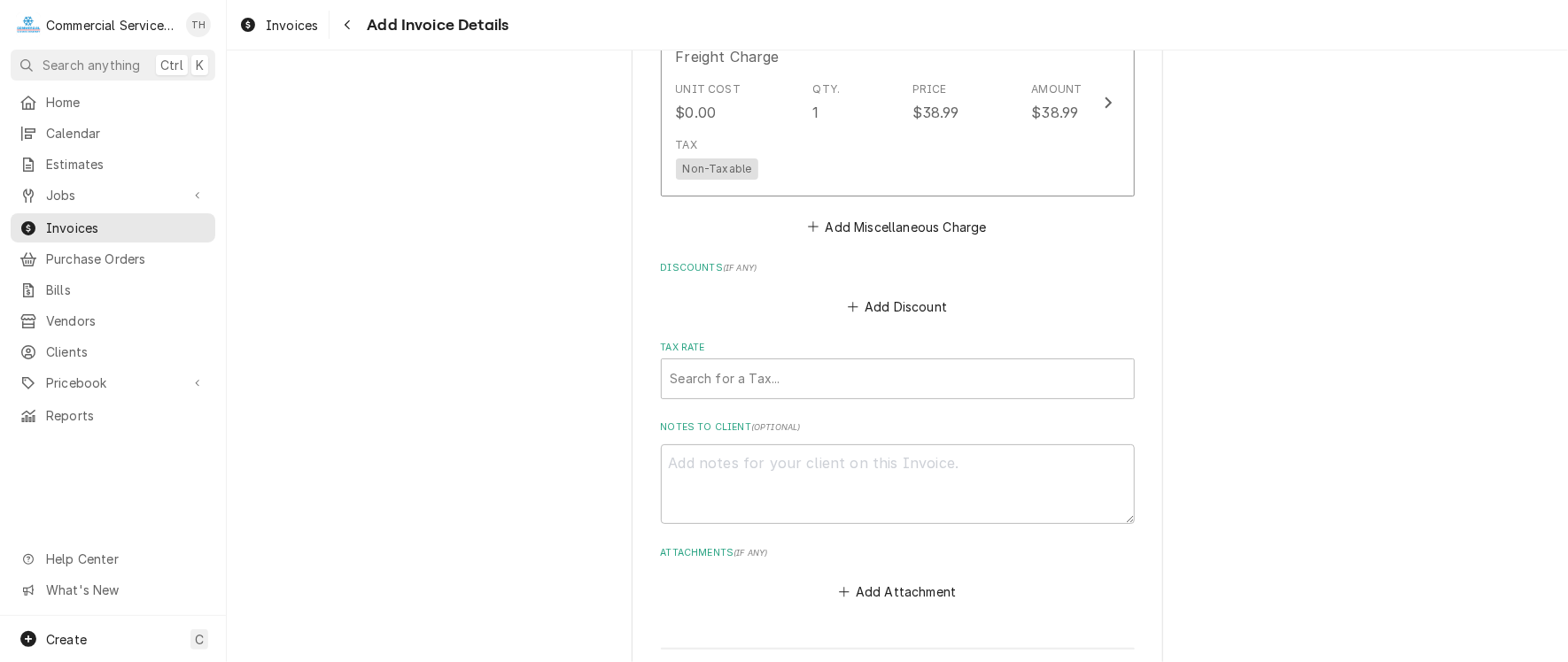
scroll to position [3965, 0]
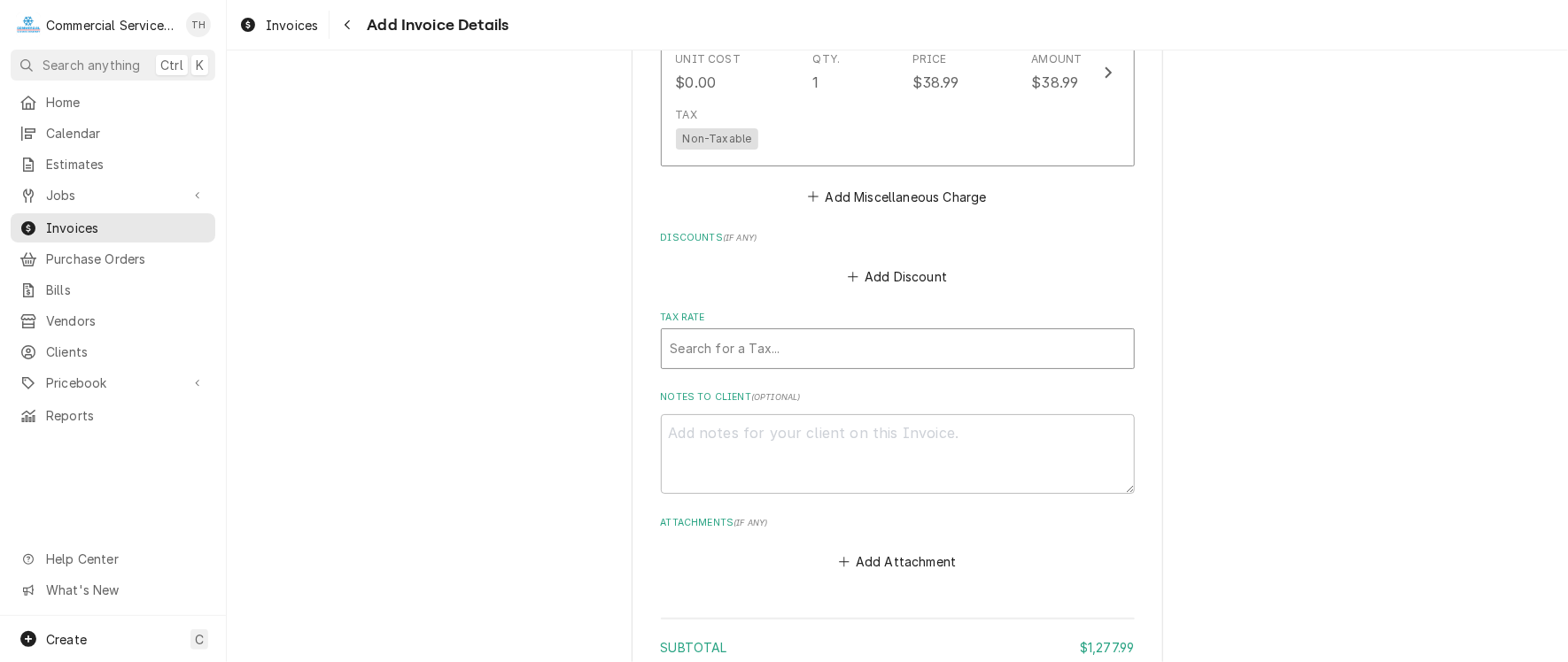
click at [926, 333] on div "Tax Rate" at bounding box center [897, 349] width 454 height 32
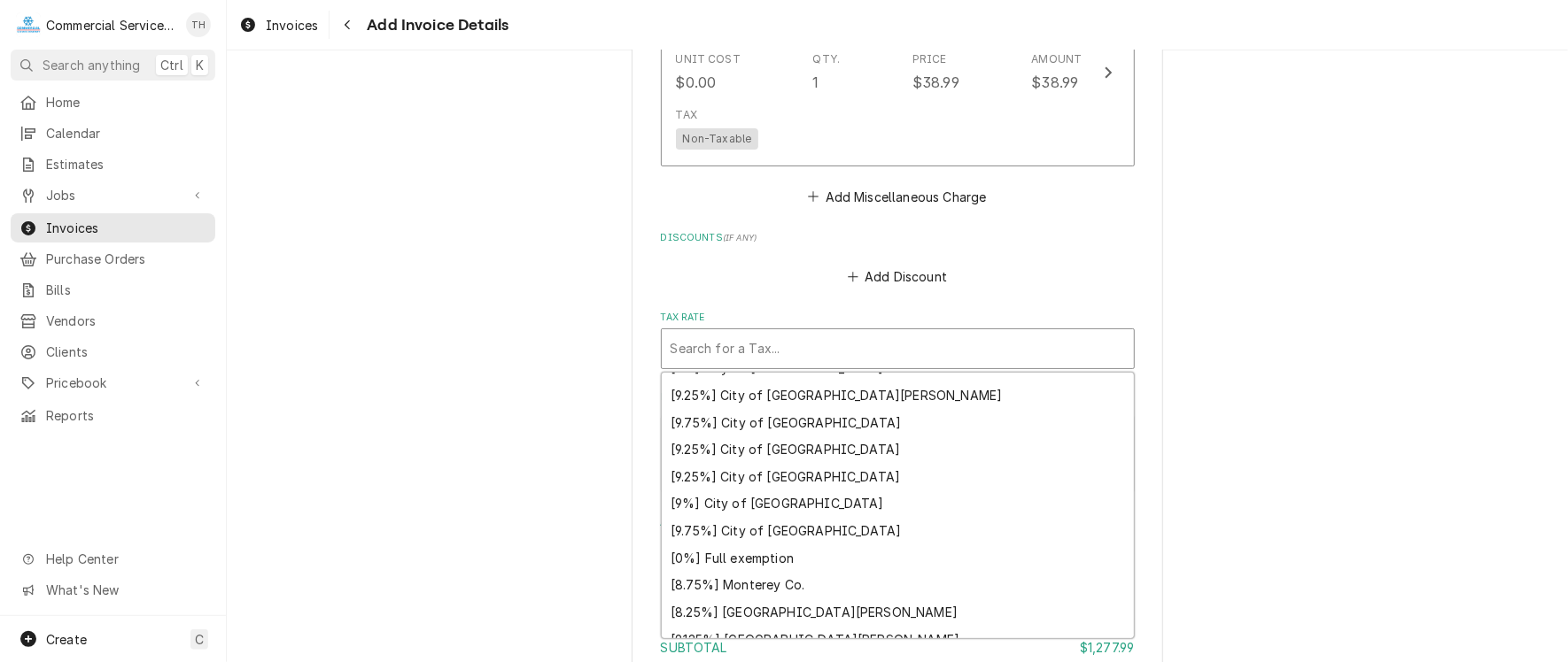
scroll to position [448, 0]
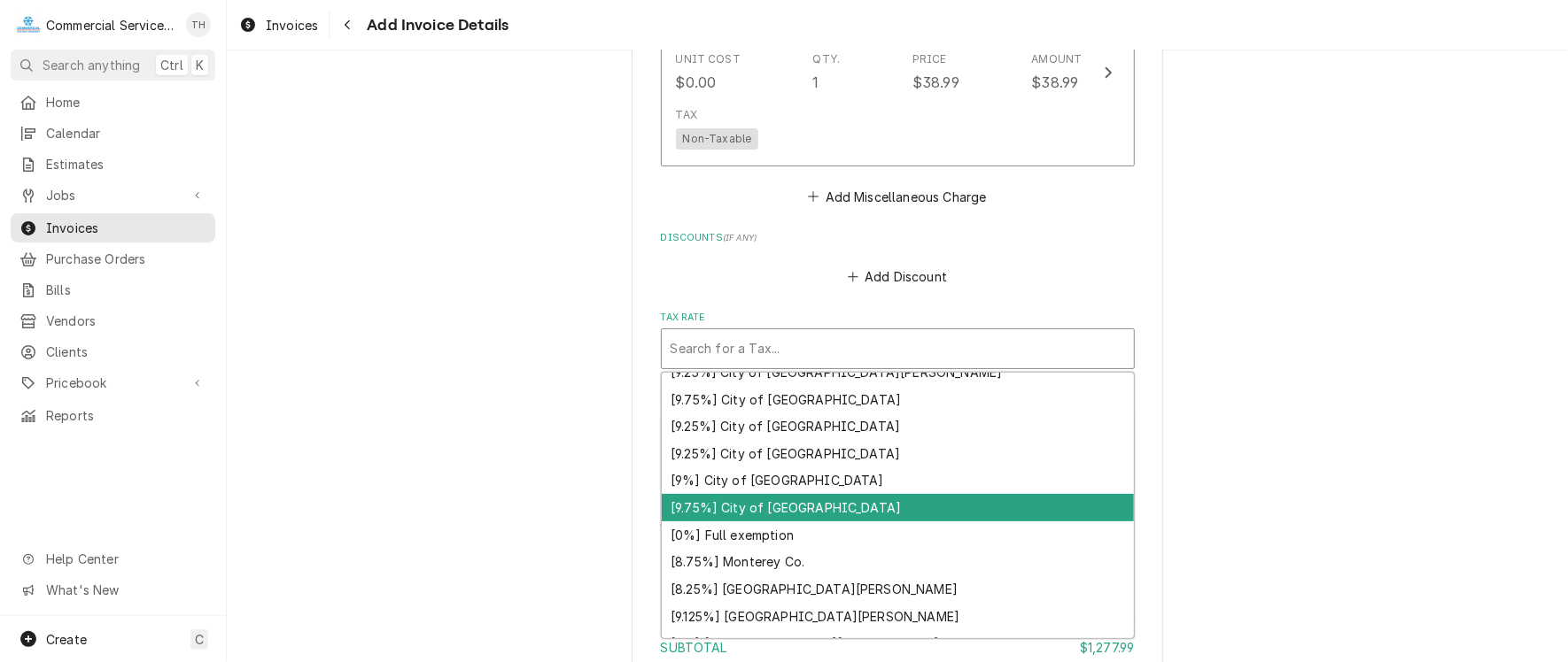
click at [933, 494] on div "[9.75%] City of Watsonville" at bounding box center [897, 508] width 472 height 28
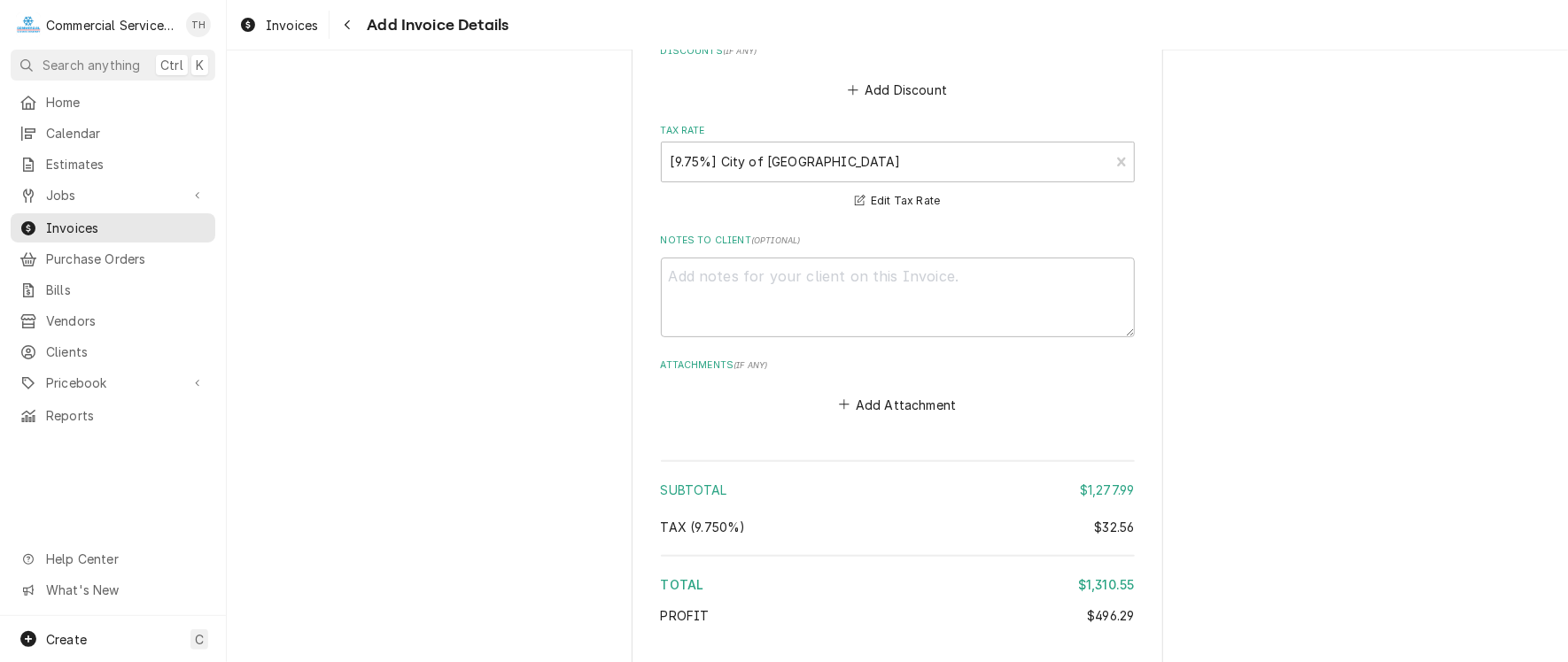
scroll to position [4250, 0]
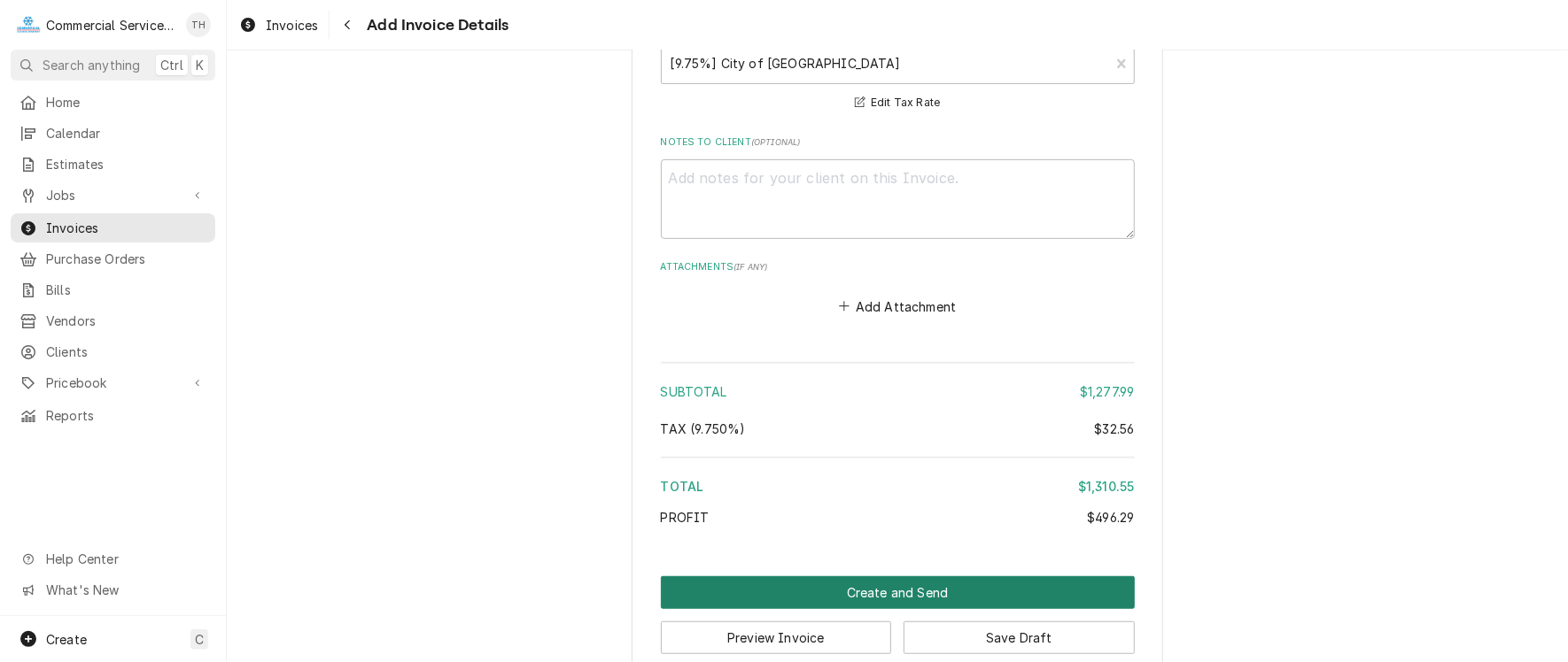
click at [999, 577] on button "Create and Send" at bounding box center [898, 592] width 474 height 33
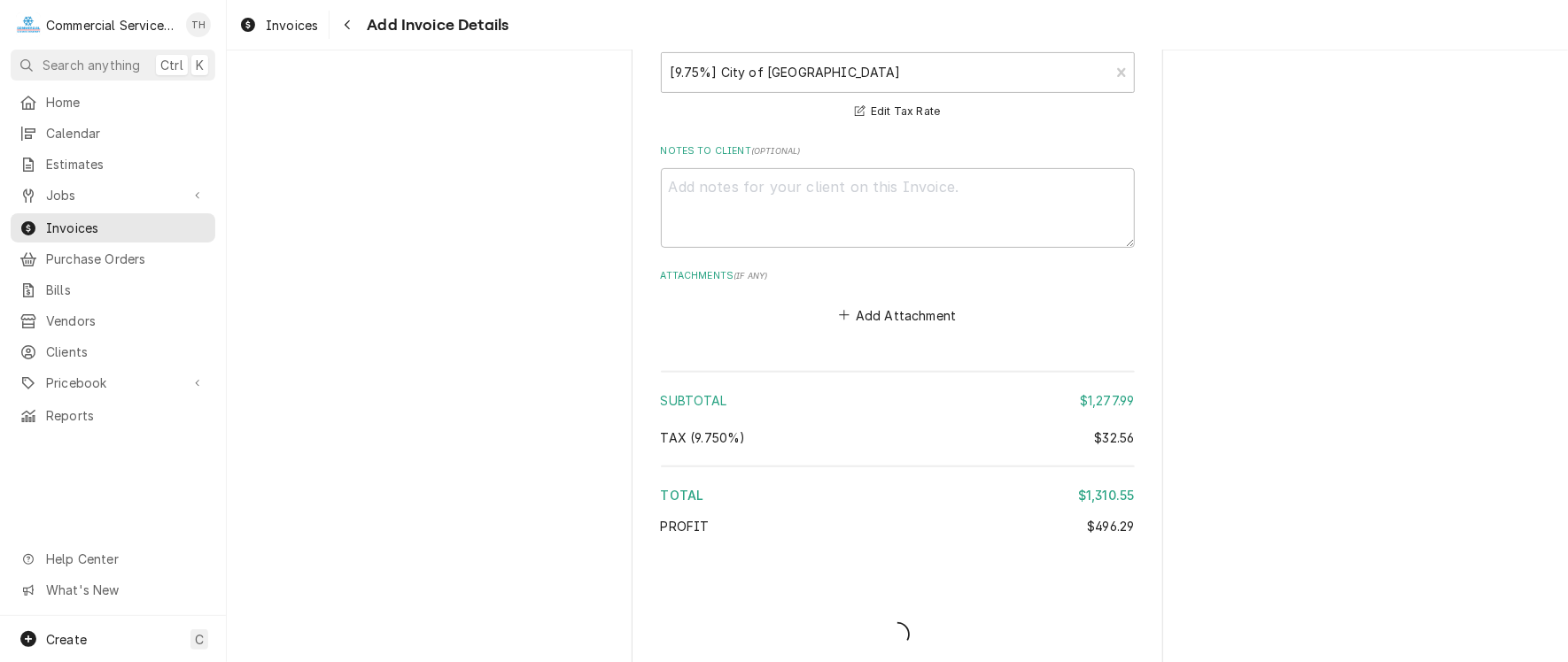
type textarea "x"
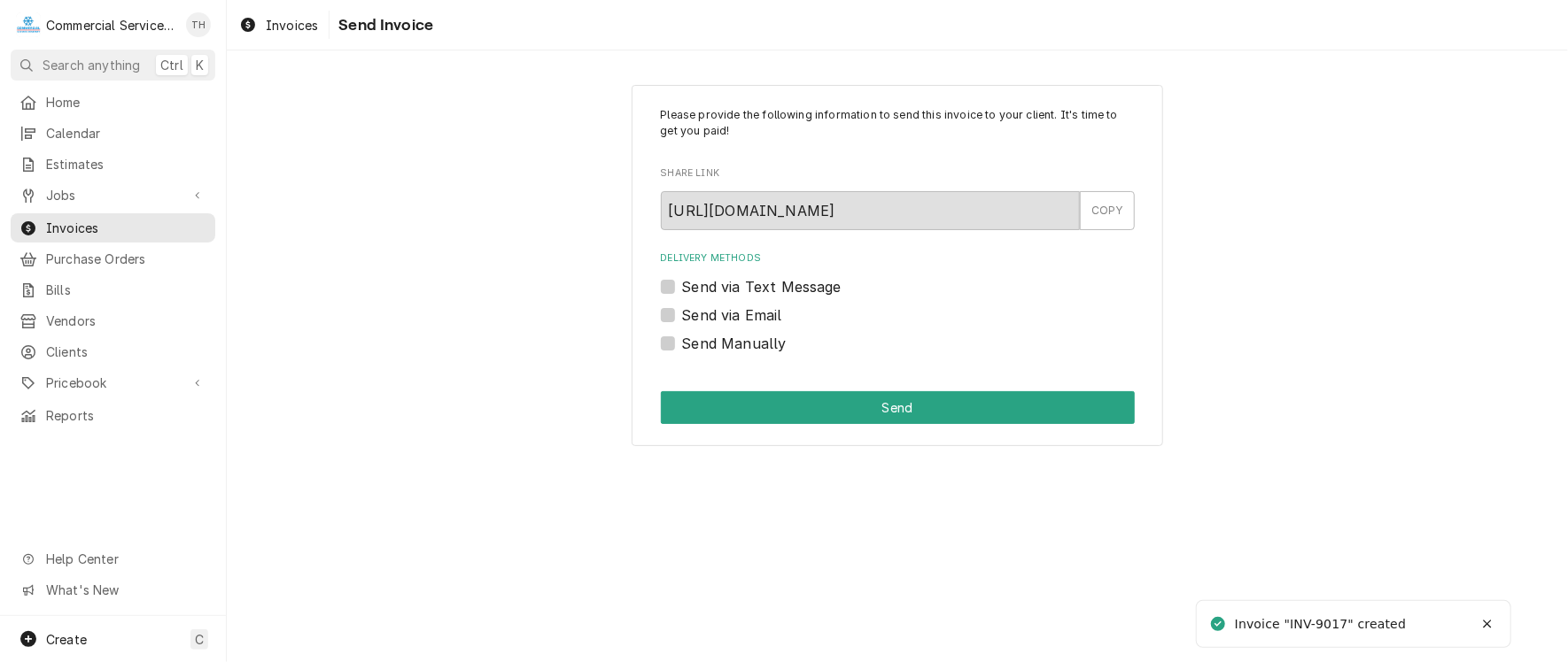
click at [682, 312] on label "Send via Email" at bounding box center [732, 314] width 100 height 21
click at [682, 312] on input "Send via Email" at bounding box center [919, 323] width 474 height 39
checkbox input "true"
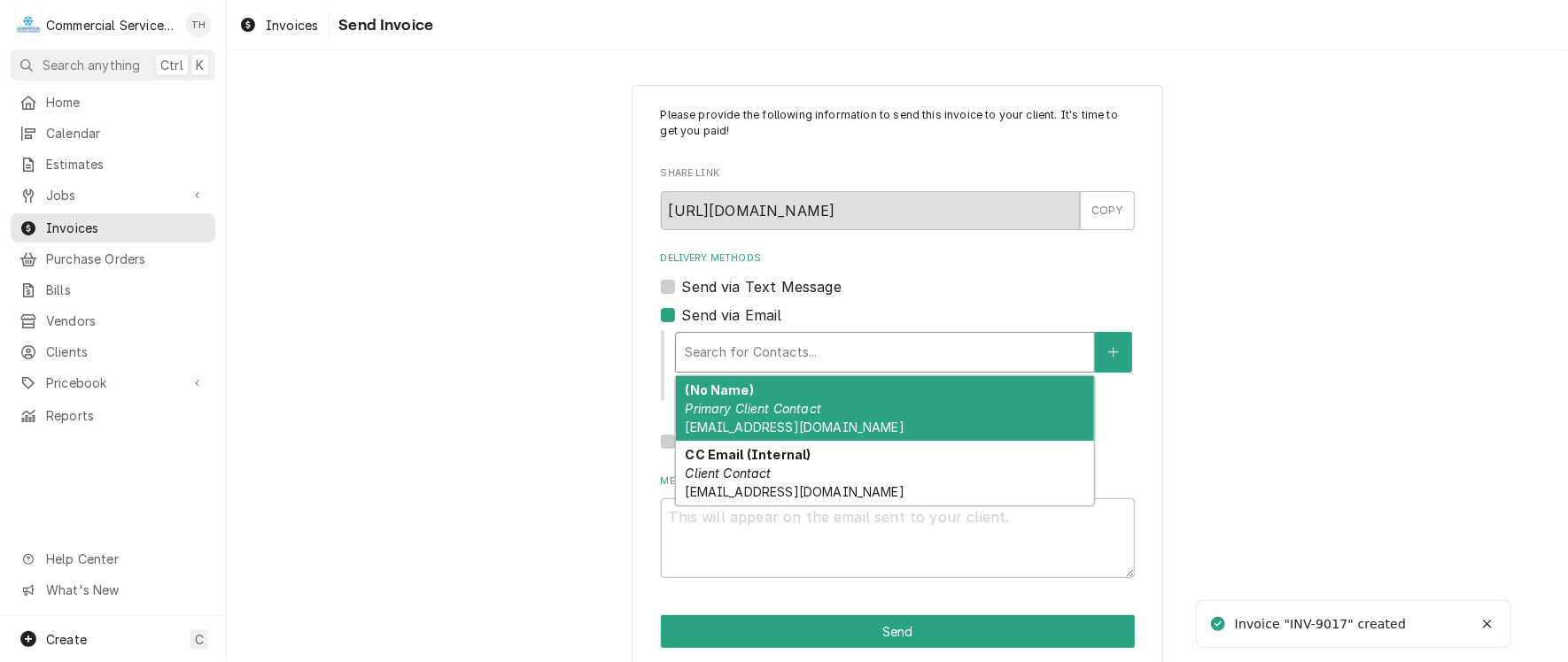
click at [718, 353] on div "Delivery Methods" at bounding box center [885, 353] width 401 height 32
click at [720, 399] on div "(No Name) Primary Client Contact masmacoffice@gmail.com" at bounding box center [885, 409] width 418 height 65
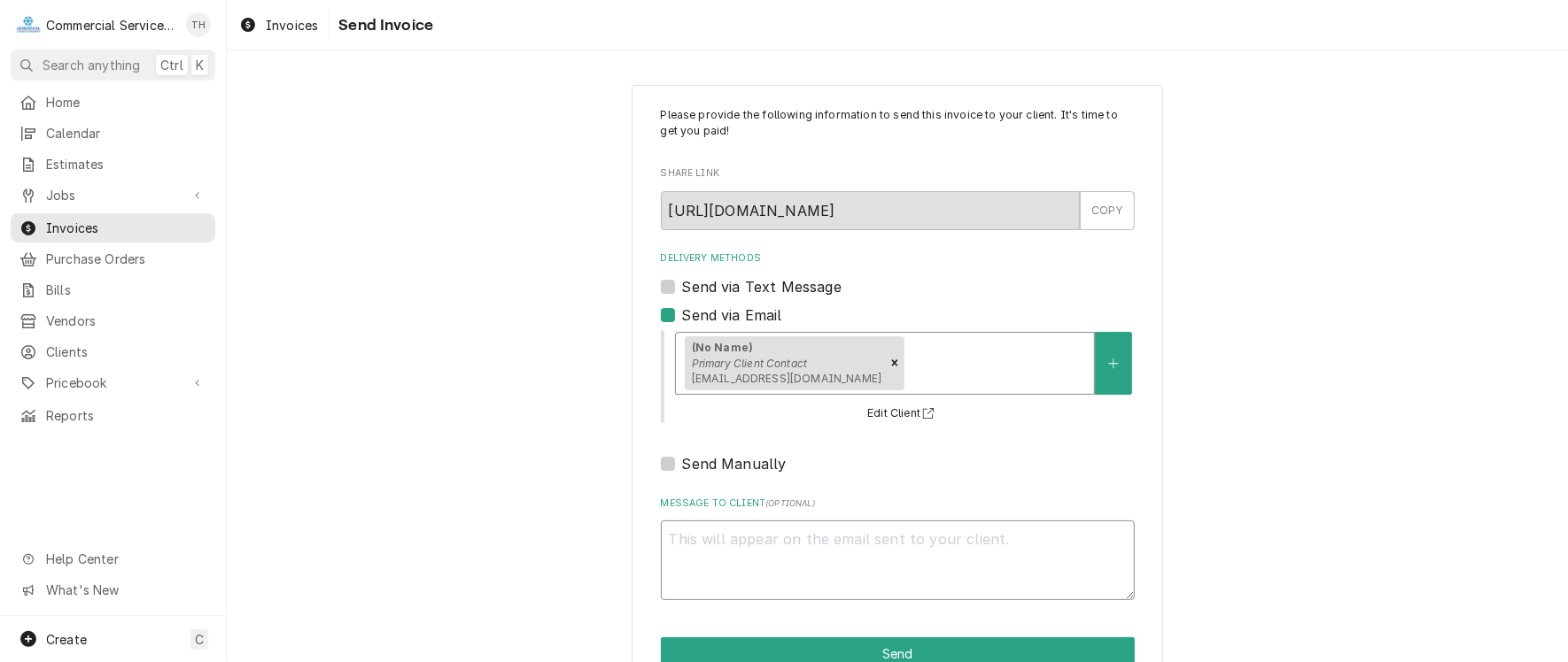
click at [728, 547] on textarea "Message to Client ( optional )" at bounding box center [898, 561] width 474 height 80
type textarea "x"
type textarea "P"
type textarea "x"
type textarea "Pl"
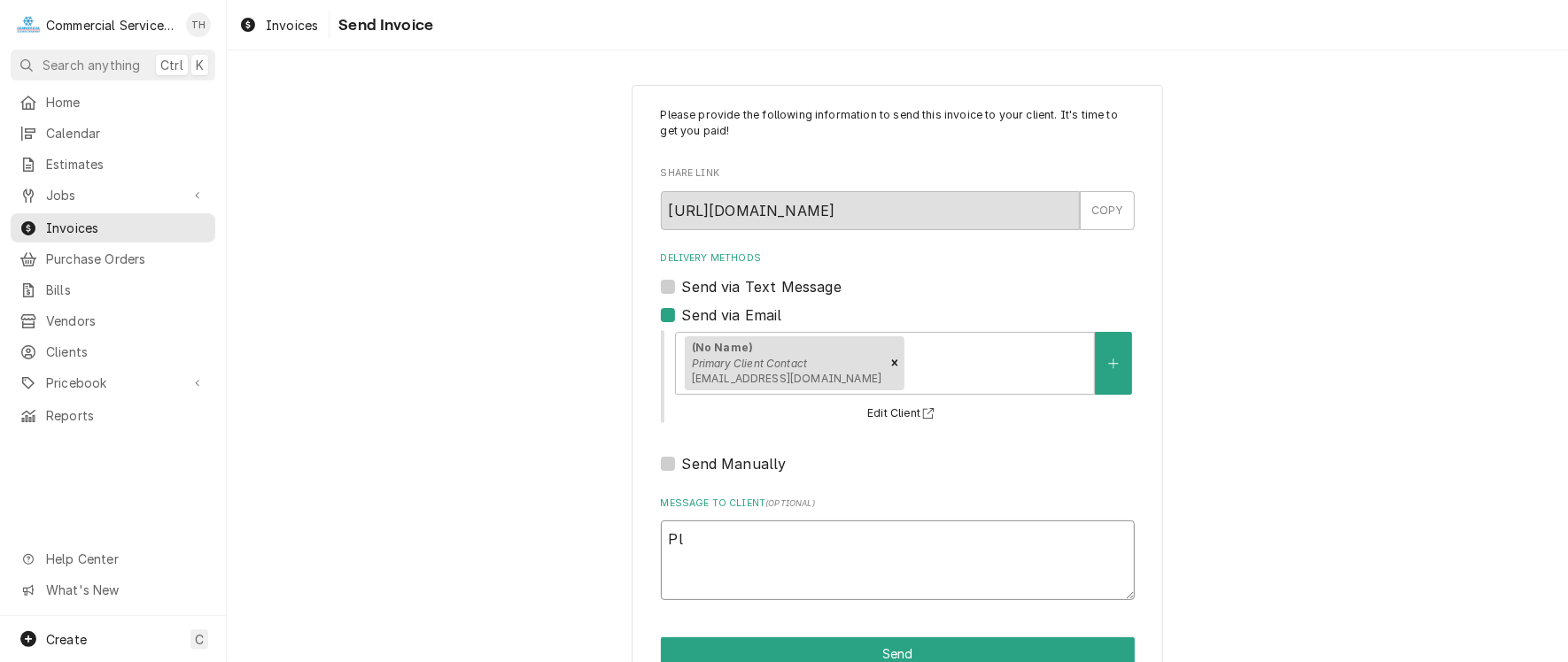
type textarea "x"
type textarea "Ple"
type textarea "x"
type textarea "Plea"
type textarea "x"
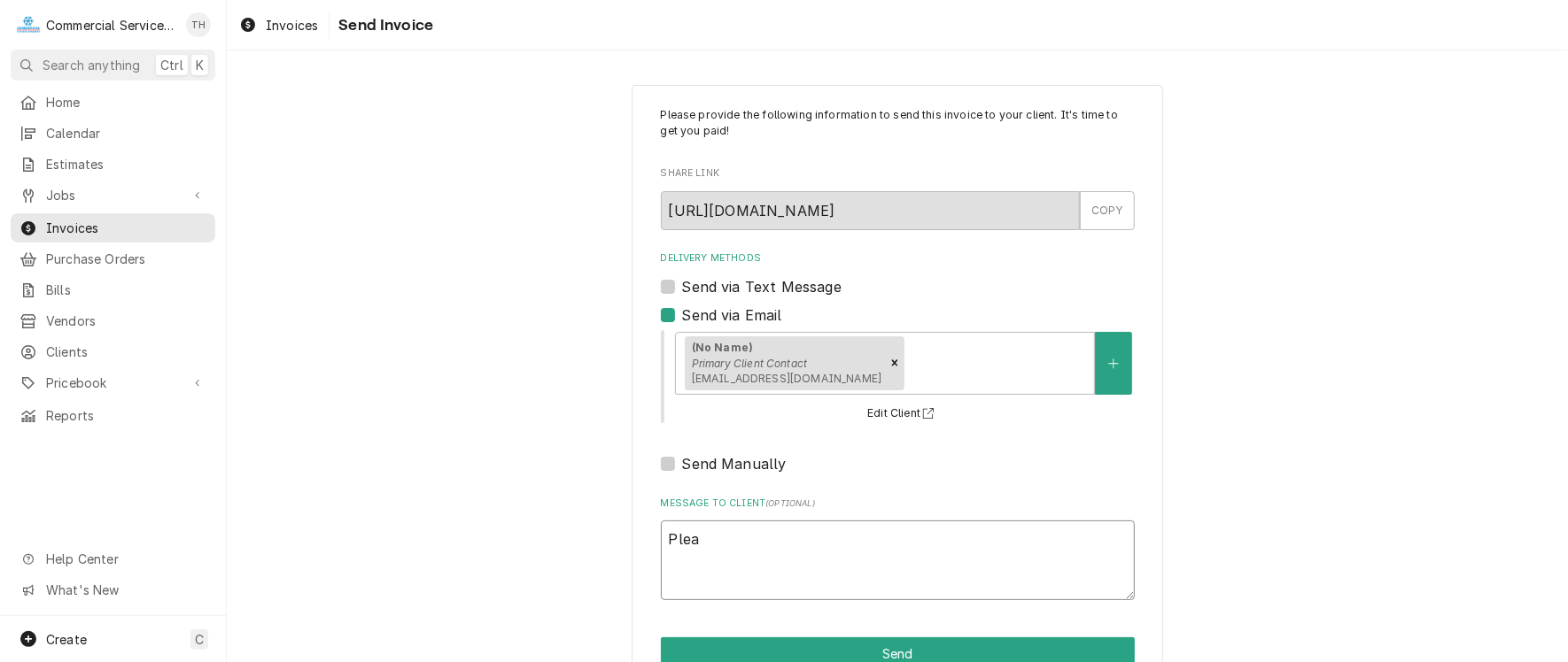
type textarea "Pleas"
type textarea "x"
type textarea "Please"
type textarea "x"
type textarea "Please"
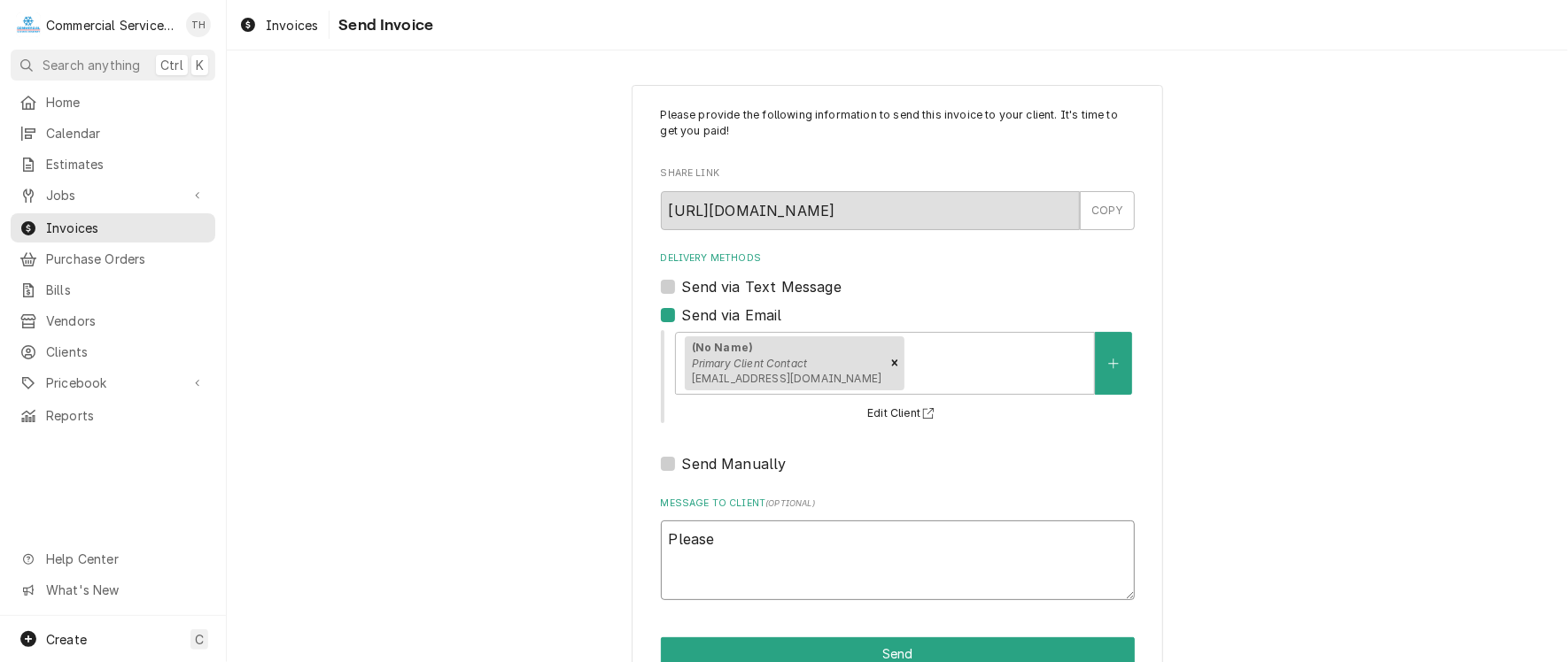
type textarea "x"
type textarea "Please s"
type textarea "x"
type textarea "Please se"
type textarea "x"
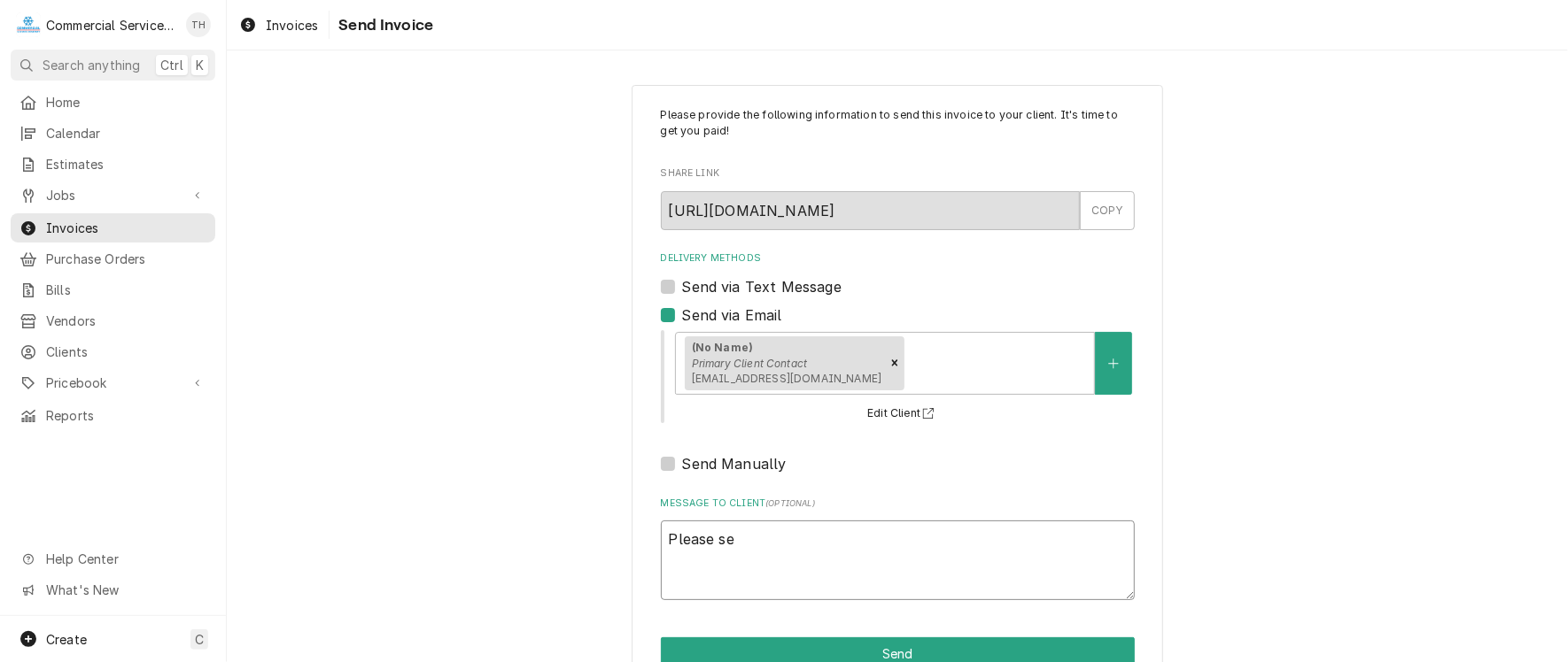
type textarea "Please see"
type textarea "x"
type textarea "Please see"
type textarea "x"
type textarea "Please see t"
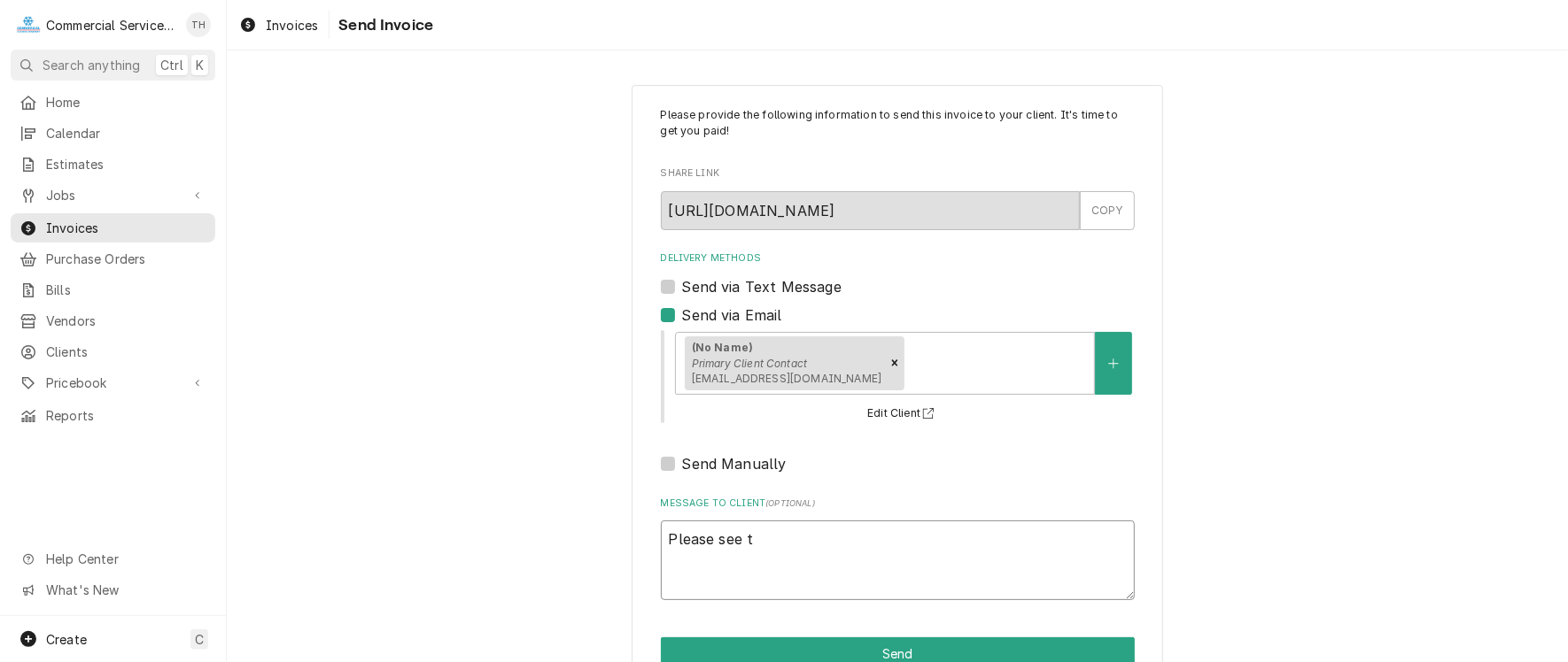
type textarea "x"
type textarea "Please see th"
type textarea "x"
type textarea "Please see the"
type textarea "x"
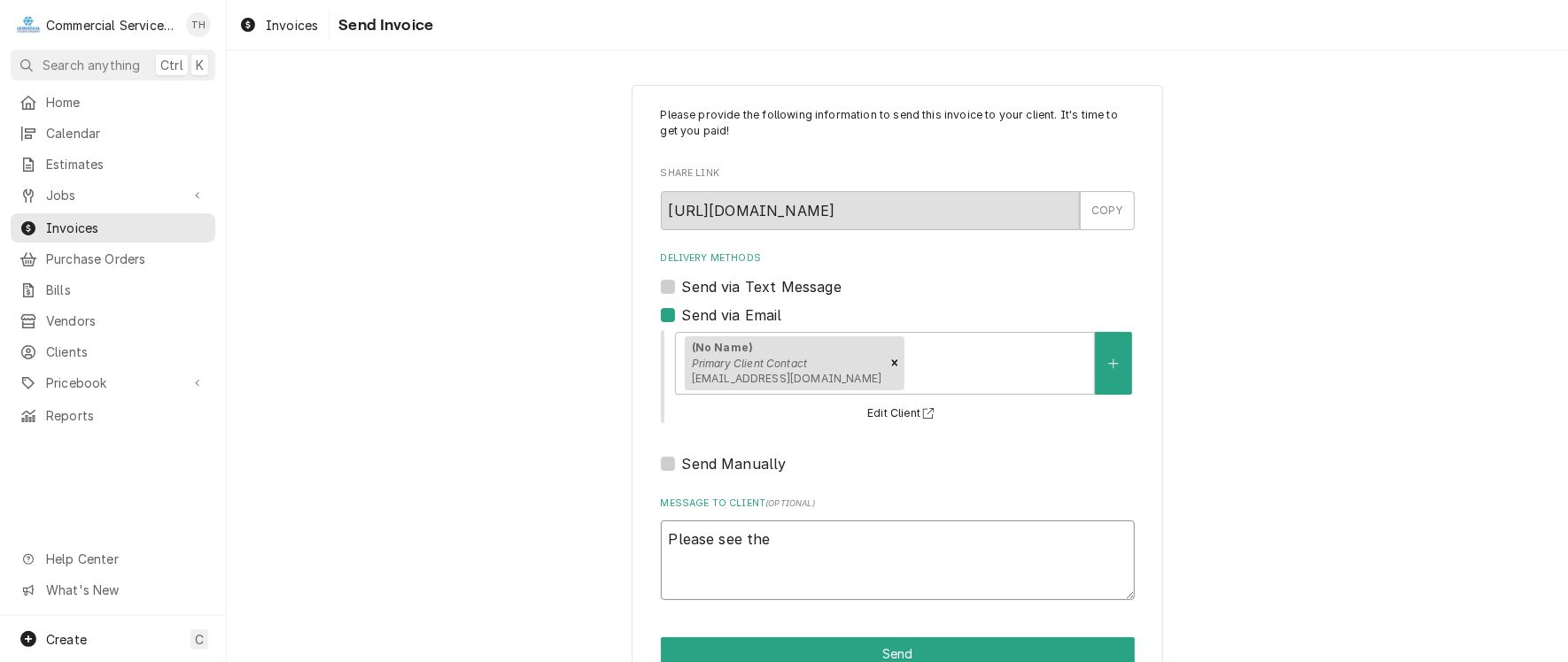
type textarea "Please see the"
type textarea "x"
type textarea "Please see the a"
type textarea "x"
type textarea "Please see the at"
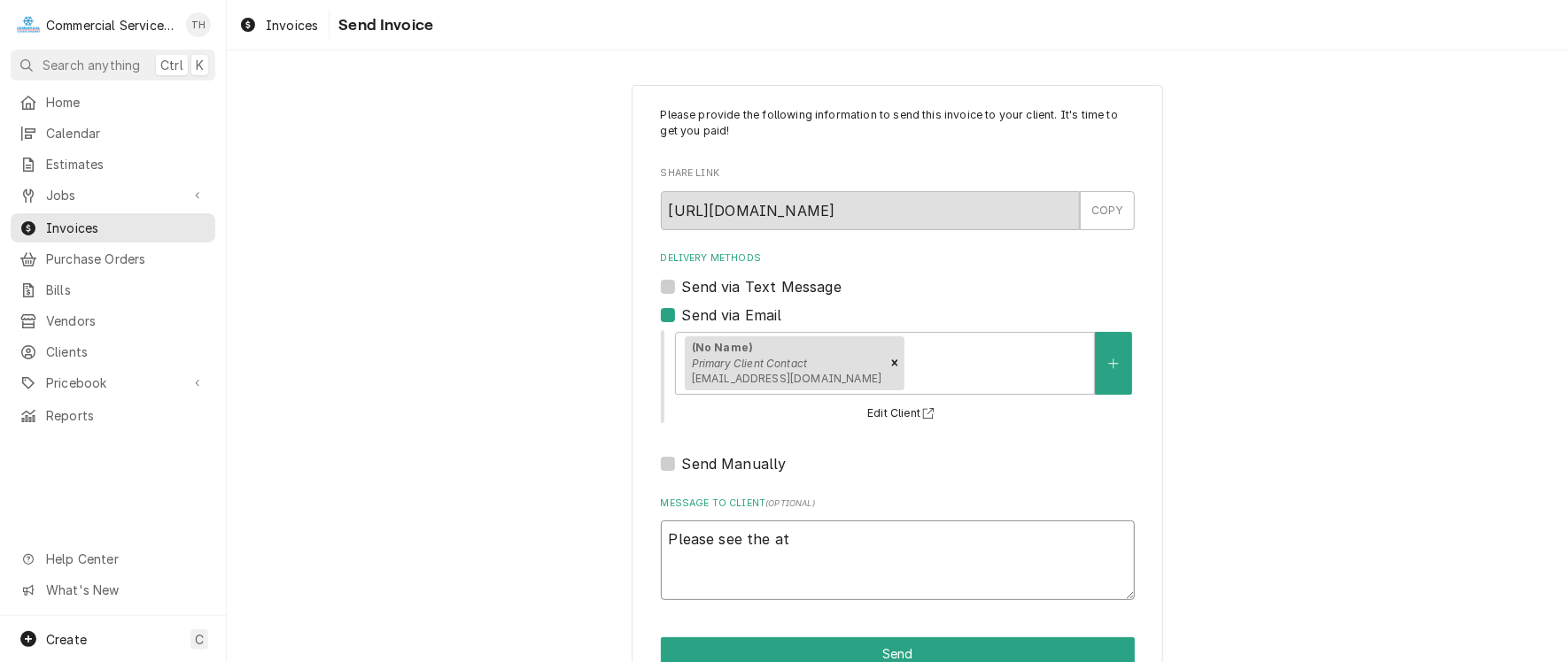
type textarea "x"
type textarea "Please see the att"
type textarea "x"
type textarea "Please see the atta"
type textarea "x"
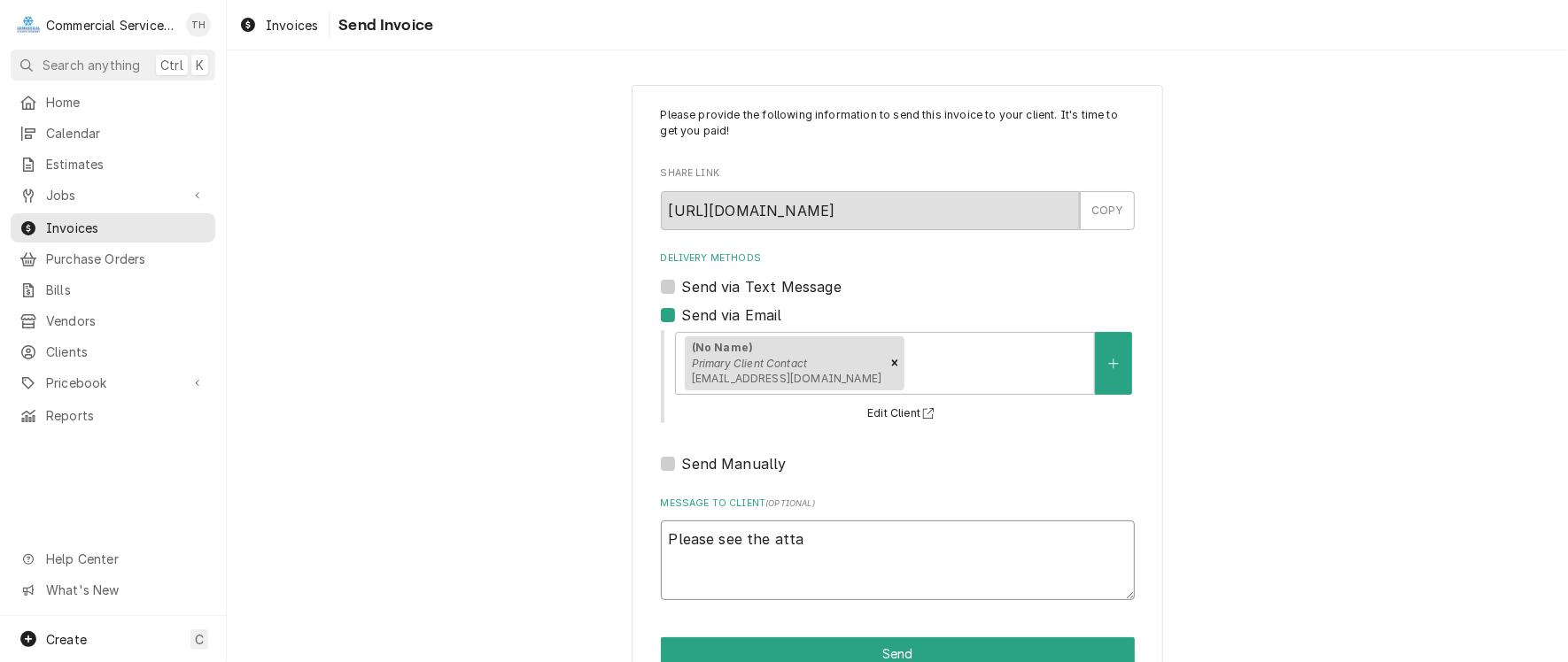
type textarea "Please see the attac"
type textarea "x"
type textarea "Please see the attach"
type textarea "x"
type textarea "Please see the attache"
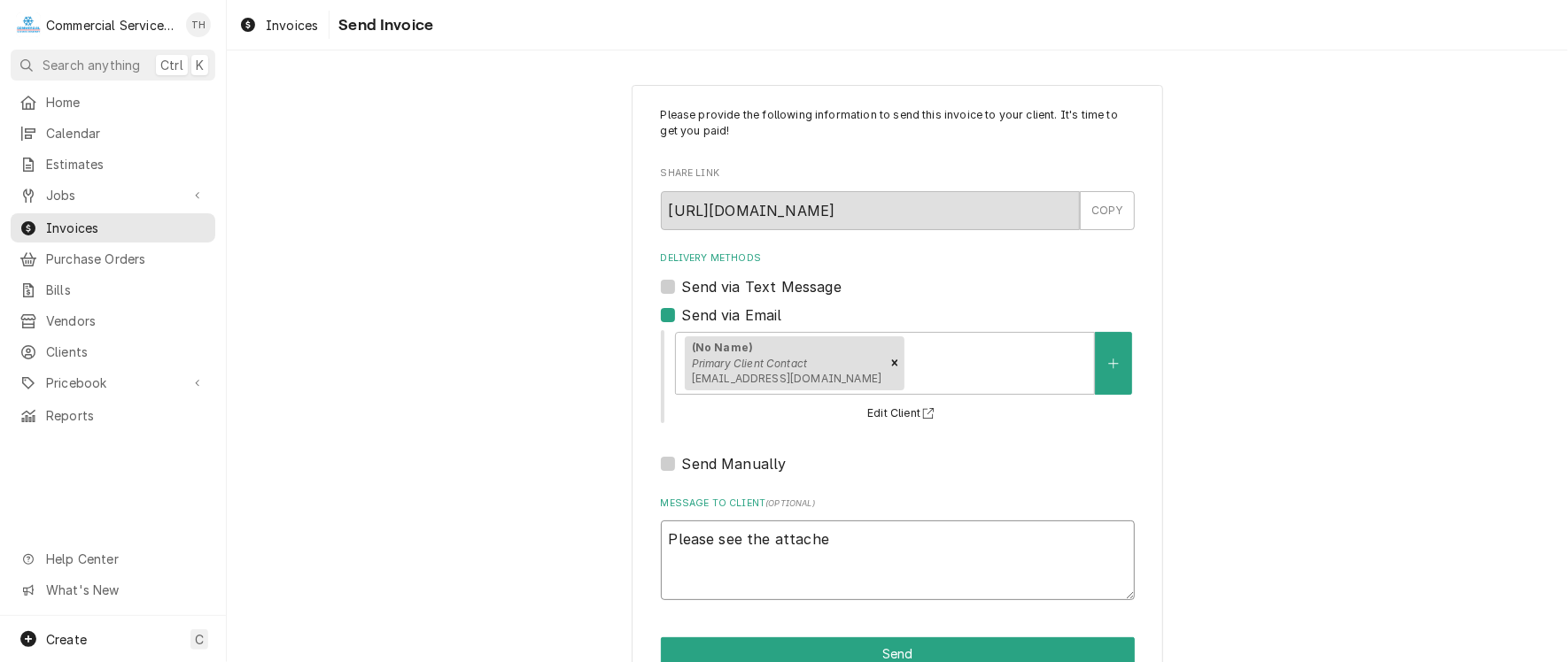
type textarea "x"
type textarea "Please see the attached"
type textarea "x"
type textarea "Please see the attached"
type textarea "x"
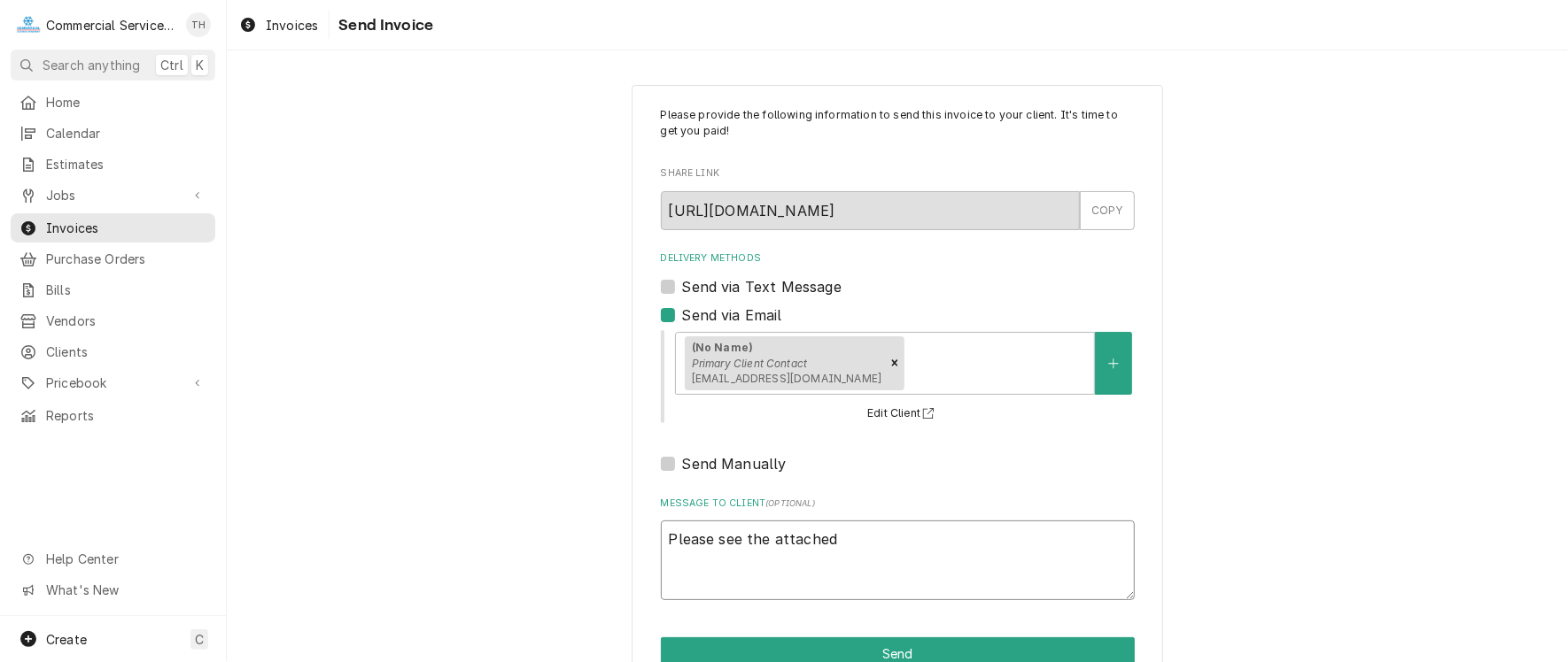
type textarea "Please see the attached i"
type textarea "x"
type textarea "Please see the attached in"
type textarea "x"
type textarea "Please see the attached inv"
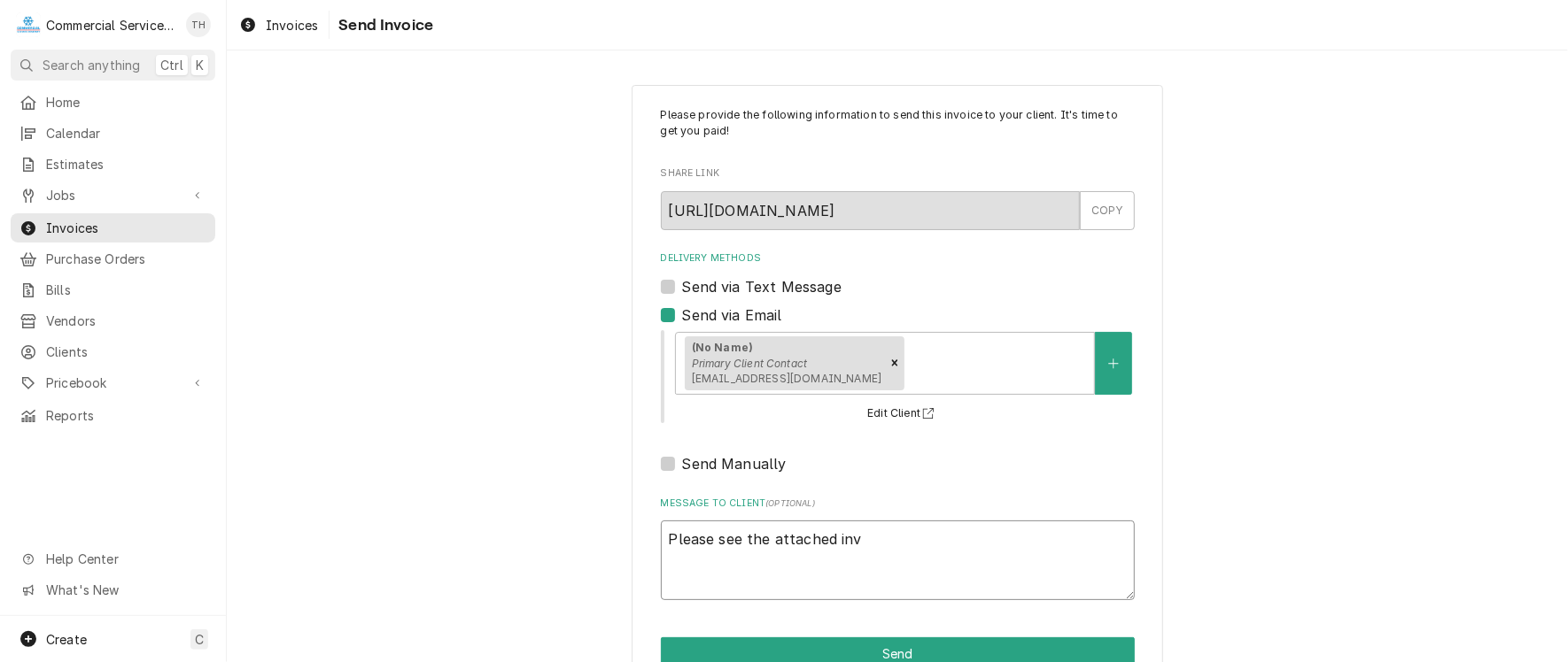
type textarea "x"
type textarea "Please see the attached invo"
type textarea "x"
type textarea "Please see the attached invoi"
type textarea "x"
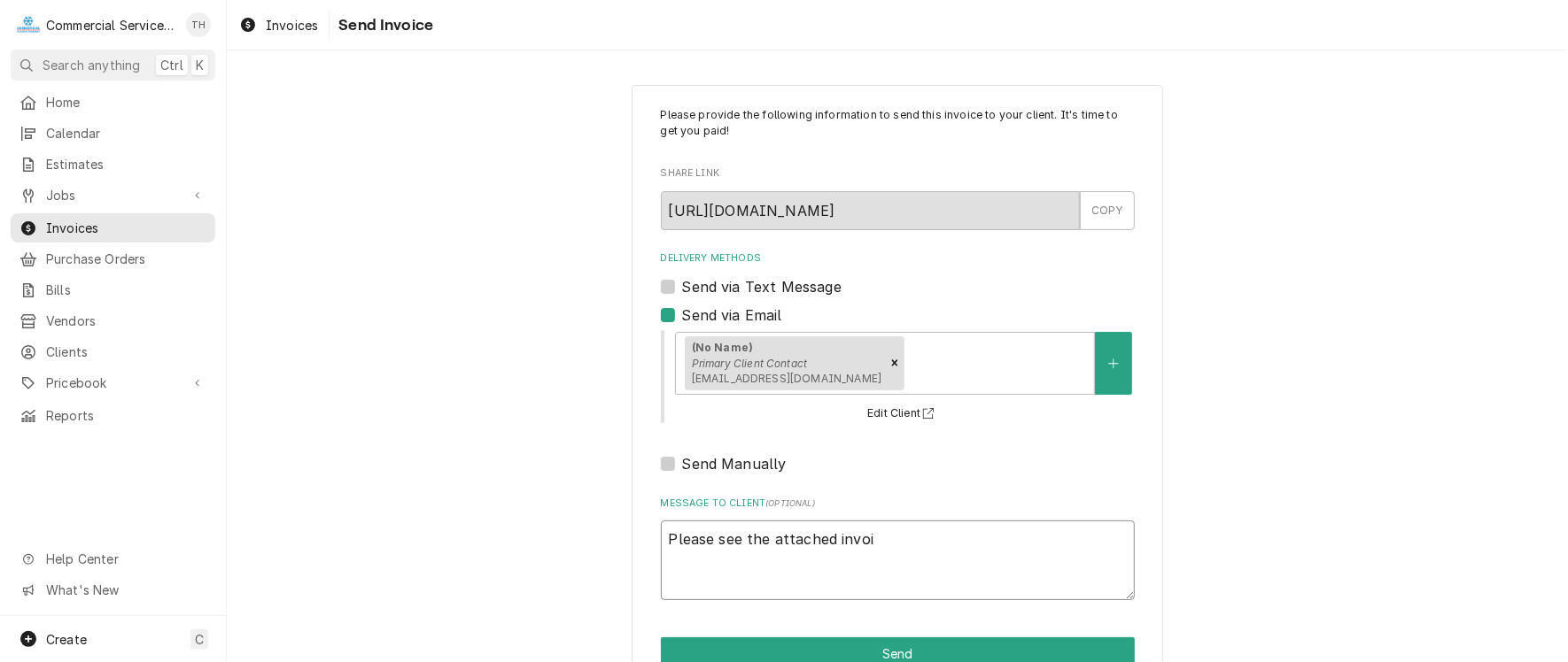
type textarea "Please see the attached invoic"
type textarea "x"
type textarea "Please see the attached invoice"
type textarea "x"
type textarea "Please see the attached invoice"
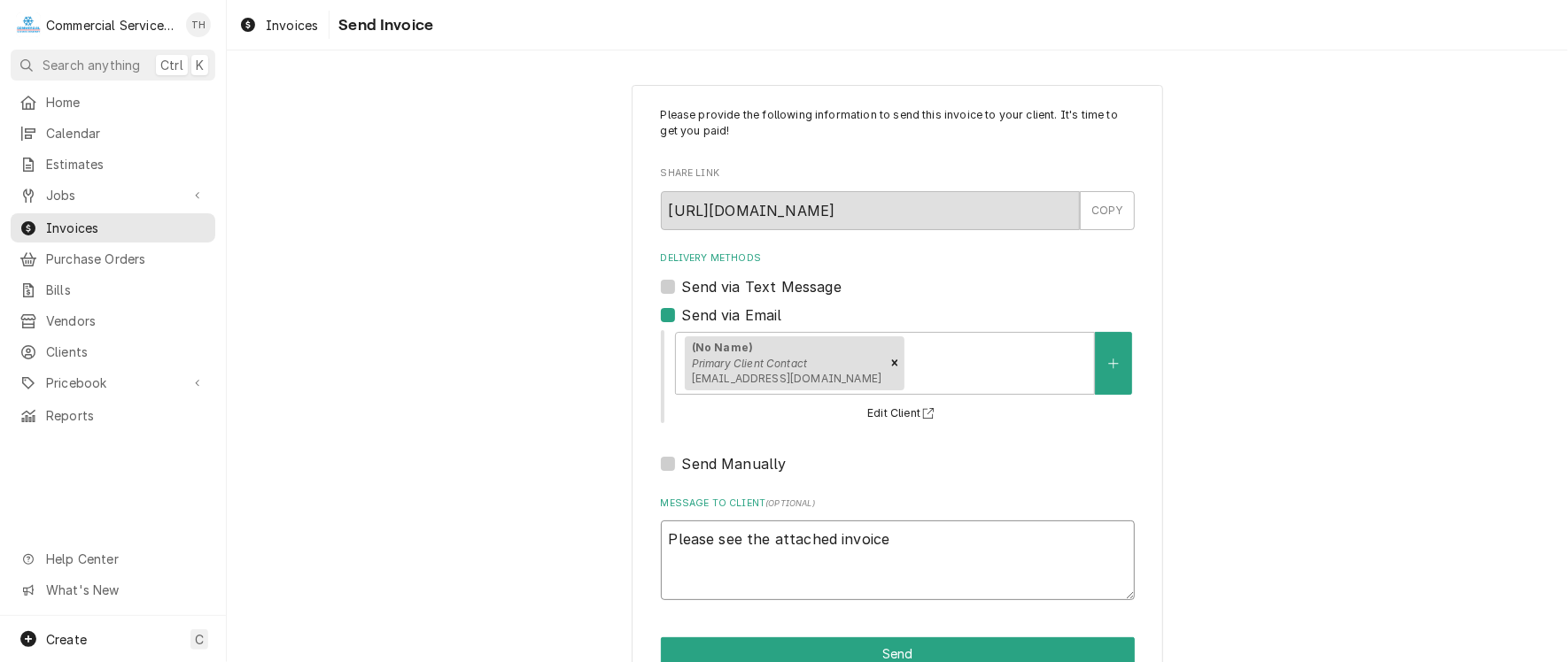
type textarea "x"
type textarea "Please see the attached invoice f"
type textarea "x"
type textarea "Please see the attached invoice fo"
type textarea "x"
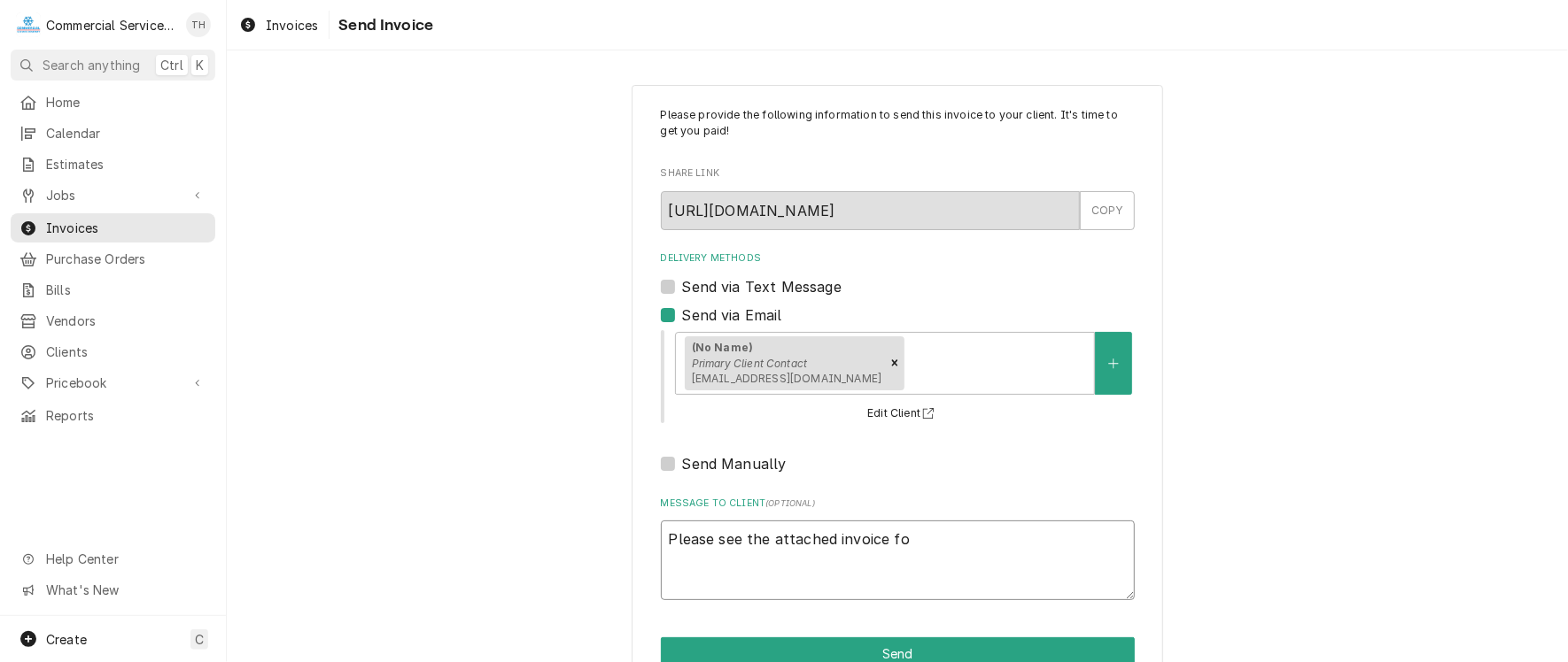
type textarea "Please see the attached invoice for"
type textarea "x"
type textarea "Please see the attached invoice for"
type textarea "x"
type textarea "Please see the attached invoice for p"
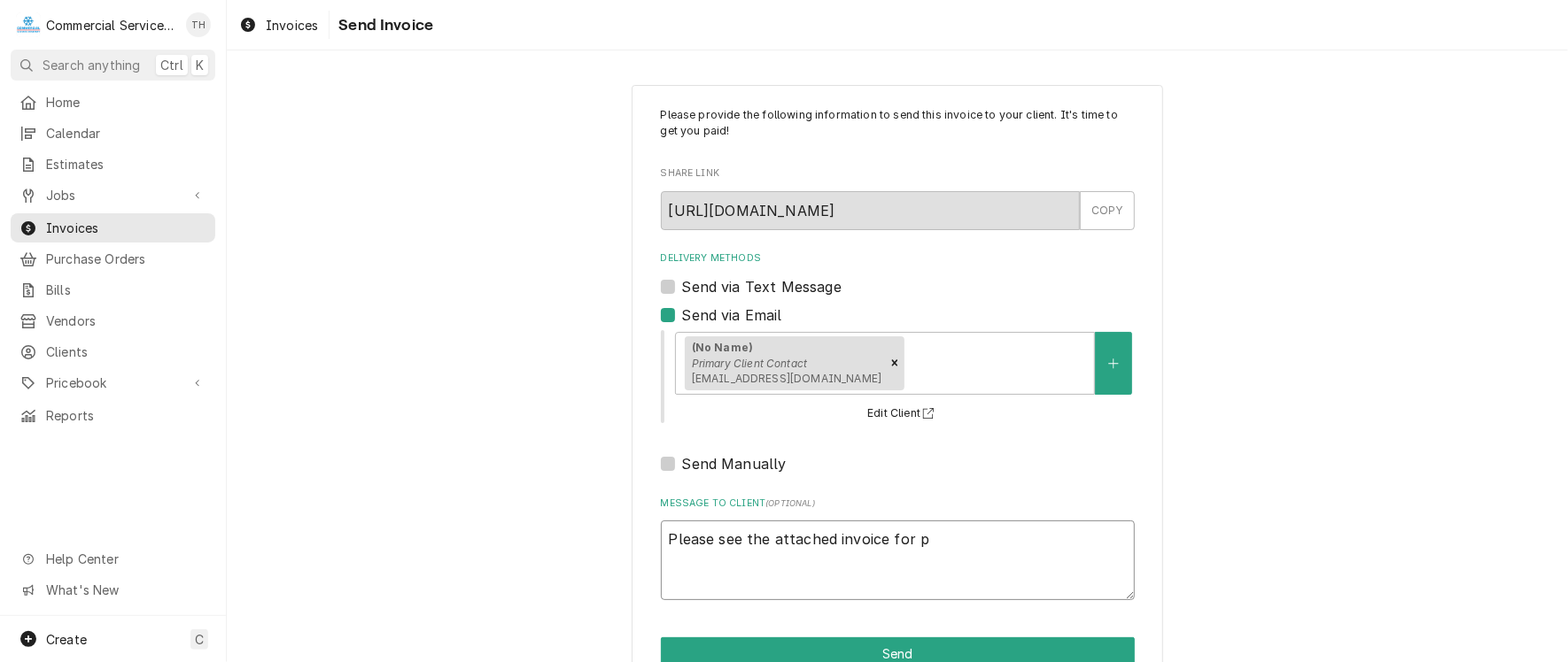
type textarea "x"
type textarea "Please see the attached invoice for pa"
type textarea "x"
type textarea "Please see the attached invoice for pay"
type textarea "x"
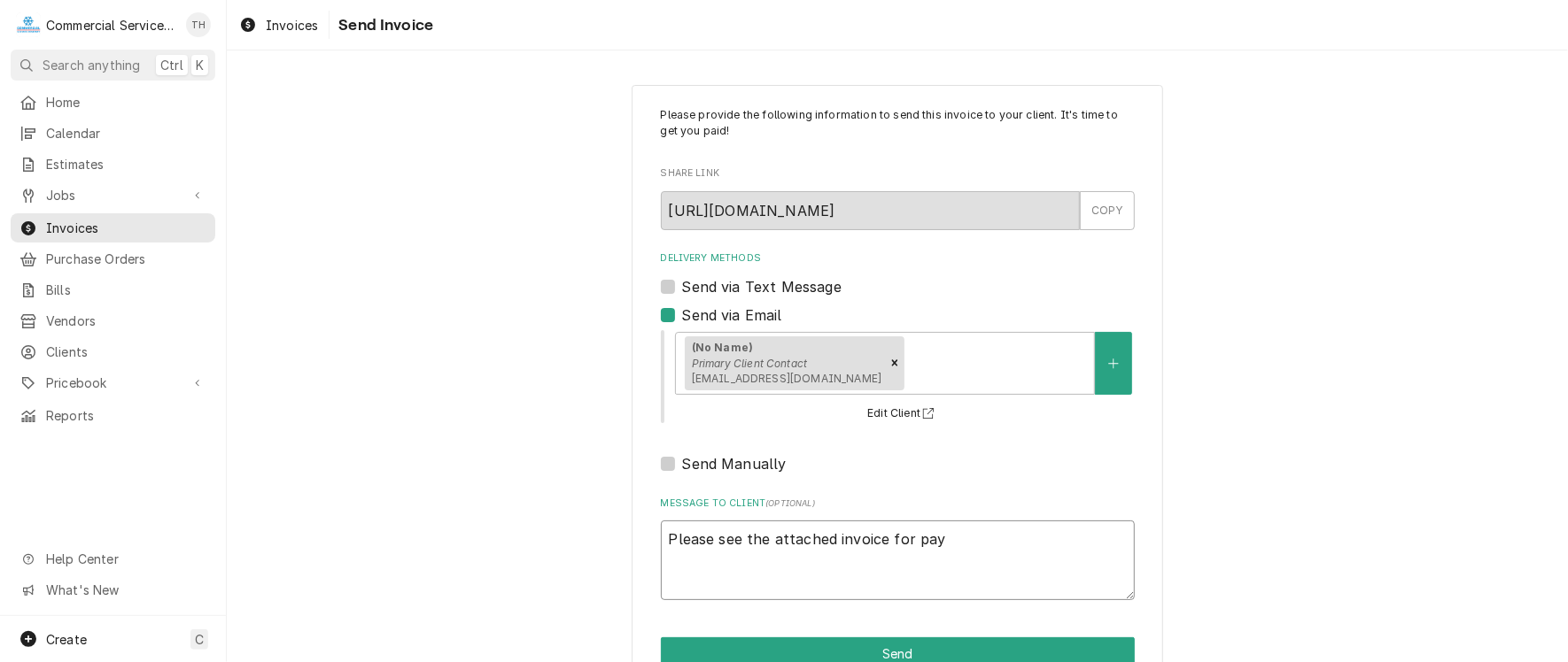
type textarea "Please see the attached invoice for paym"
type textarea "x"
type textarea "Please see the attached invoice for payme"
type textarea "x"
type textarea "Please see the attached invoice for paymen"
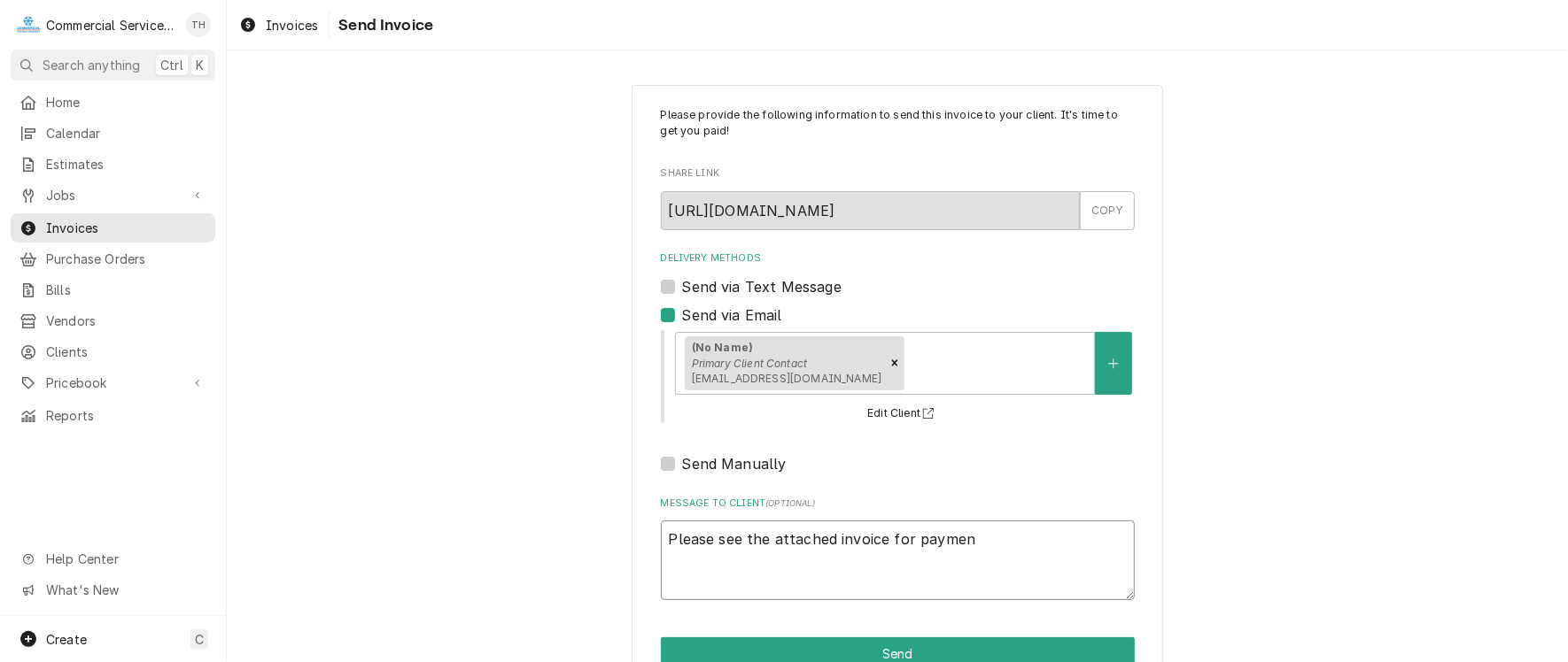
type textarea "x"
type textarea "Please see the attached invoice for payment"
type textarea "x"
type textarea "Please see the attached invoice for payment p"
type textarea "x"
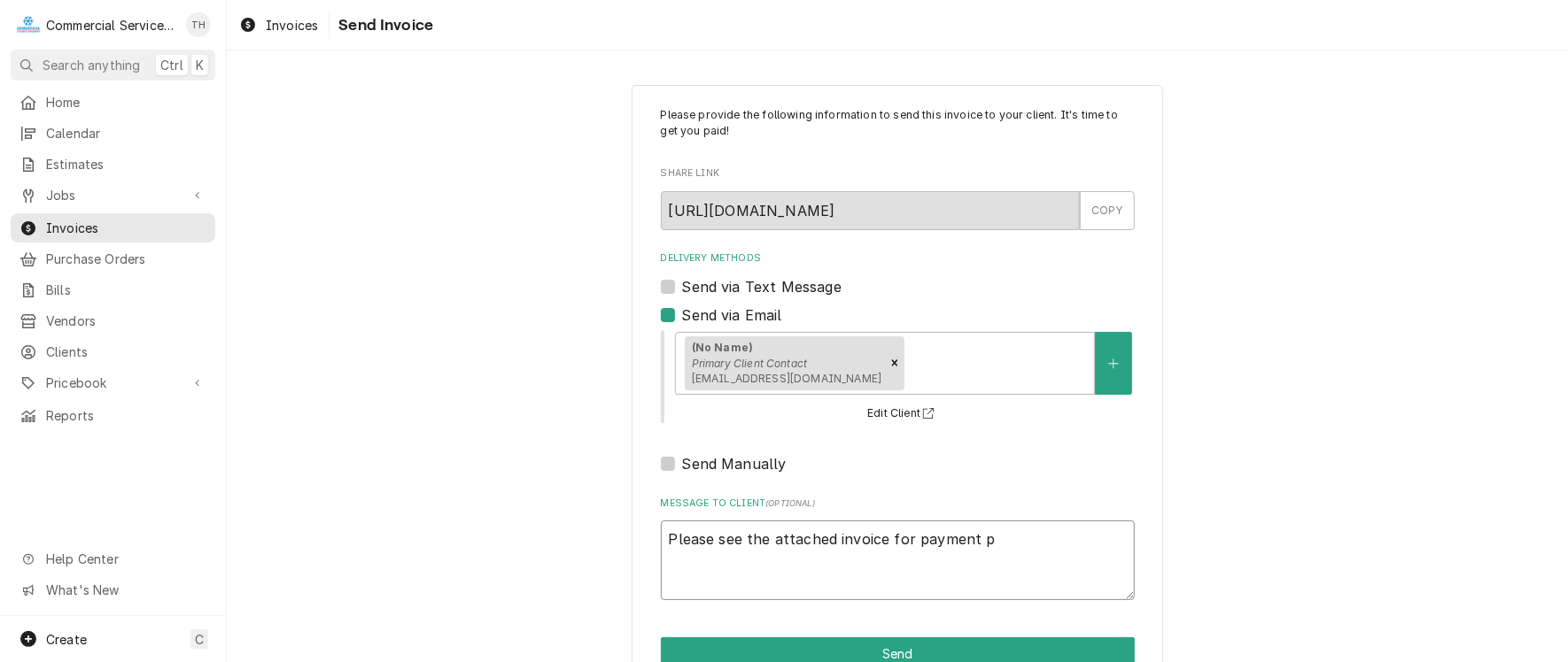
type textarea "Please see the attached invoice for payment p r"
type textarea "x"
type textarea "Please see the attached invoice for payment p ro"
type textarea "x"
type textarea "Please see the attached invoice for payment p roc"
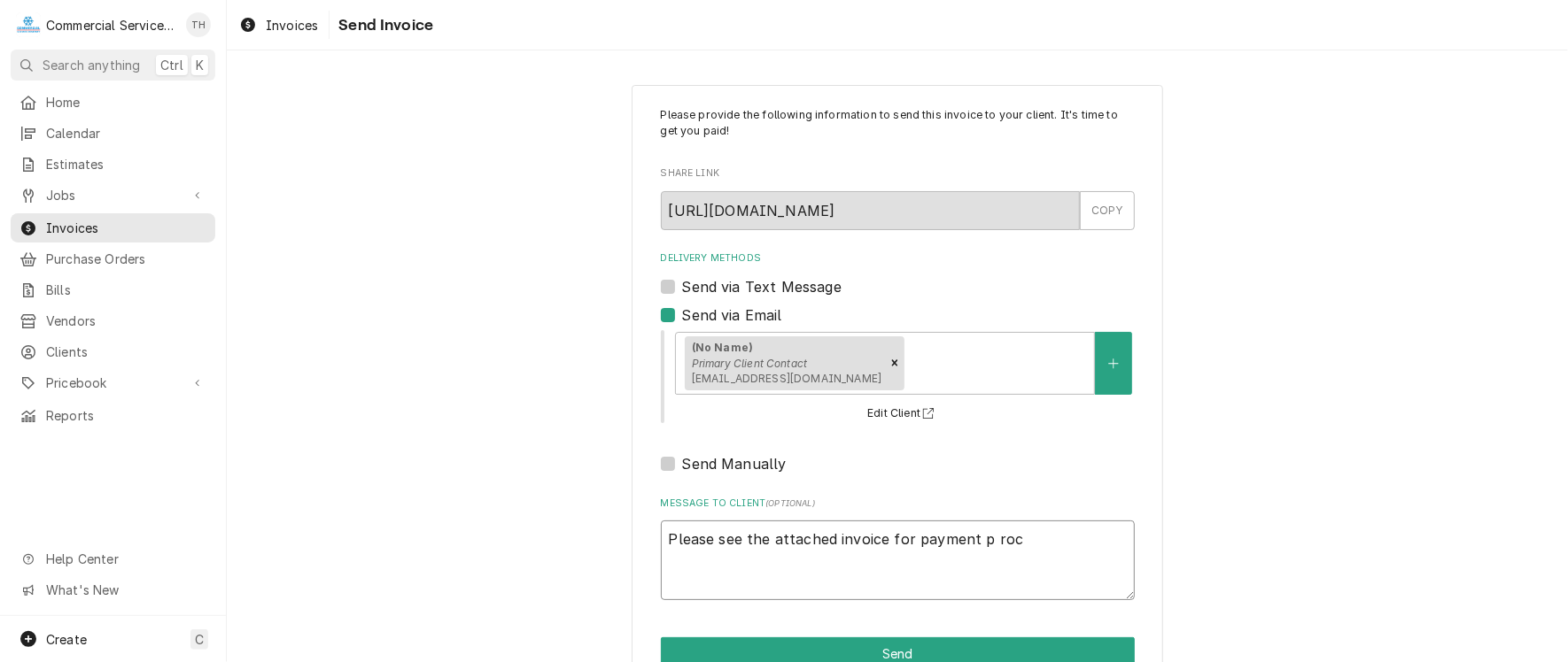
type textarea "x"
type textarea "Please see the attached invoice for payment p roce"
type textarea "x"
type textarea "Please see the attached invoice for payment p roces"
type textarea "x"
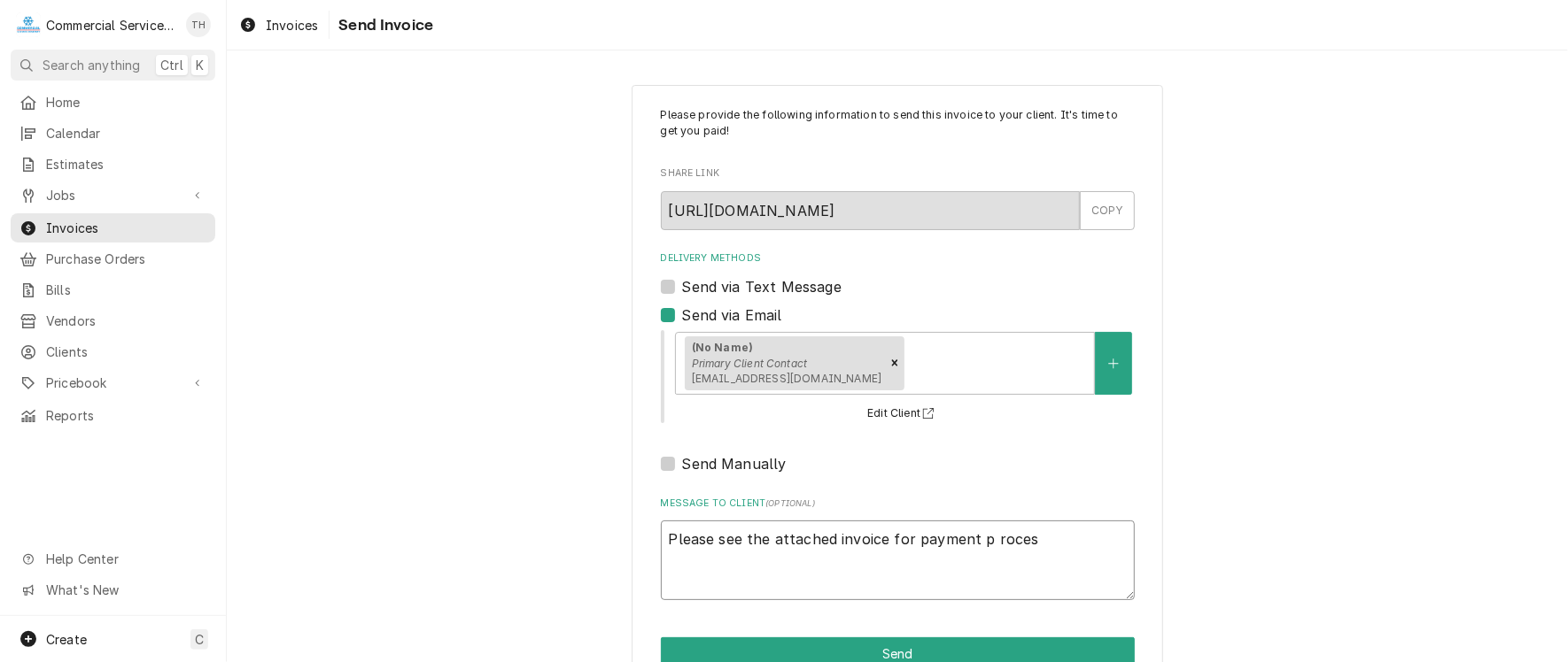
type textarea "Please see the attached invoice for payment p rocess"
type textarea "x"
type textarea "Please see the attached invoice for payment p rocessi"
type textarea "x"
type textarea "Please see the attached invoice for payment p rocessin"
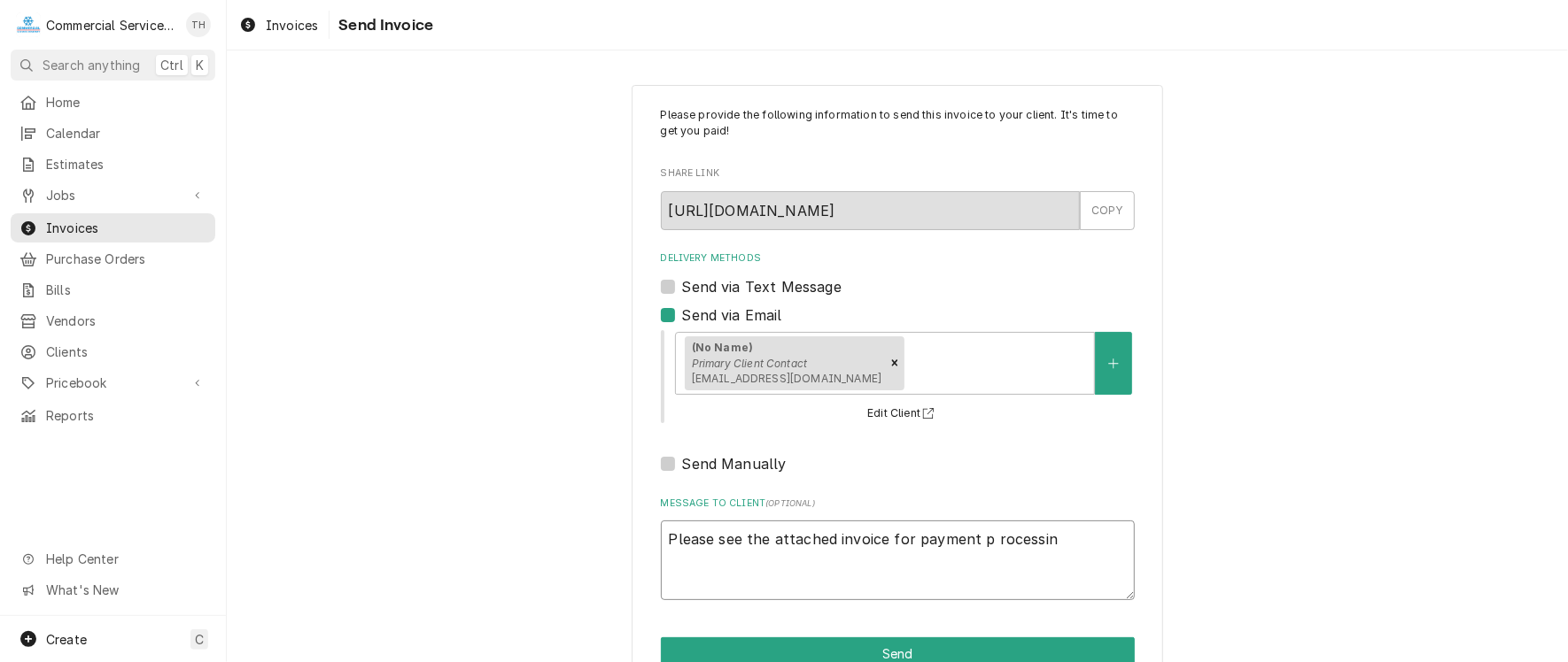
type textarea "x"
type textarea "Please see the attached invoice for payment p rocessing"
type textarea "x"
type textarea "Please see the attached invoice for payment p rocessing"
type textarea "x"
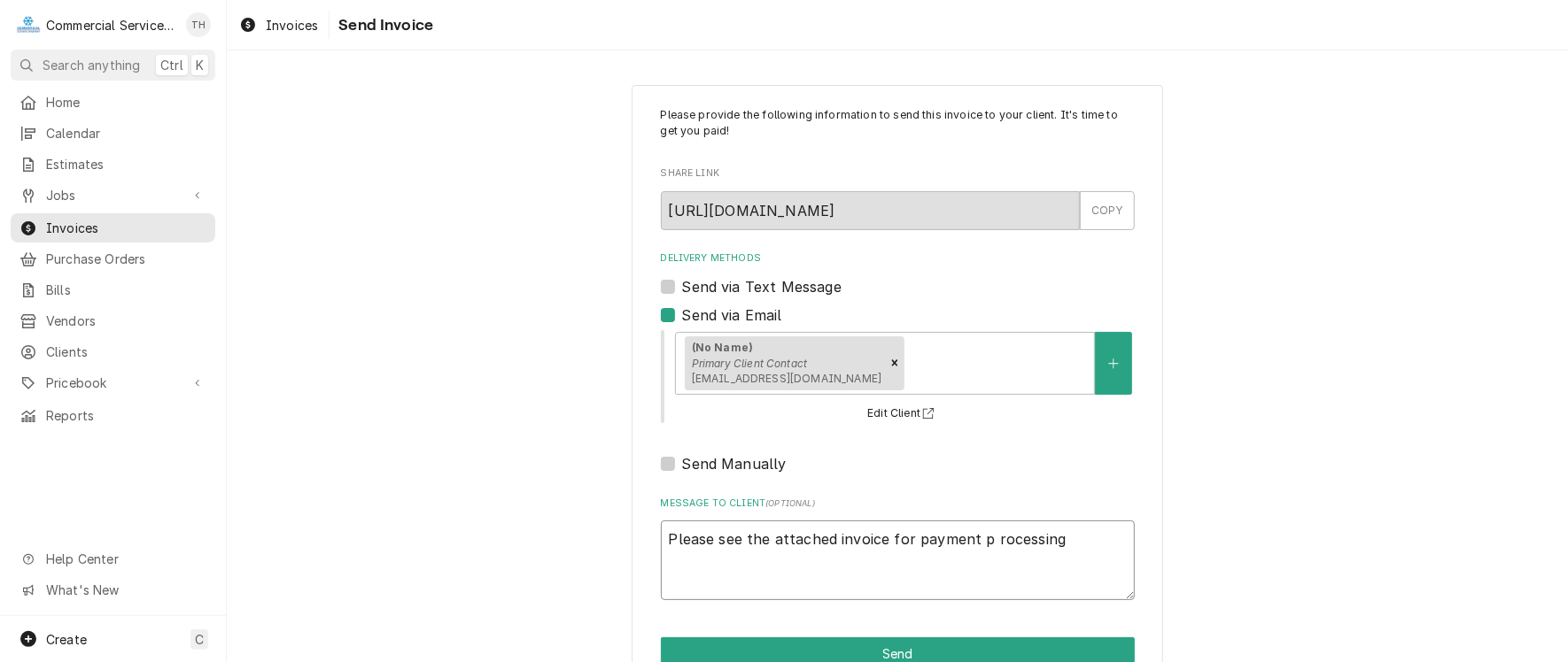
type textarea "Please see the attached invoice for payment p rocessing T"
type textarea "x"
type textarea "Please see the attached invoice for payment p rocessing Th"
type textarea "x"
type textarea "Please see the attached invoice for payment p rocessing Tha"
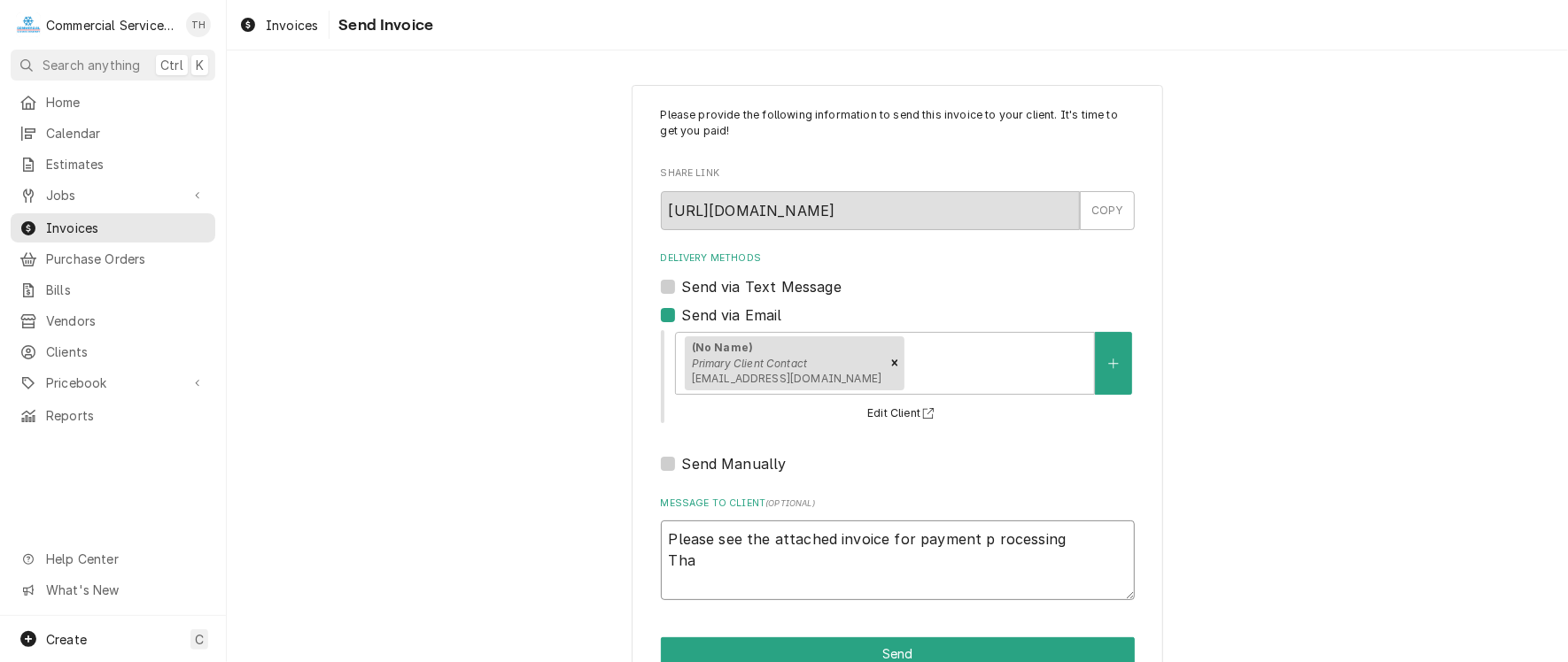
type textarea "x"
type textarea "Please see the attached invoice for payment p rocessing Than"
type textarea "x"
type textarea "Please see the attached invoice for payment p rocessing Thank"
type textarea "x"
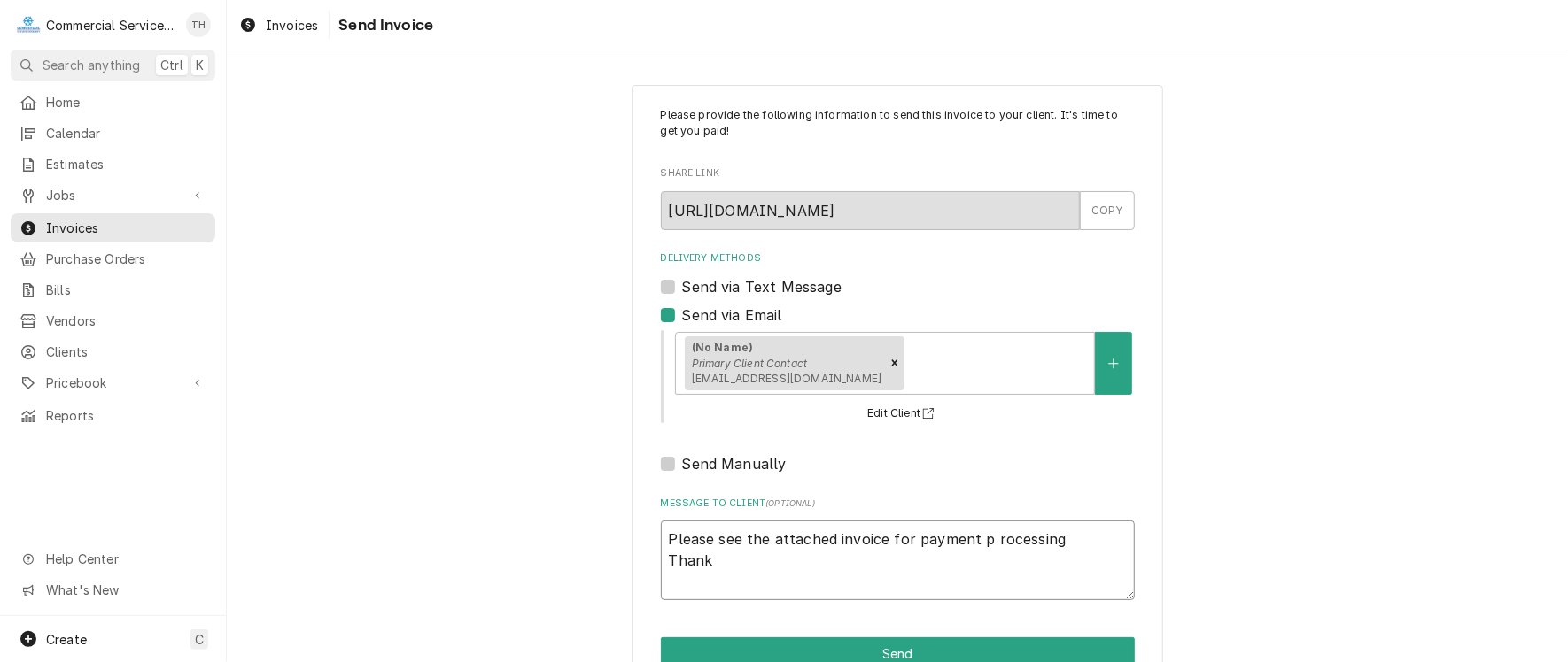
type textarea "Please see the attached invoice for payment p rocessing Thank"
type textarea "x"
type textarea "Please see the attached invoice for payment p rocessing Thank y"
type textarea "x"
type textarea "Please see the attached invoice for payment p rocessing Thank yo"
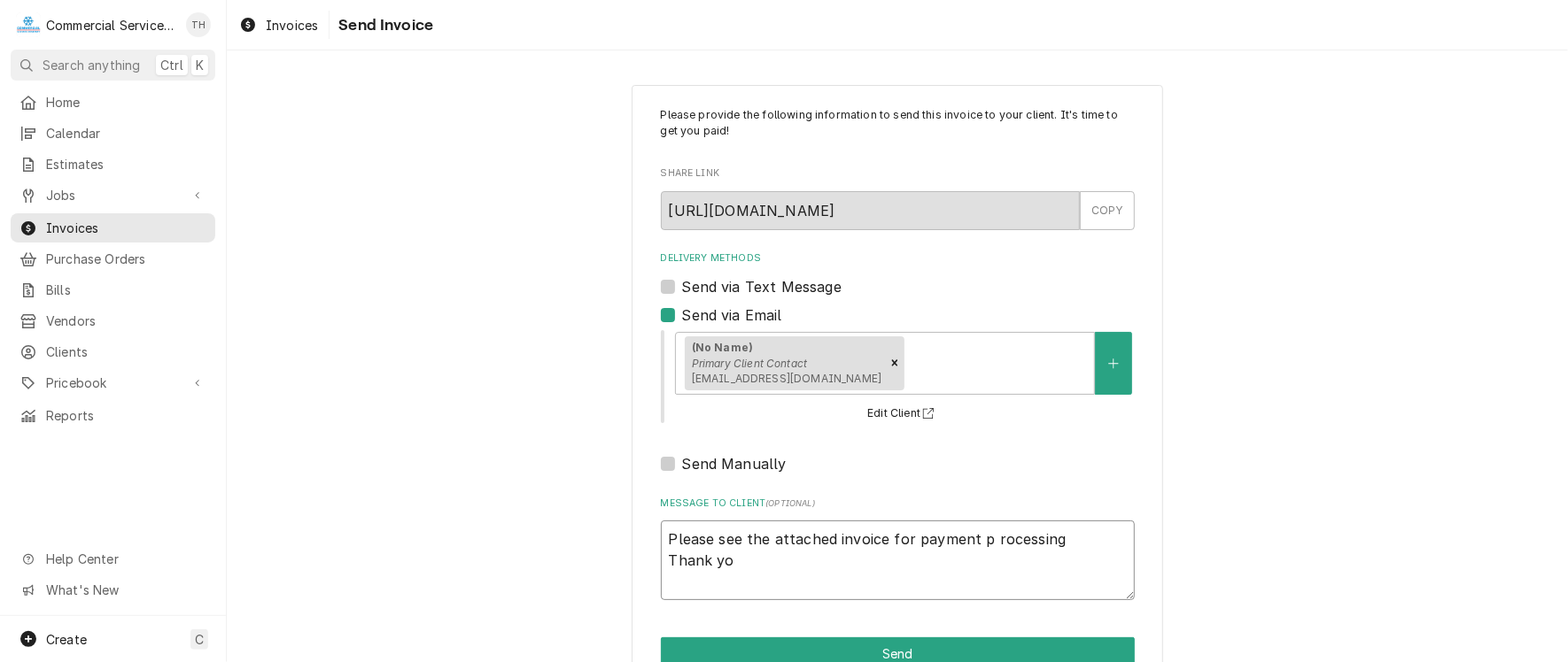
type textarea "x"
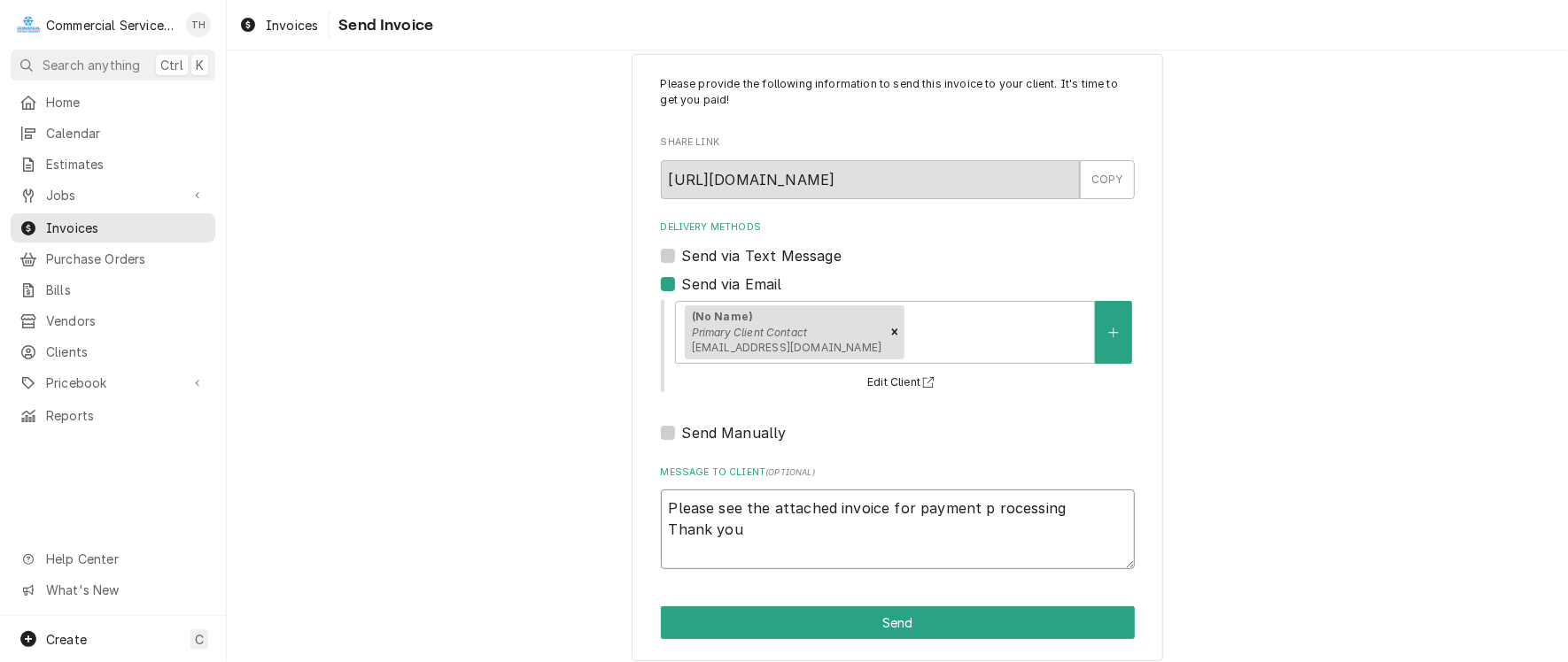
scroll to position [45, 0]
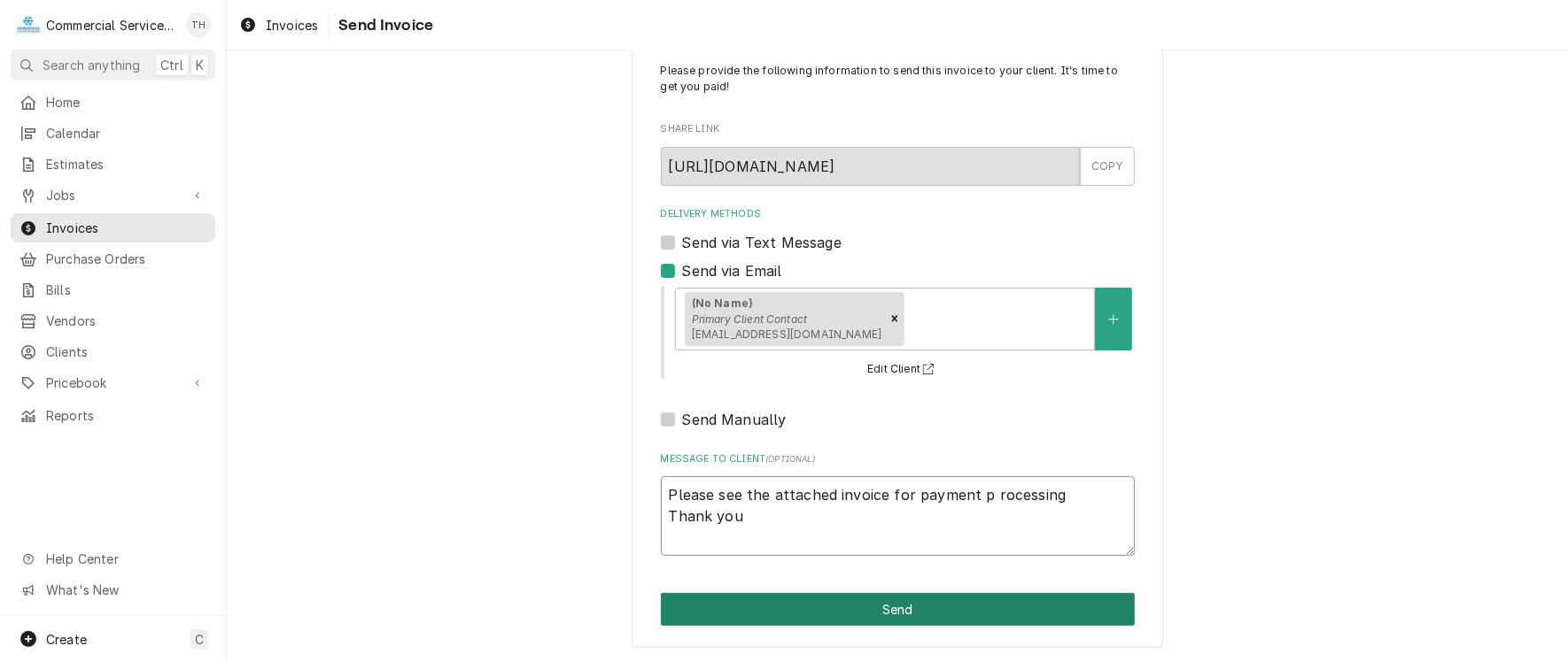
type textarea "Please see the attached invoice for payment p rocessing Thank you"
click at [786, 614] on button "Send" at bounding box center [898, 609] width 474 height 33
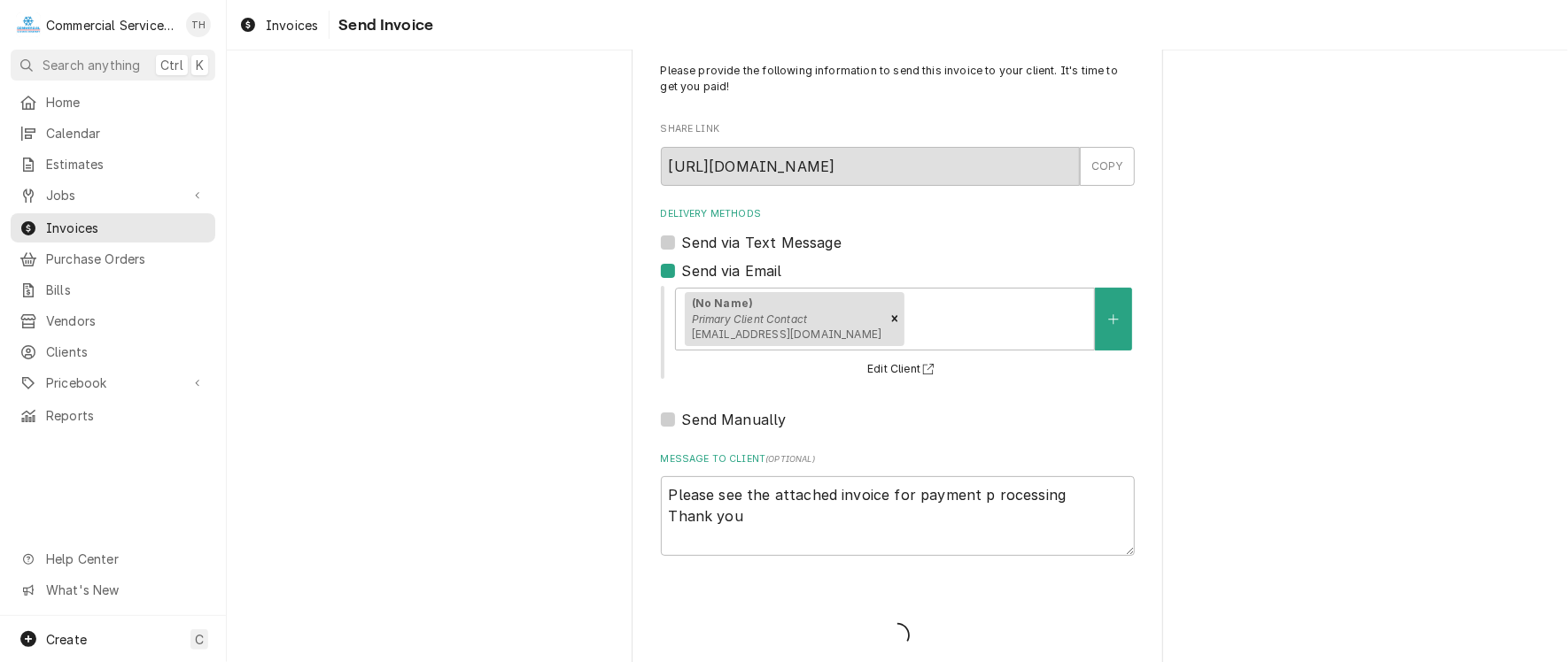
type textarea "x"
